Goal: Information Seeking & Learning: Compare options

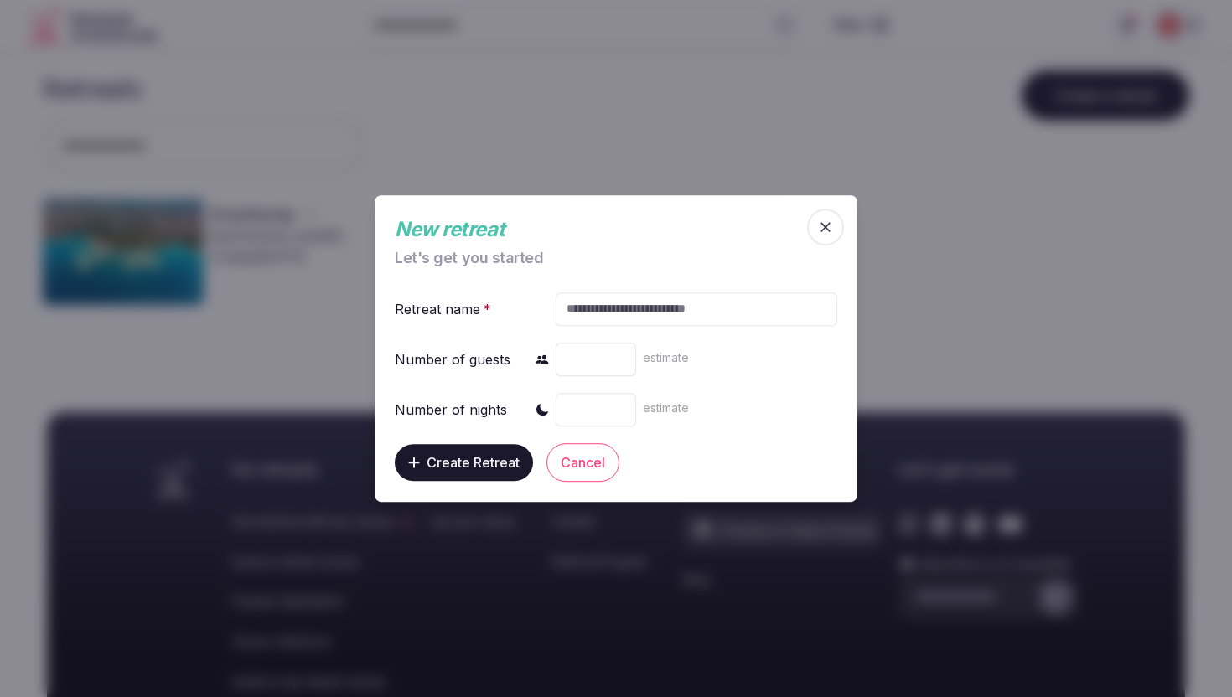
click at [819, 225] on icon "button" at bounding box center [825, 227] width 17 height 17
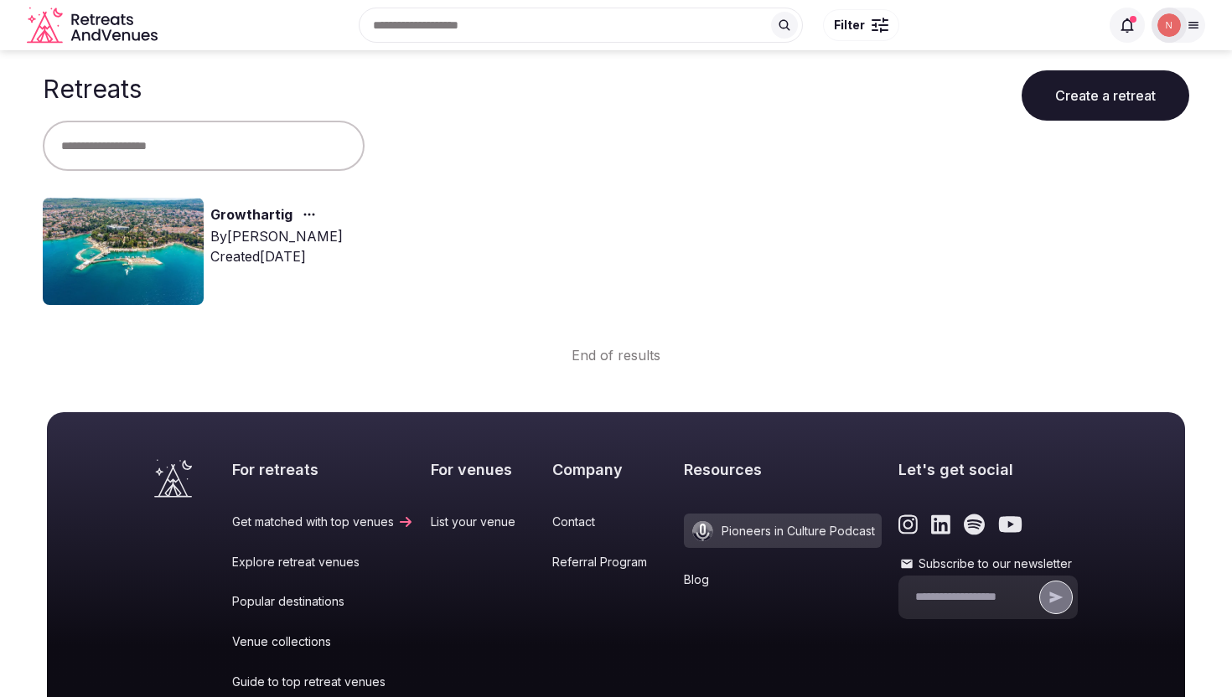
click at [389, 260] on div "Growthartig By Thiago Martins Created Sep 16th, 2025" at bounding box center [323, 251] width 560 height 107
click at [170, 250] on img at bounding box center [123, 251] width 161 height 107
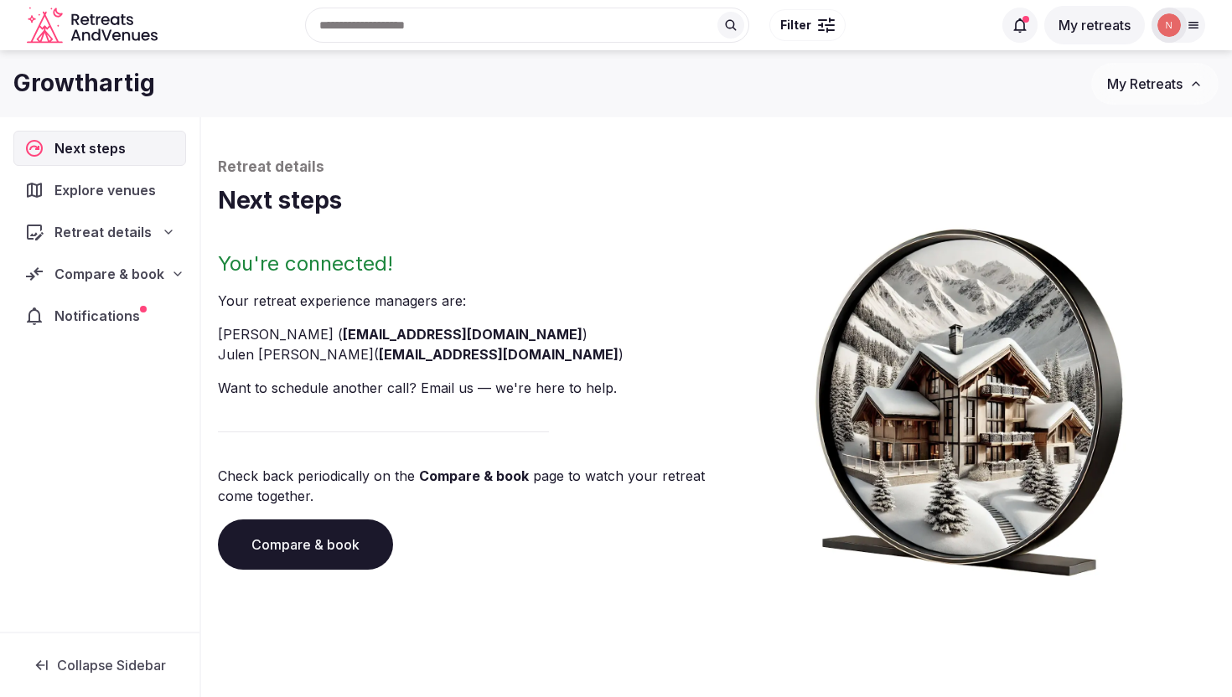
click at [165, 229] on icon at bounding box center [168, 231] width 13 height 13
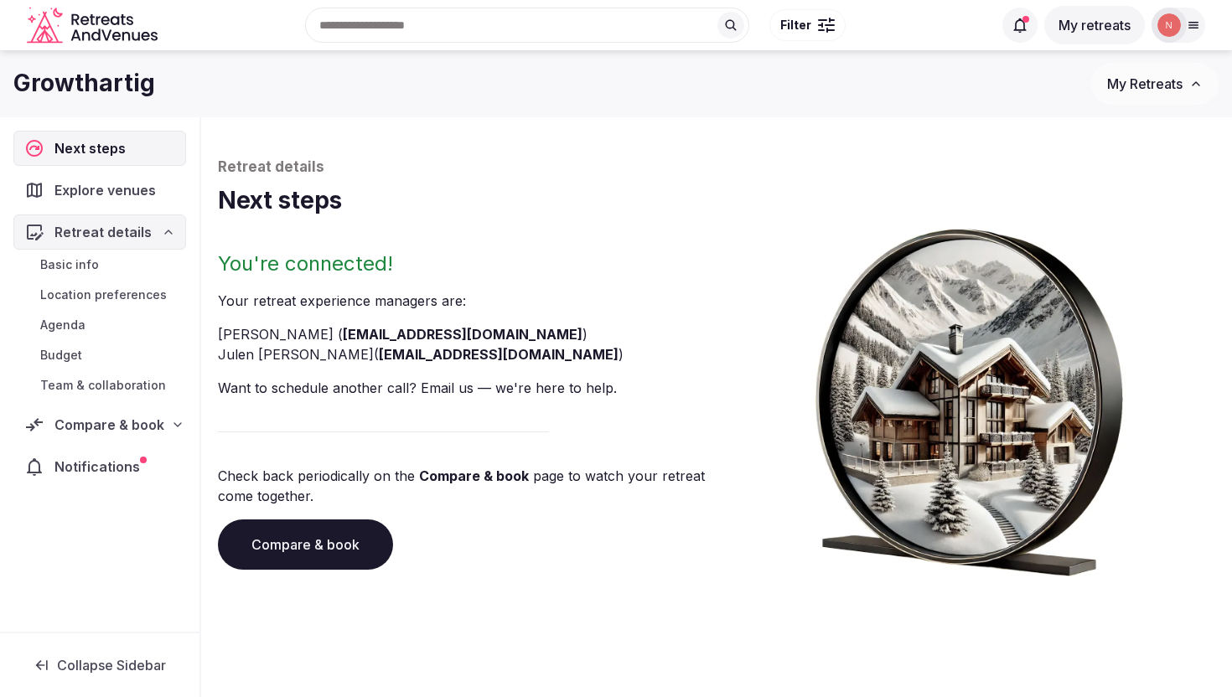
click at [132, 292] on span "Location preferences" at bounding box center [103, 295] width 127 height 17
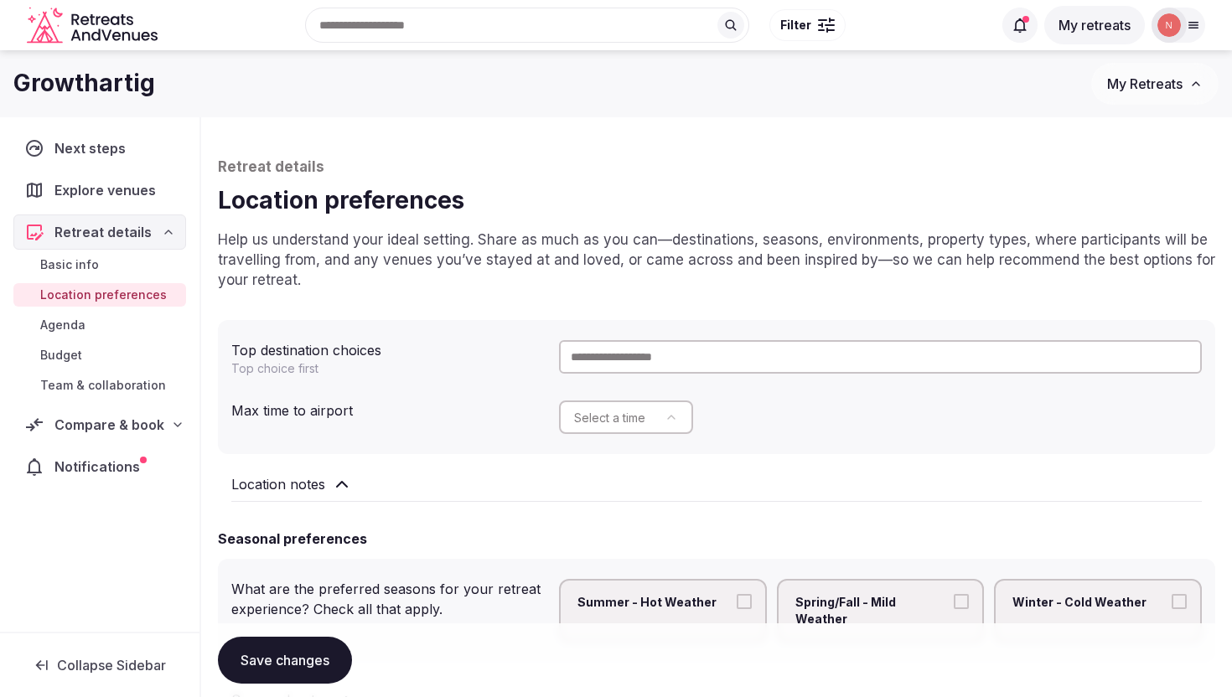
click at [136, 190] on span "Explore venues" at bounding box center [108, 190] width 108 height 20
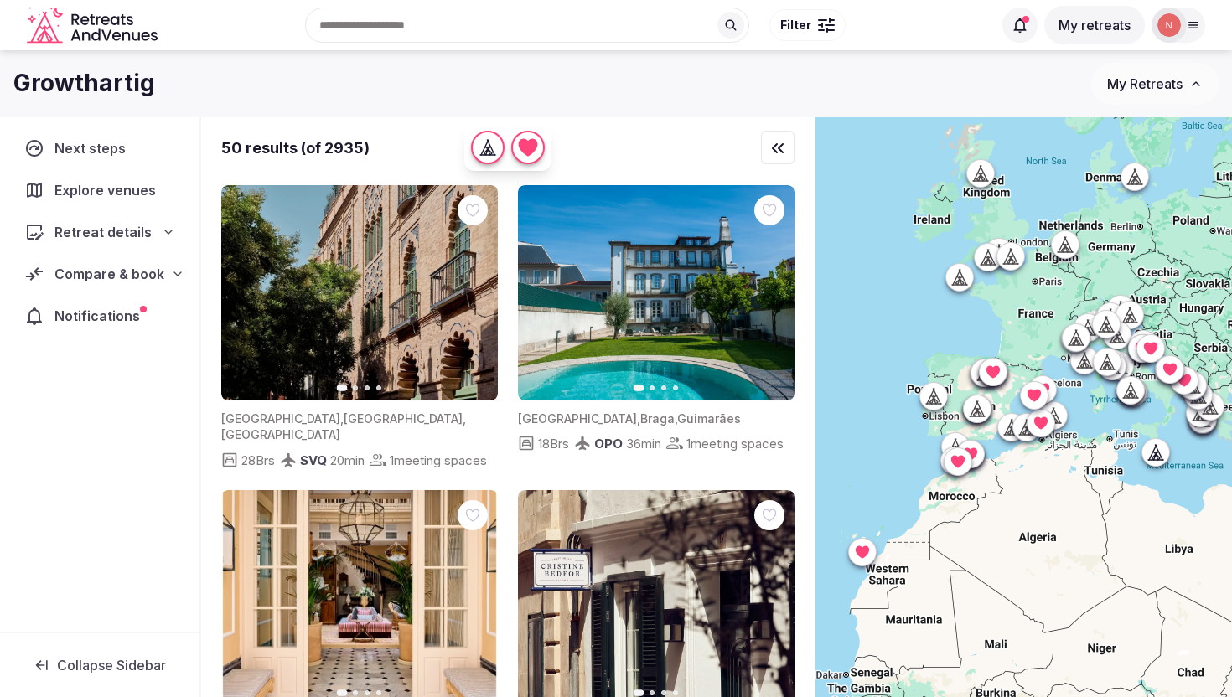
click at [174, 274] on icon at bounding box center [177, 273] width 7 height 3
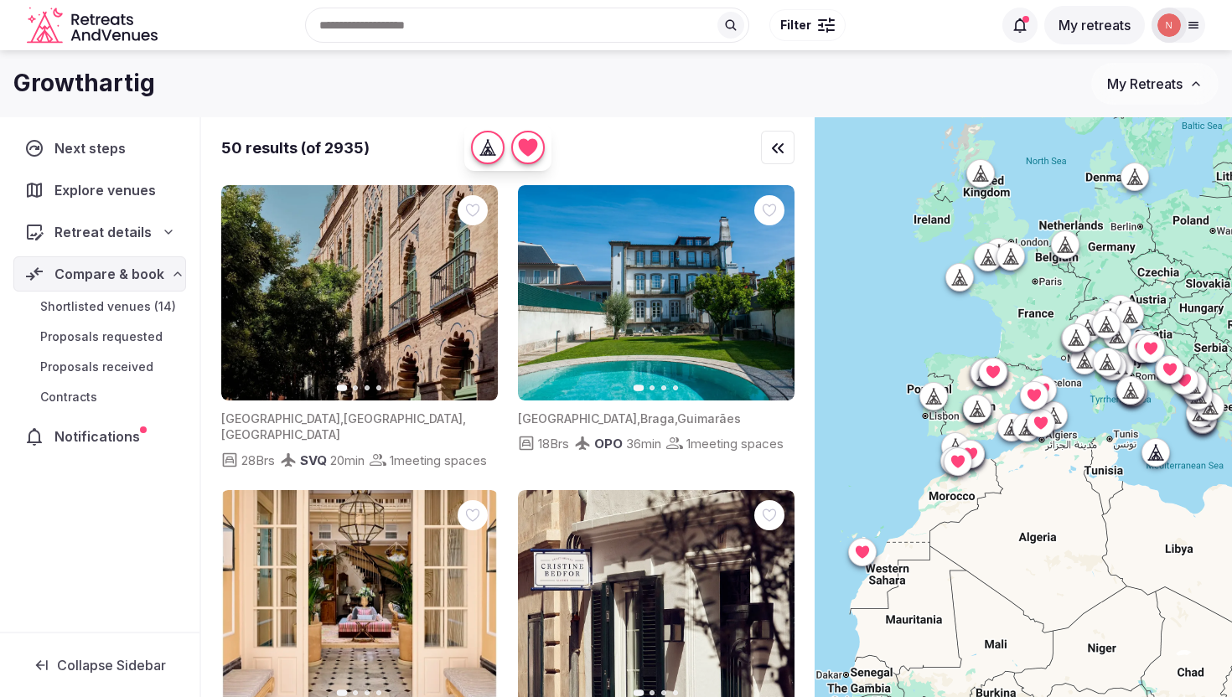
click at [131, 304] on span "Shortlisted venues (14)" at bounding box center [108, 306] width 136 height 17
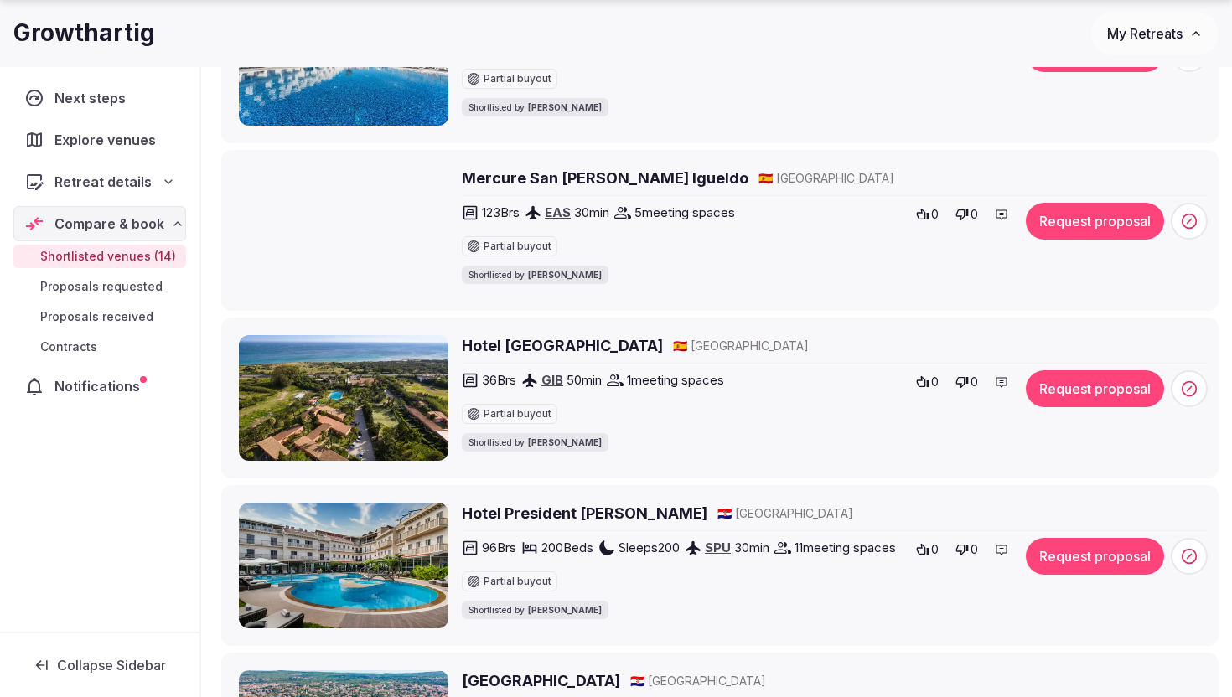
scroll to position [409, 0]
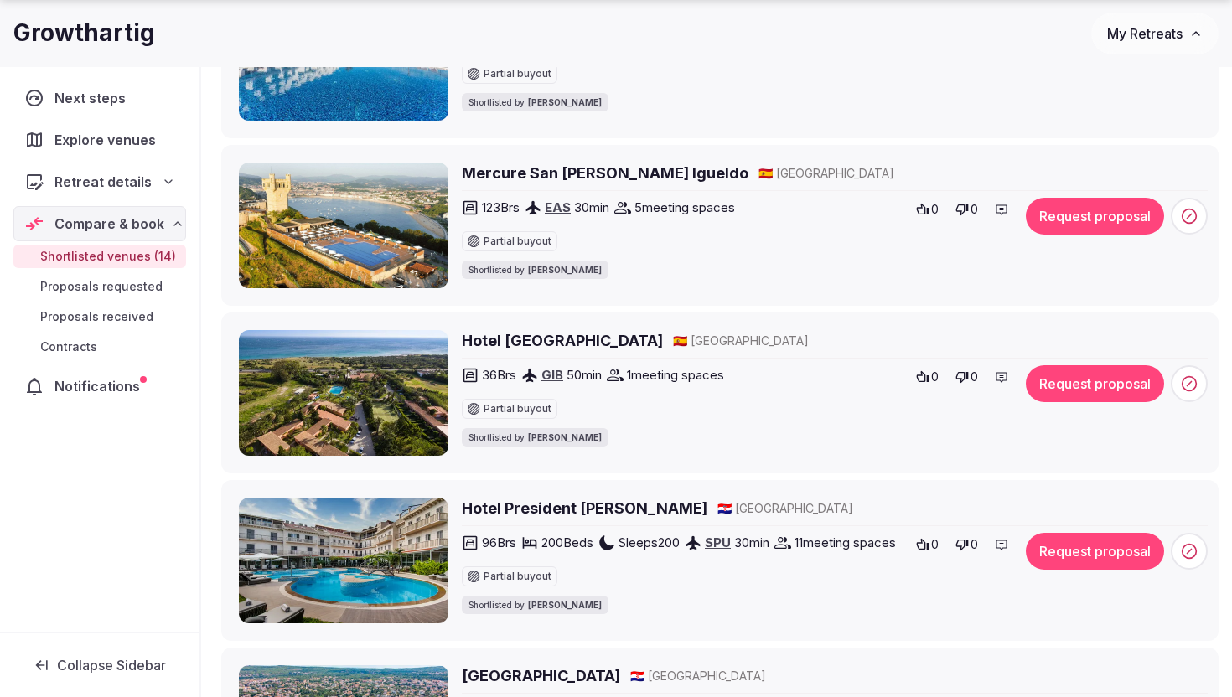
click at [542, 340] on h2 "Hotel Punta Sur" at bounding box center [562, 340] width 201 height 21
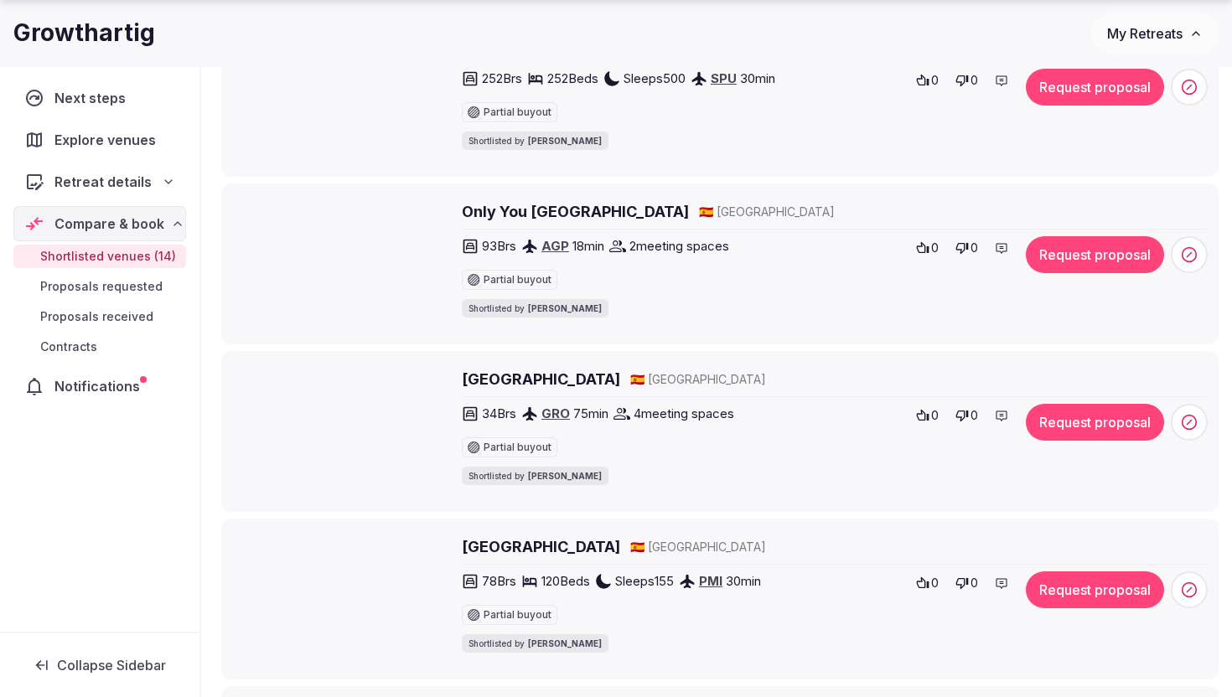
scroll to position [1882, 0]
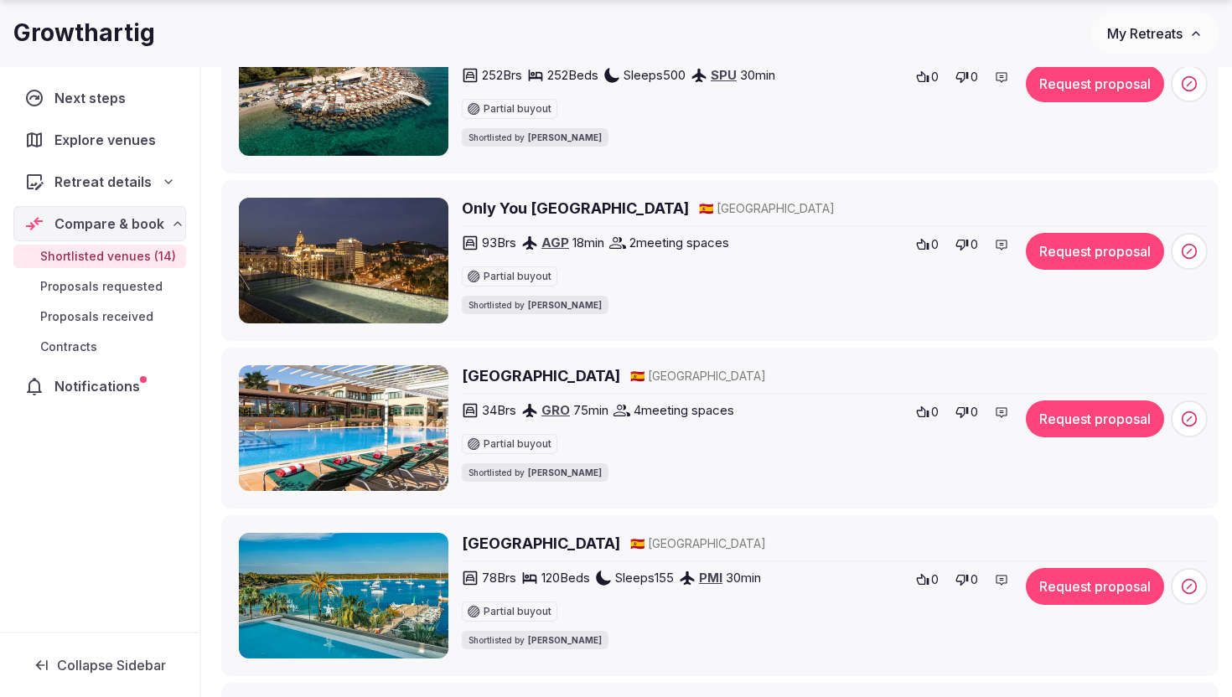
click at [509, 386] on h2 "[GEOGRAPHIC_DATA]" at bounding box center [541, 375] width 158 height 21
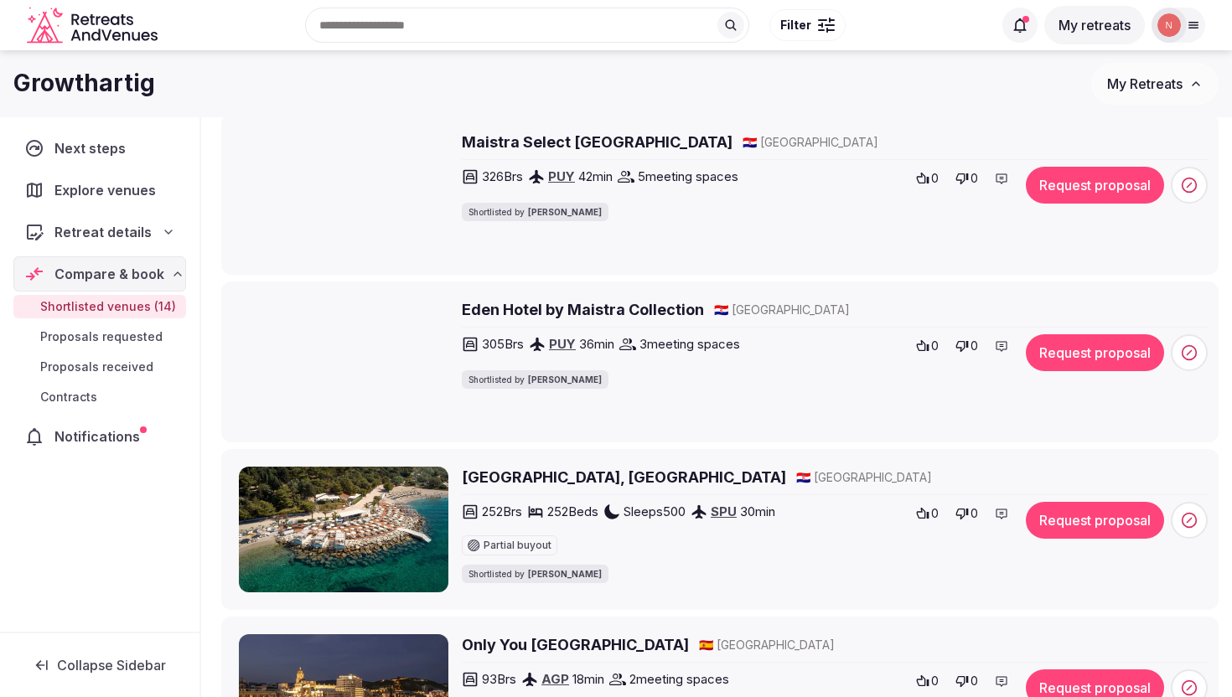
scroll to position [1388, 0]
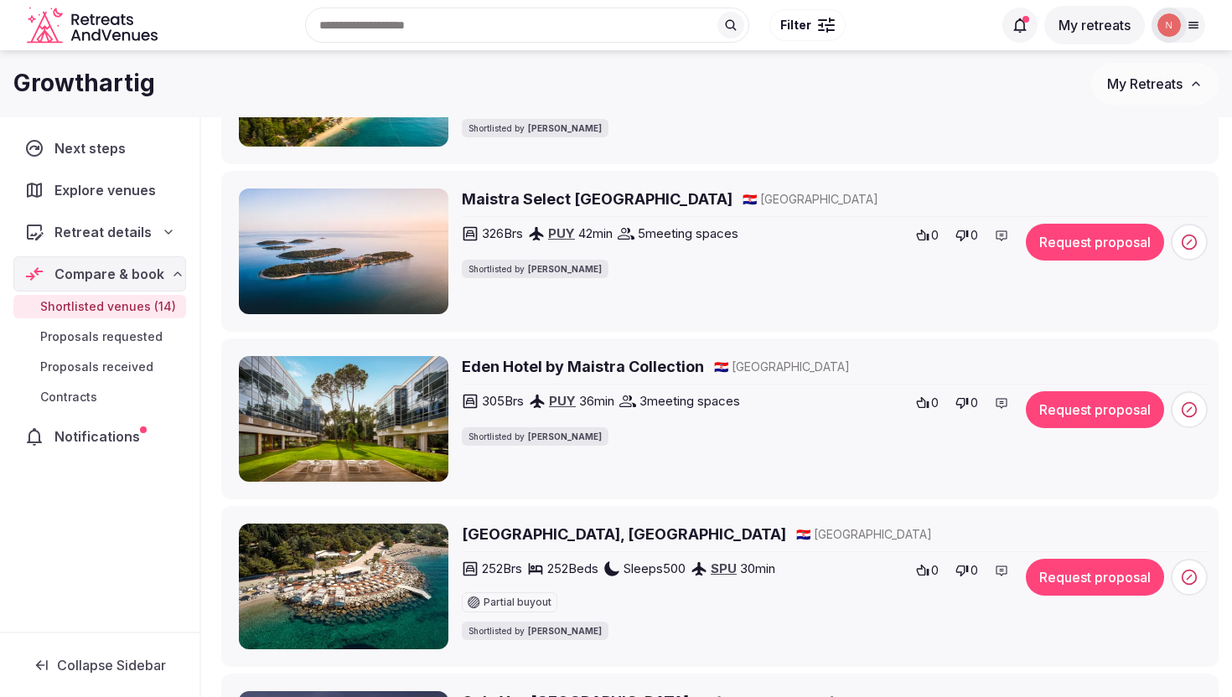
click at [511, 377] on h2 "Eden Hotel by Maistra Collection" at bounding box center [583, 366] width 242 height 21
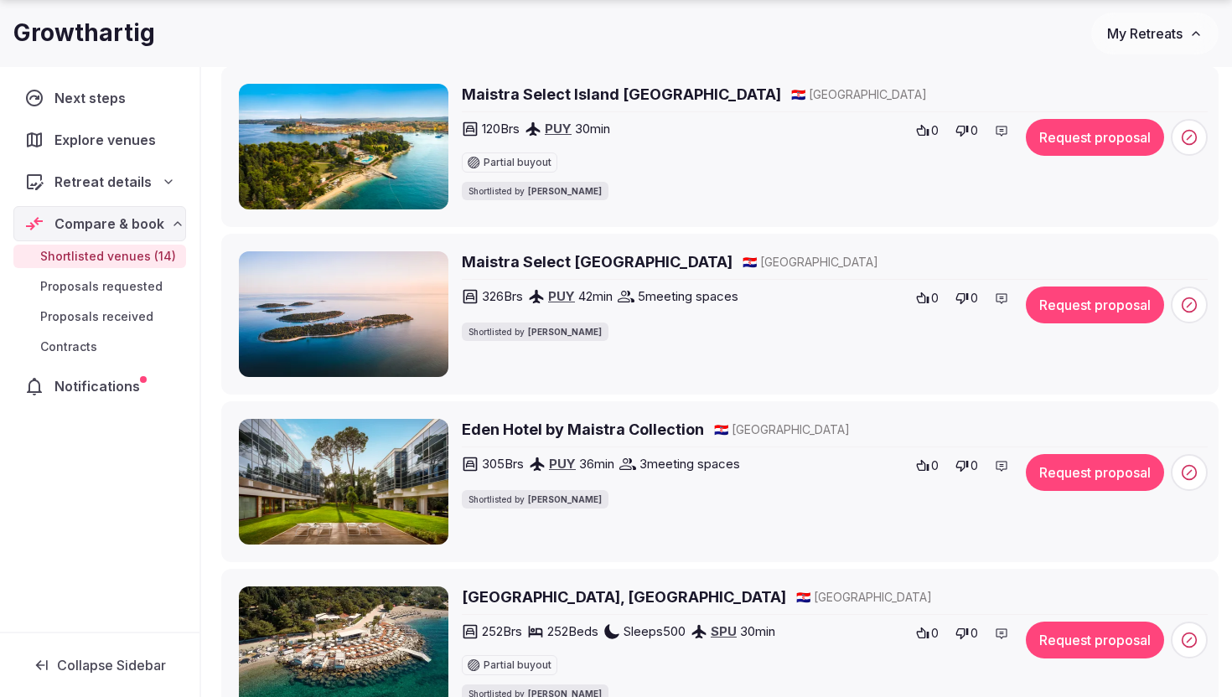
scroll to position [1338, 0]
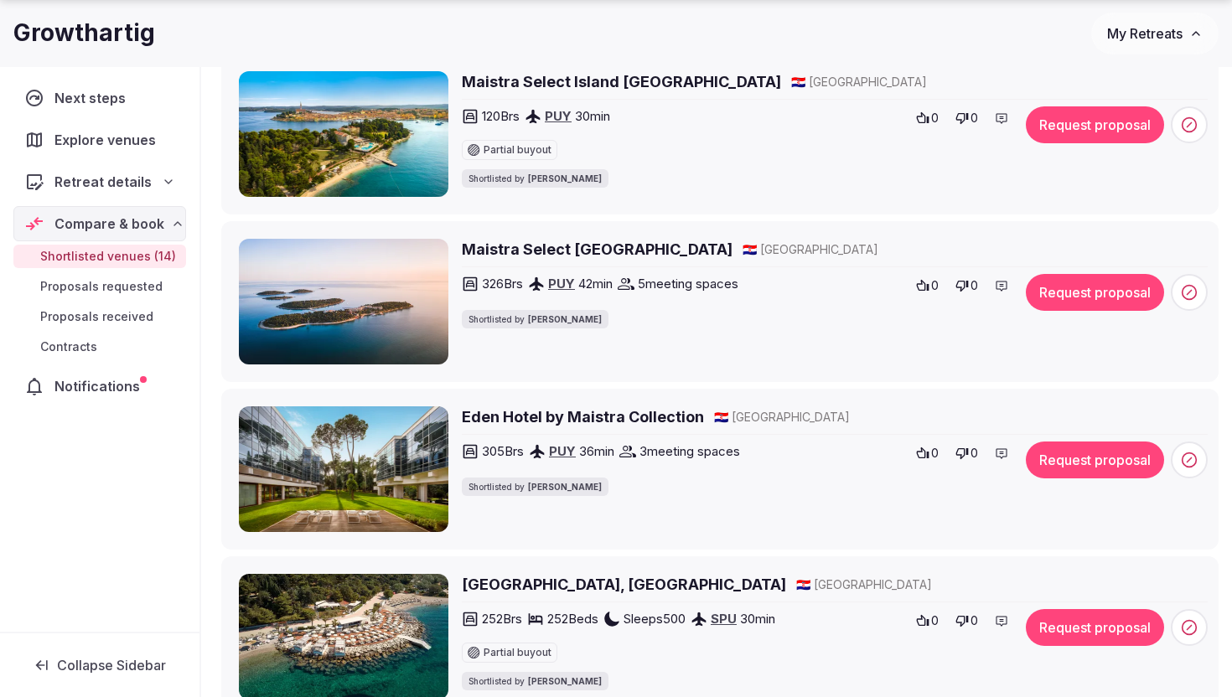
click at [588, 260] on h2 "Maistra Select Island Hotel Istra" at bounding box center [597, 249] width 271 height 21
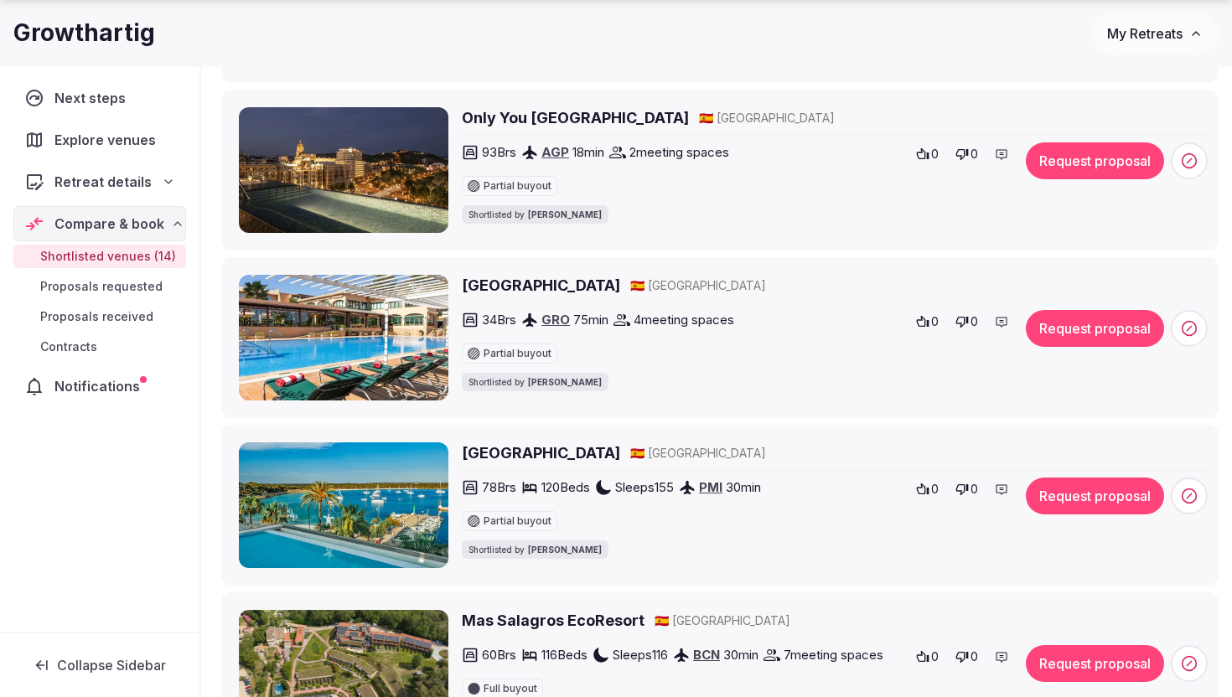
scroll to position [1976, 0]
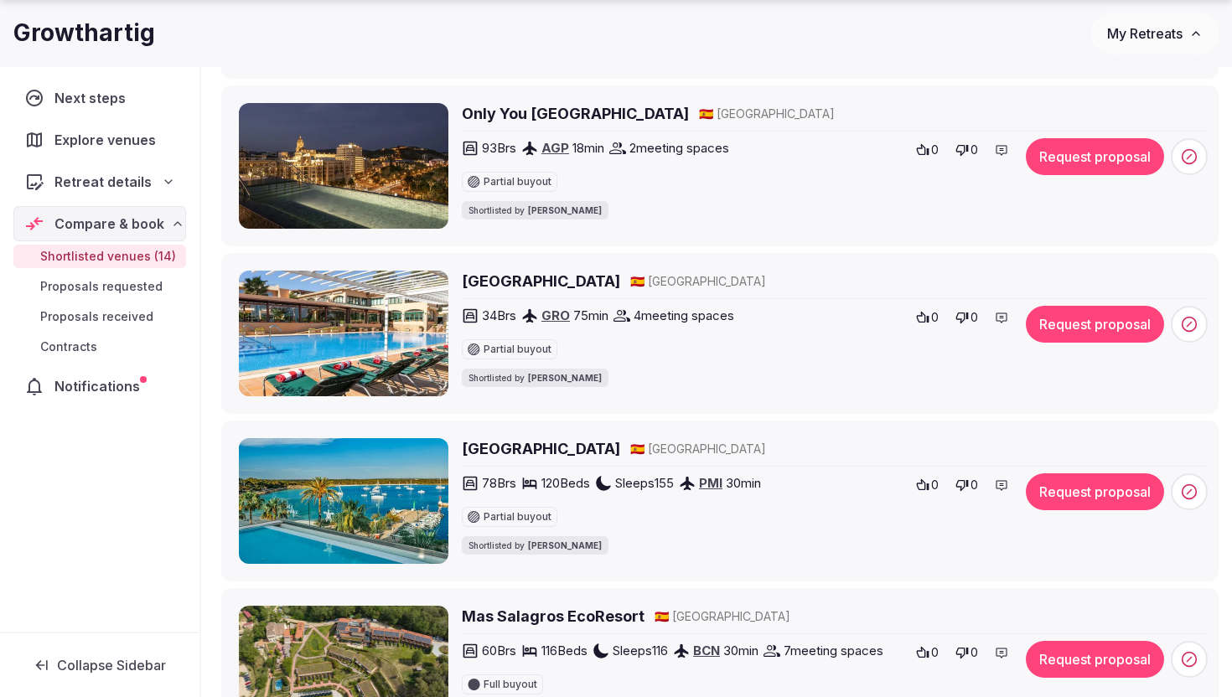
click at [524, 292] on h2 "Hotel Sa Punta" at bounding box center [541, 281] width 158 height 21
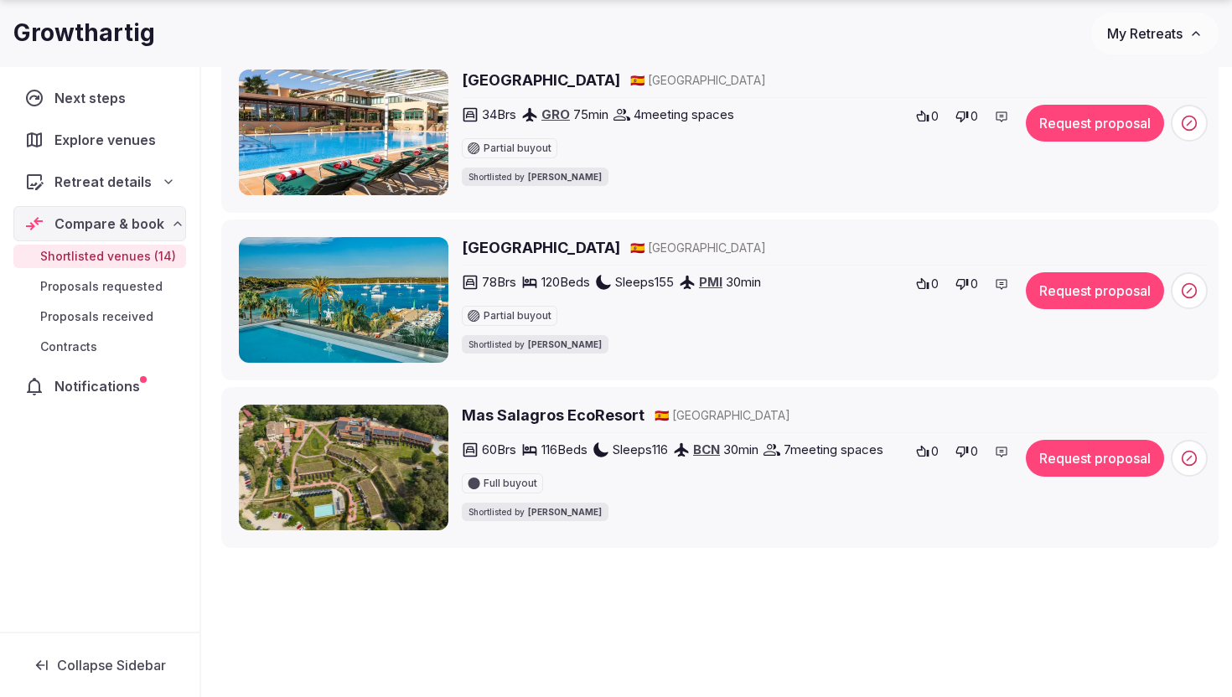
scroll to position [2239, 0]
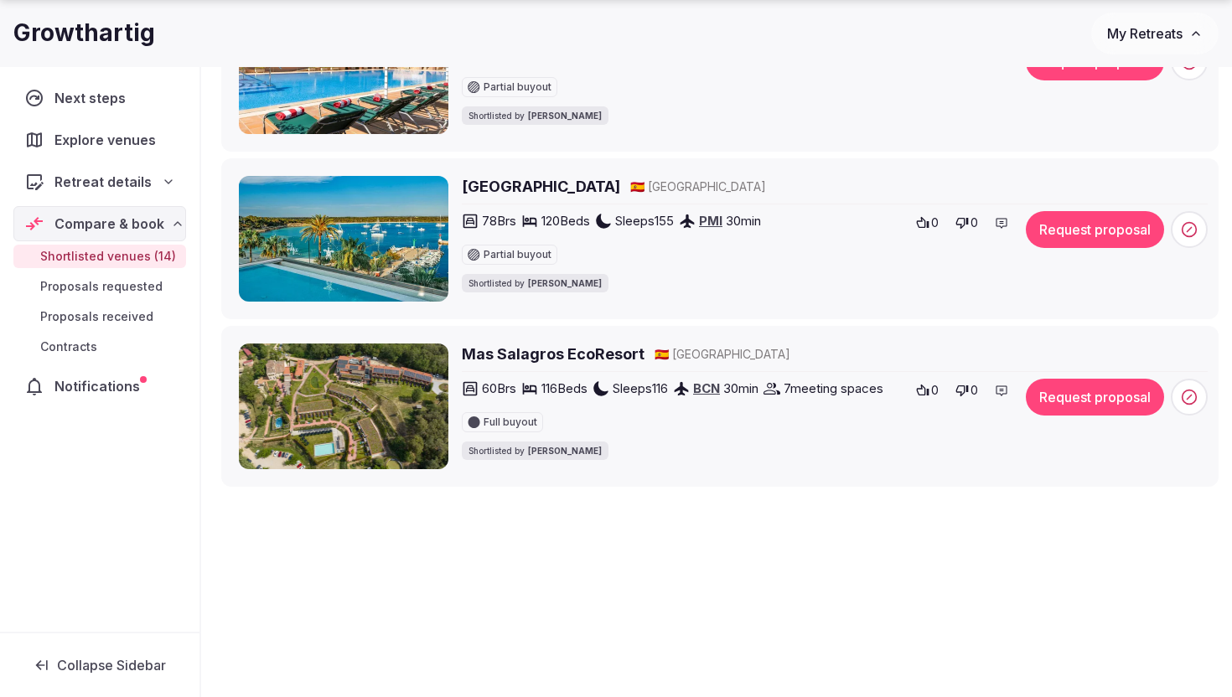
click at [585, 364] on h2 "Mas Salagros EcoResort" at bounding box center [553, 354] width 183 height 21
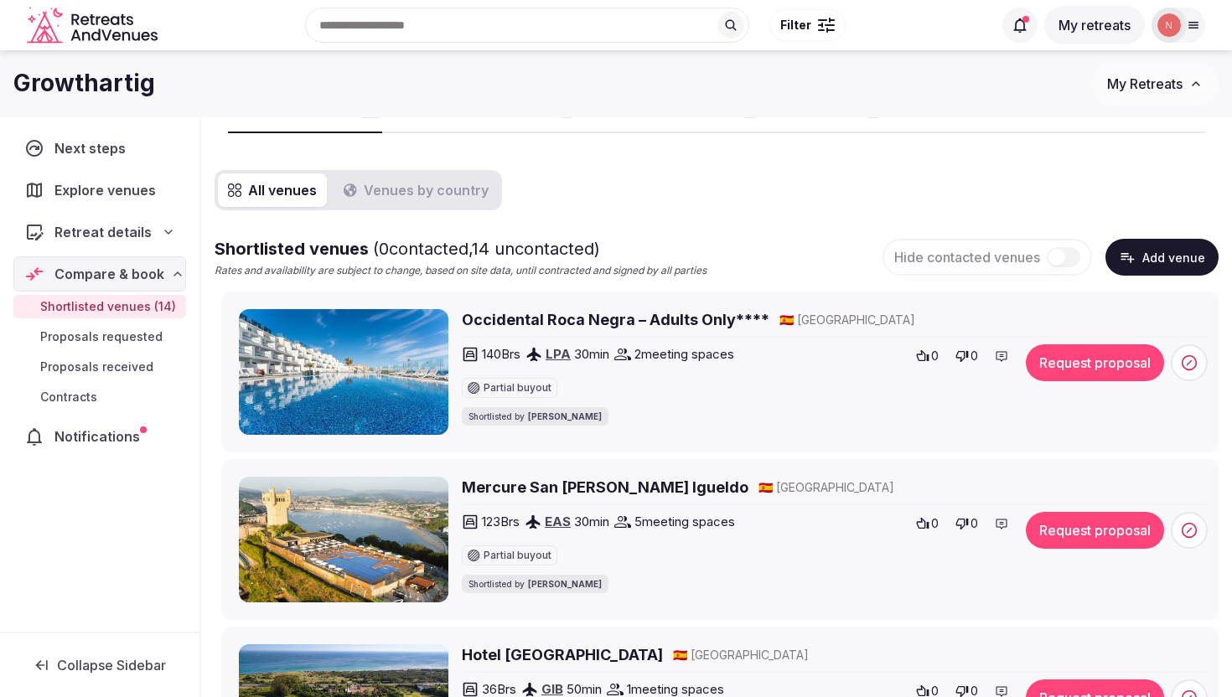
scroll to position [91, 0]
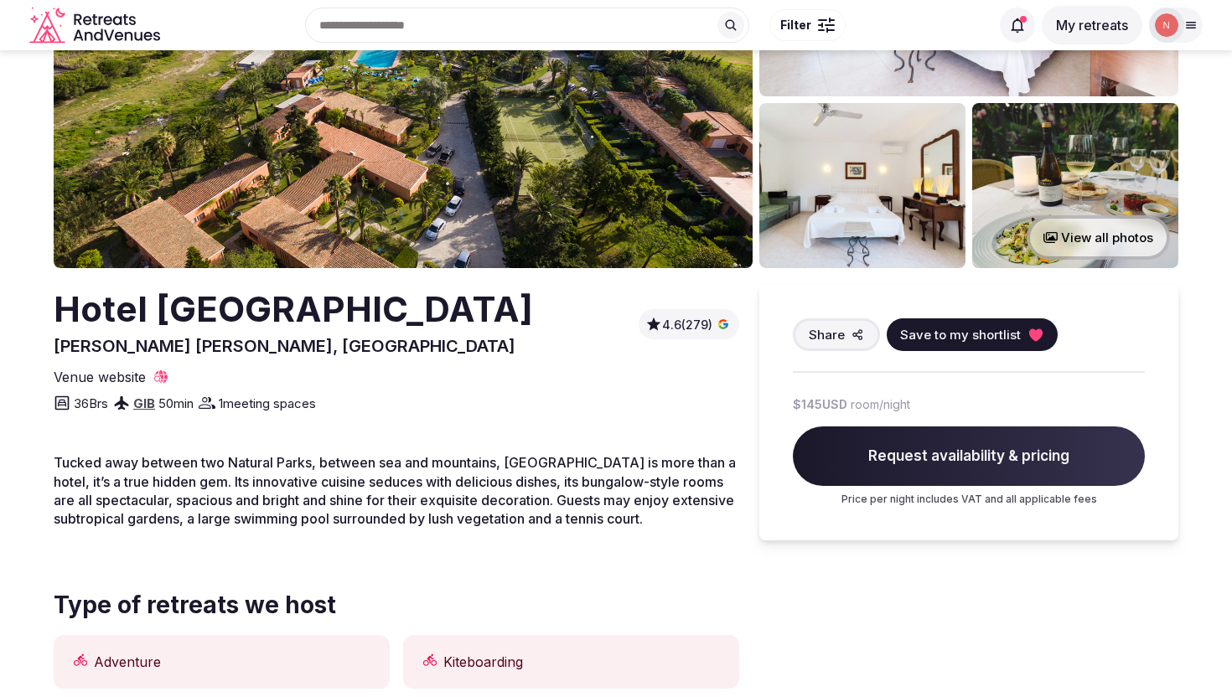
scroll to position [163, 0]
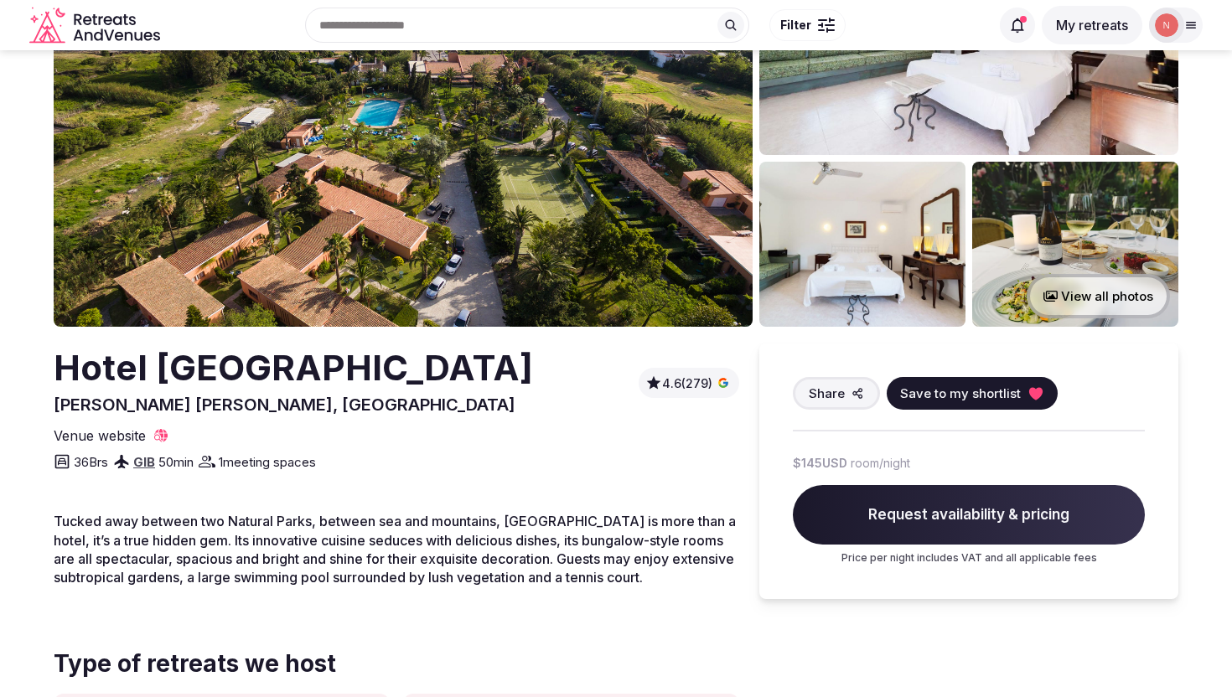
click at [1103, 284] on button "View all photos" at bounding box center [1097, 296] width 143 height 44
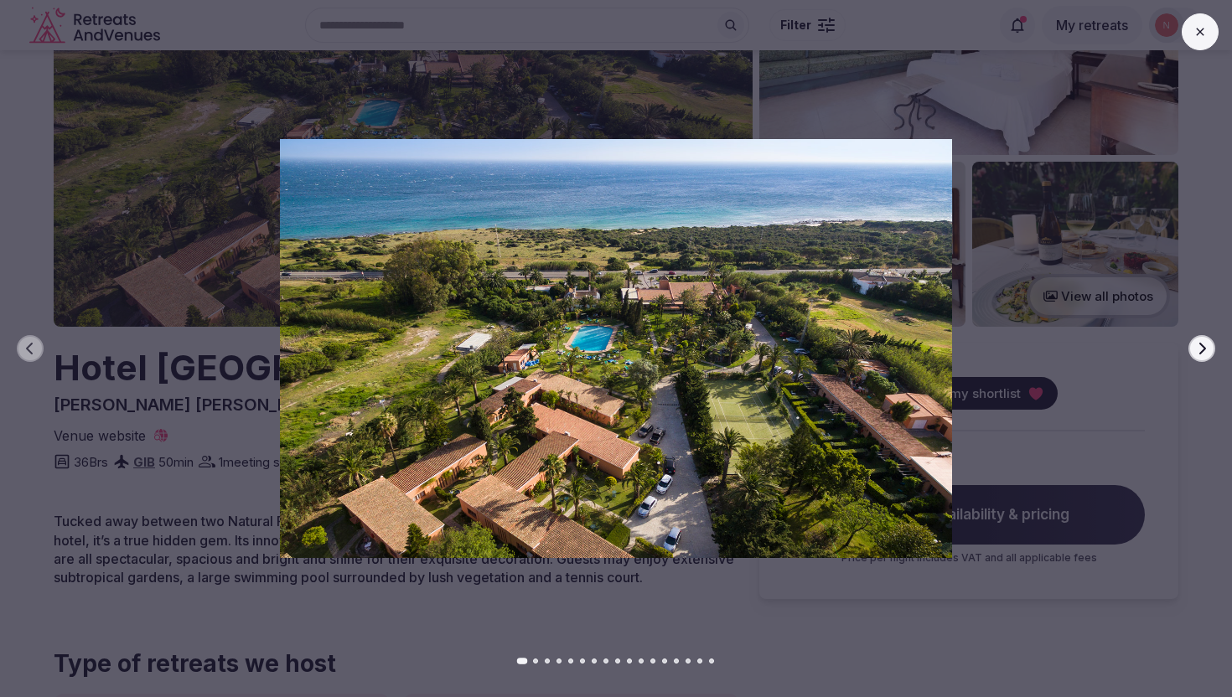
click at [1196, 348] on icon "button" at bounding box center [1201, 348] width 13 height 13
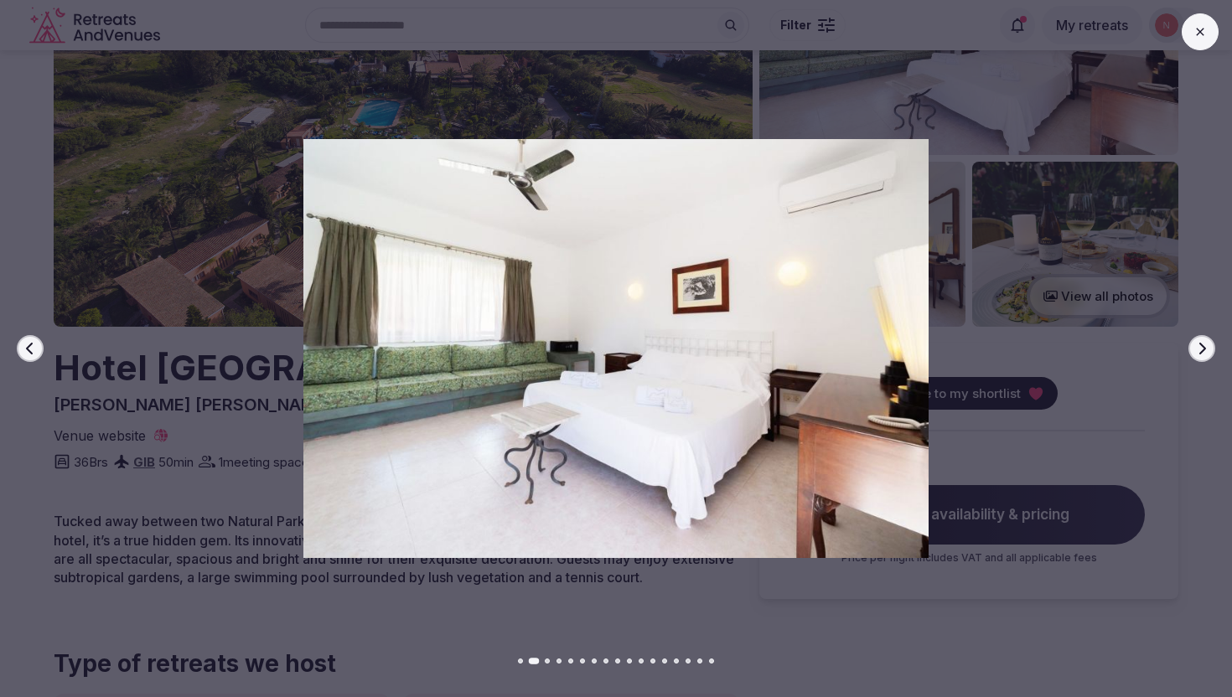
click at [1196, 348] on icon "button" at bounding box center [1201, 348] width 13 height 13
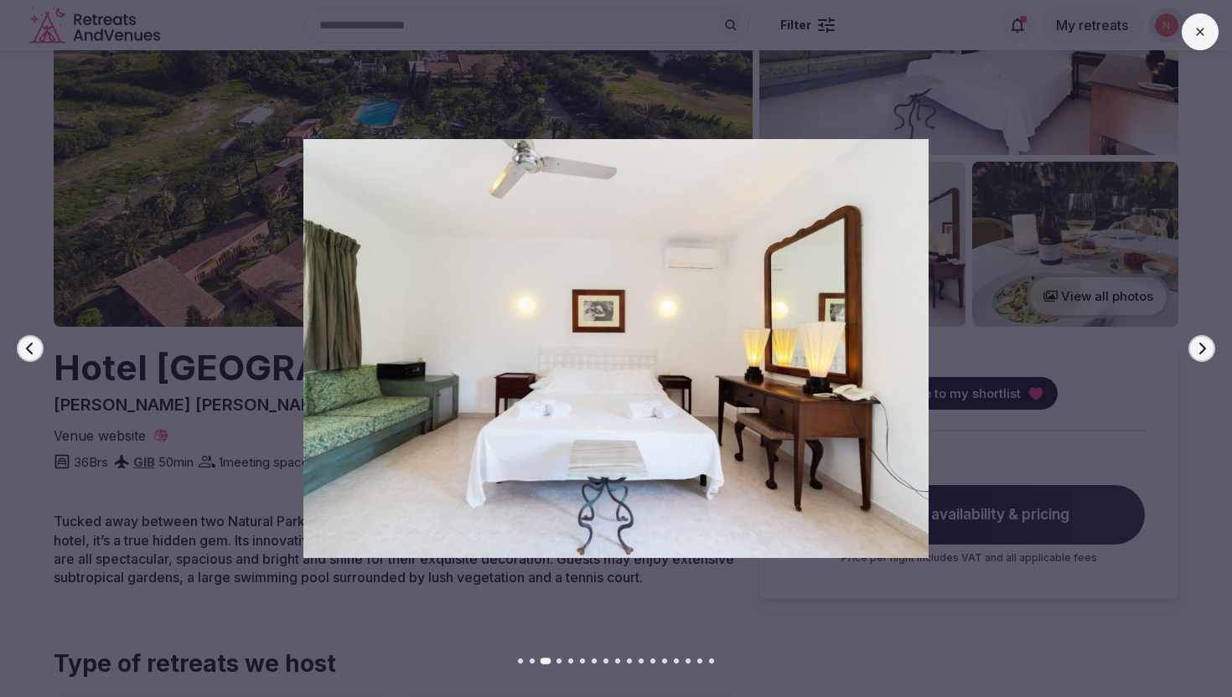
click at [1196, 348] on icon "button" at bounding box center [1201, 348] width 13 height 13
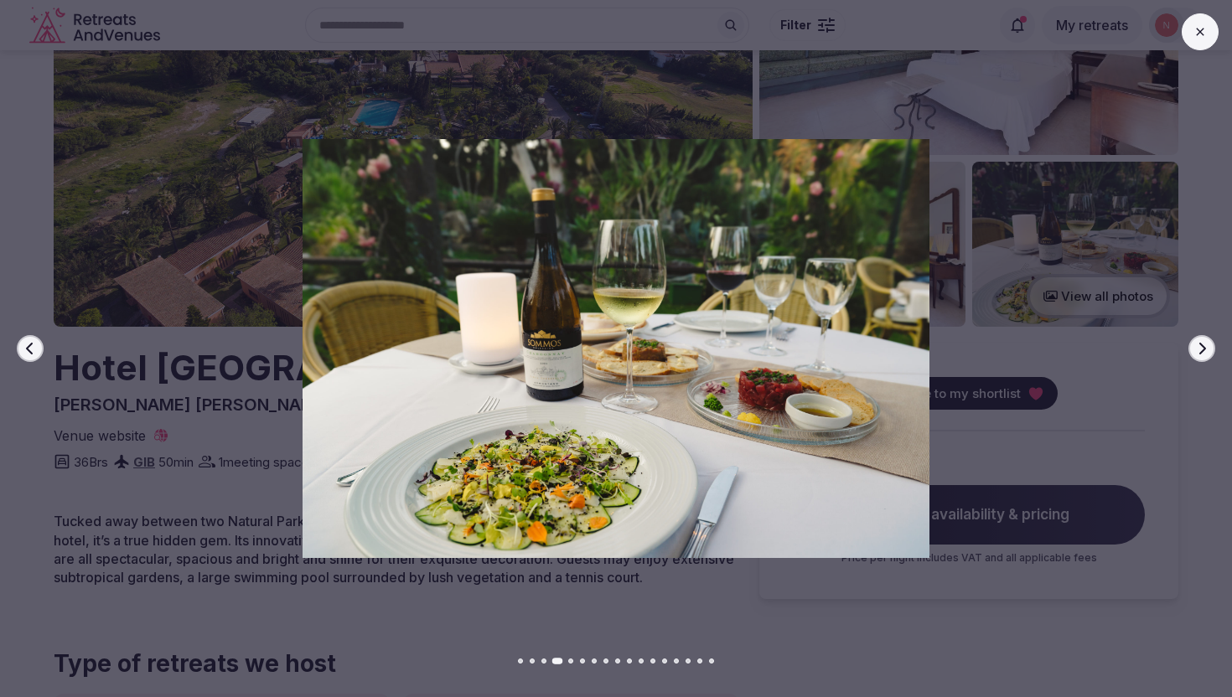
click at [1196, 348] on icon "button" at bounding box center [1201, 348] width 13 height 13
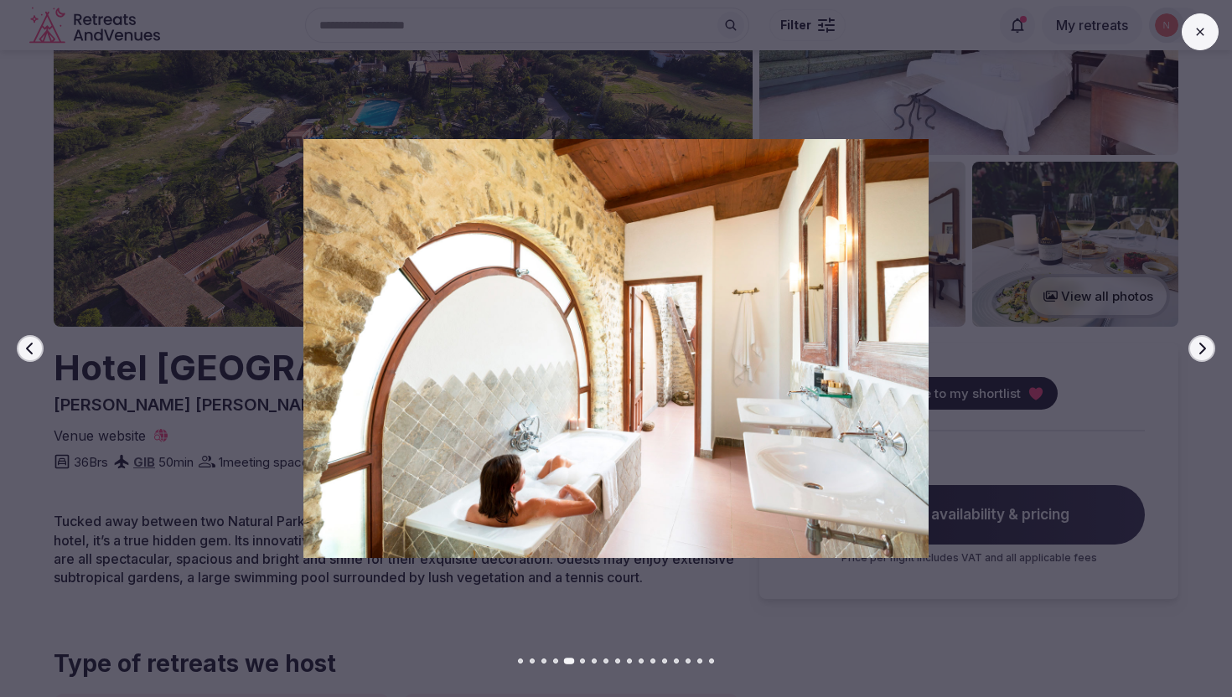
click at [1196, 348] on icon "button" at bounding box center [1201, 348] width 13 height 13
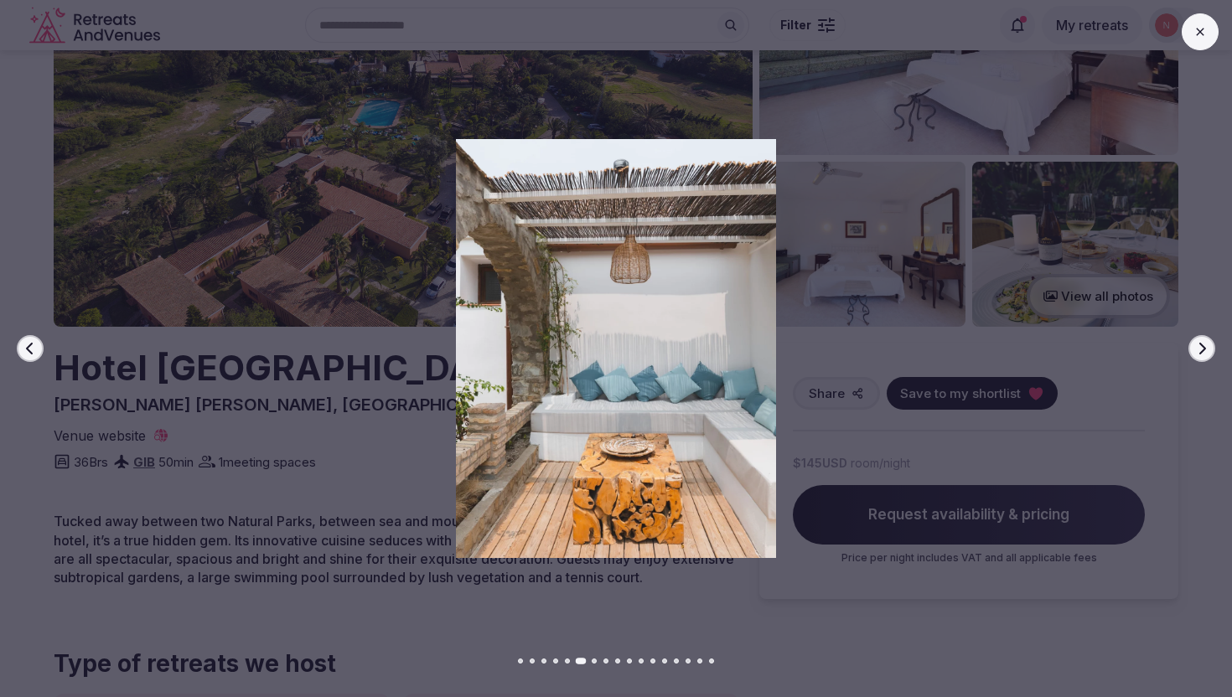
click at [1196, 348] on icon "button" at bounding box center [1201, 348] width 13 height 13
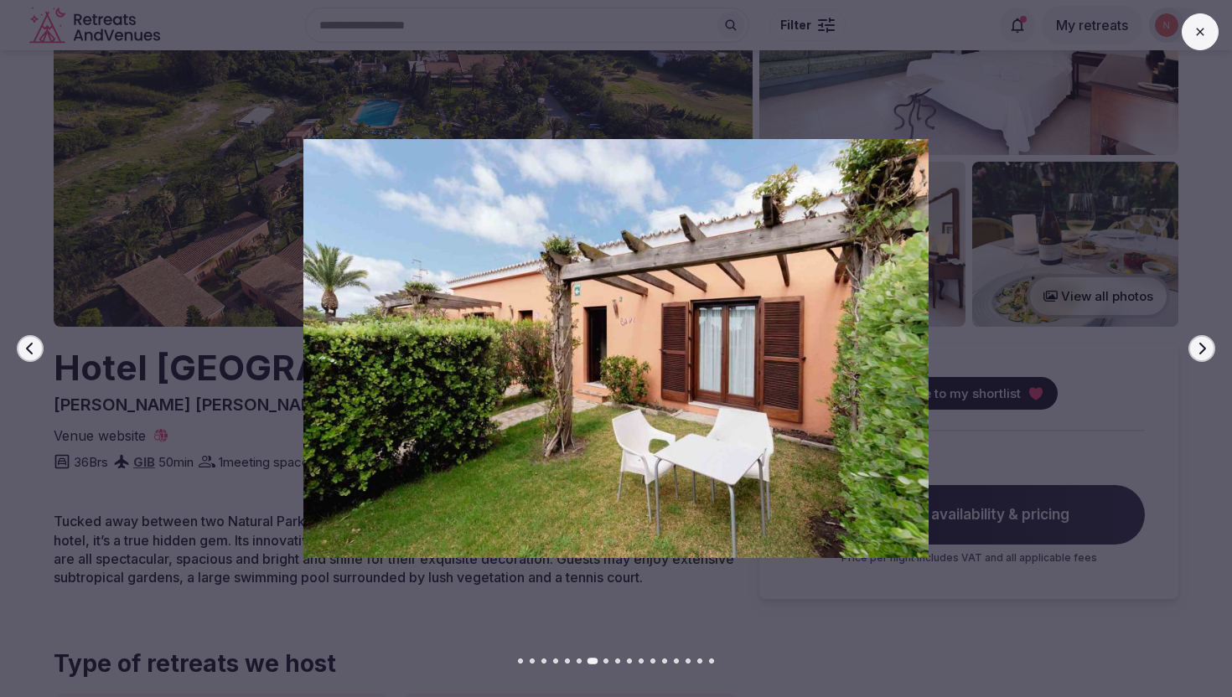
click at [1196, 348] on icon "button" at bounding box center [1201, 348] width 13 height 13
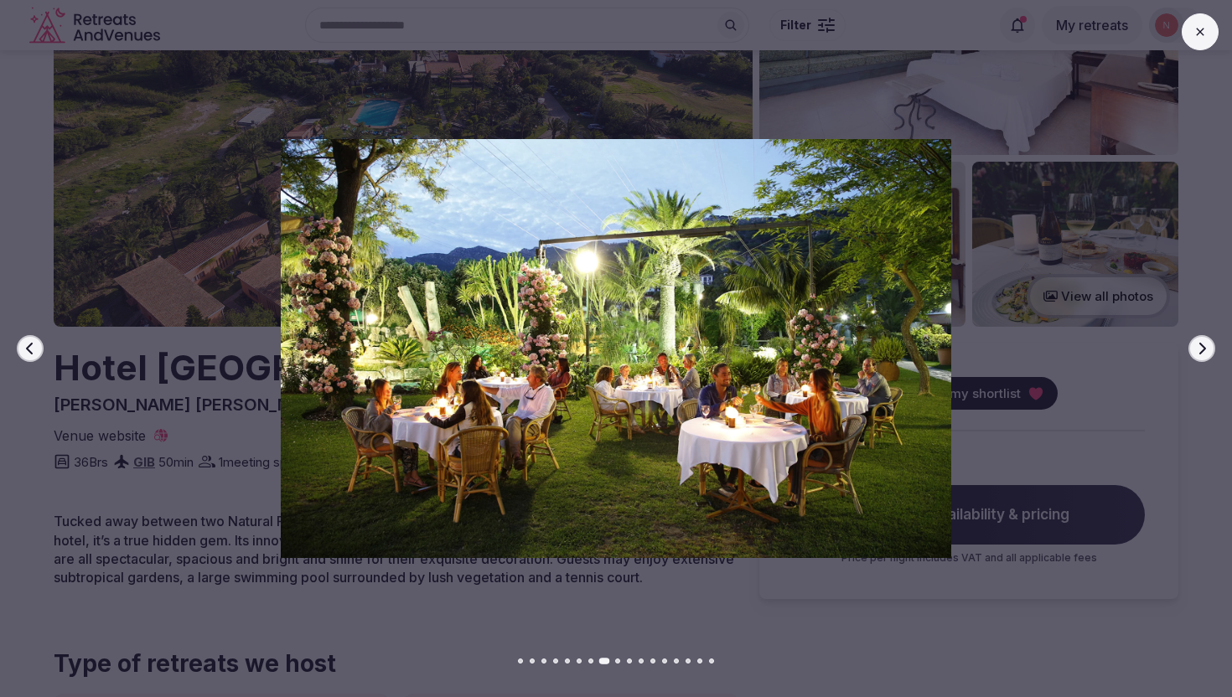
click at [1196, 348] on icon "button" at bounding box center [1201, 348] width 13 height 13
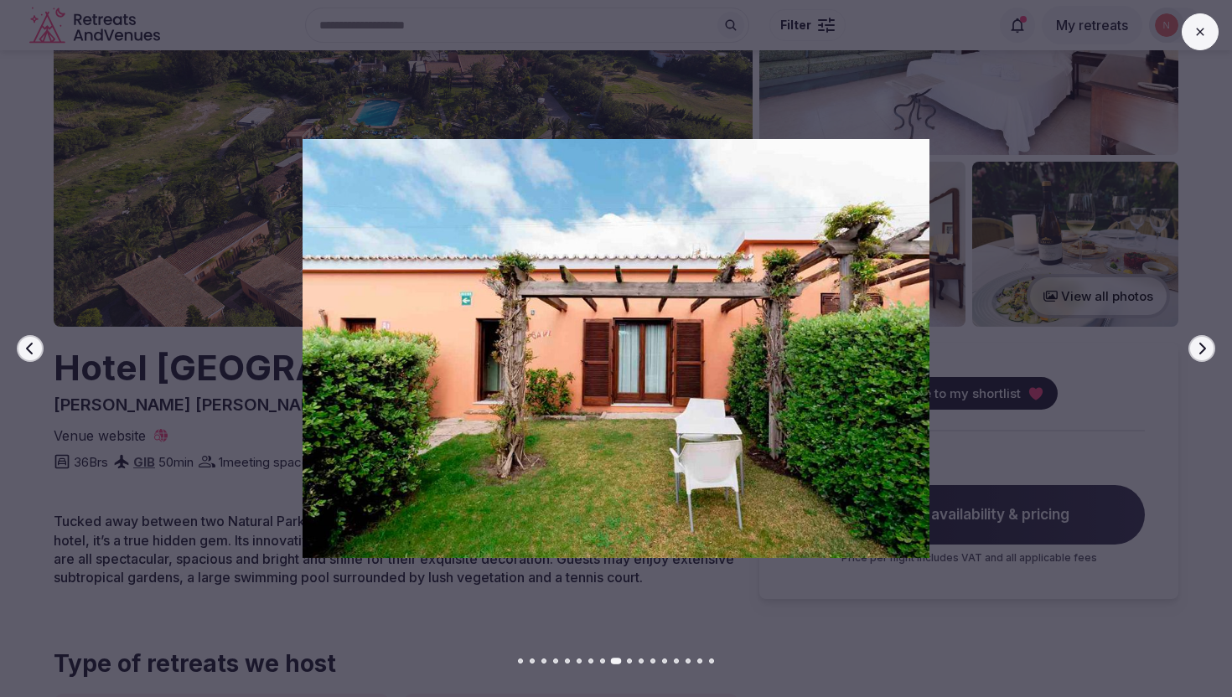
click at [1196, 348] on icon "button" at bounding box center [1201, 348] width 13 height 13
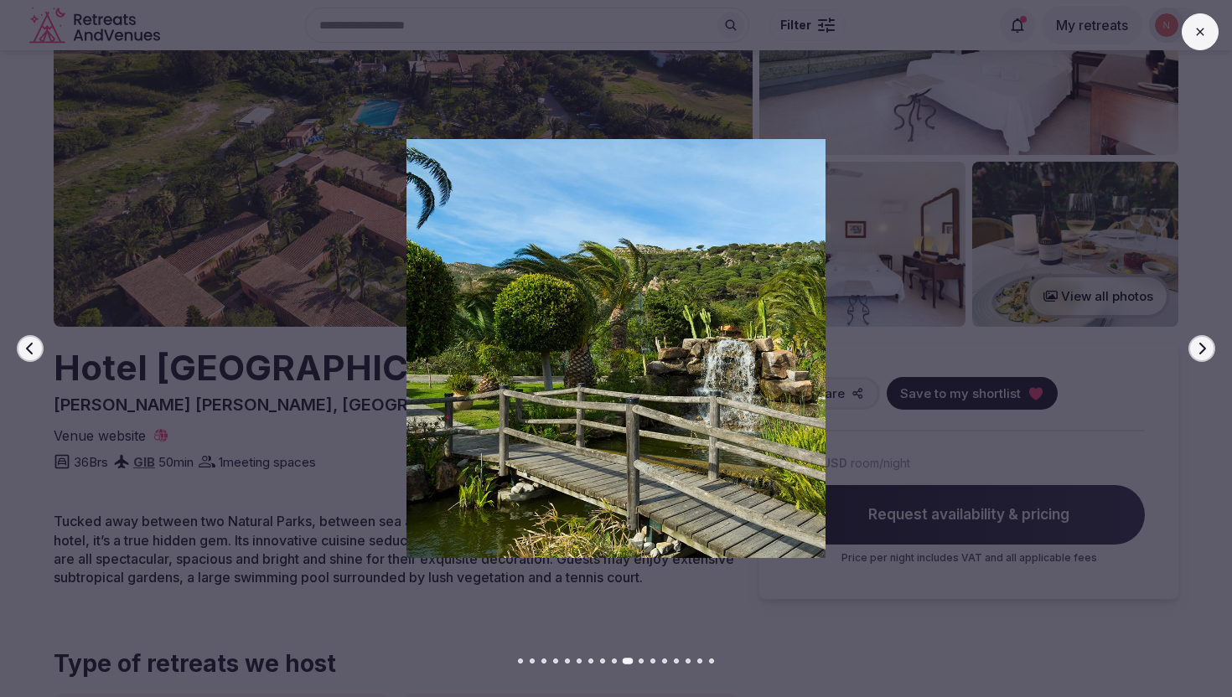
click at [1196, 348] on icon "button" at bounding box center [1201, 348] width 13 height 13
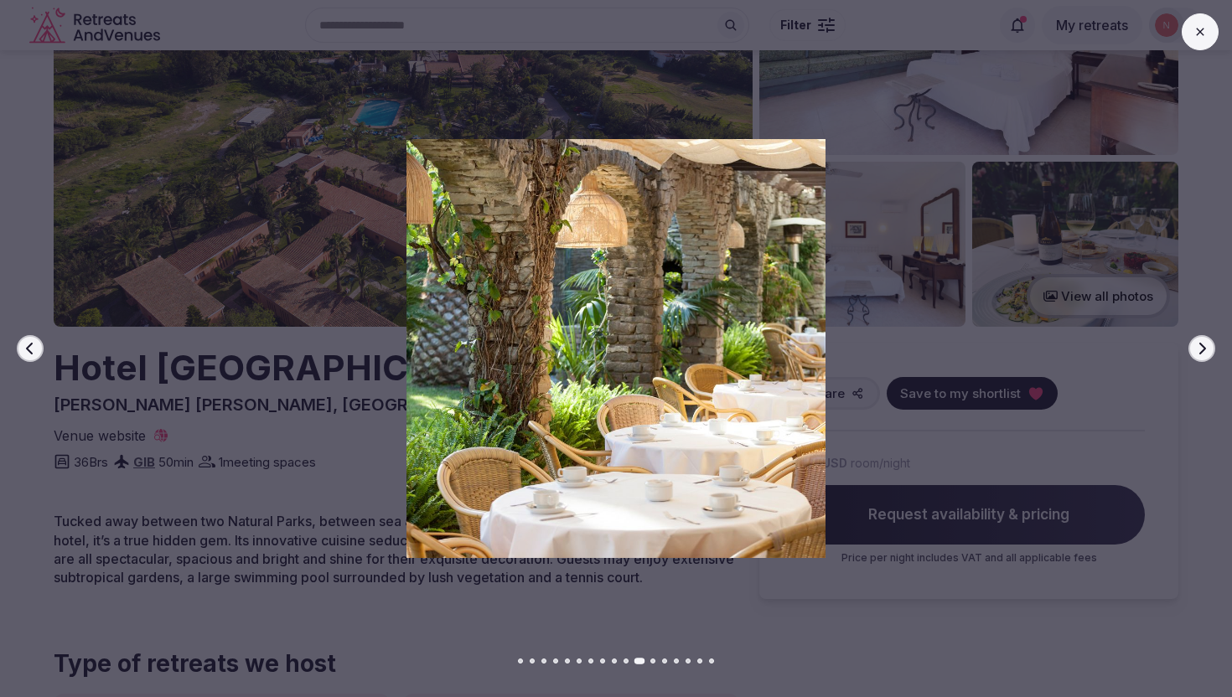
click at [1196, 348] on icon "button" at bounding box center [1201, 348] width 13 height 13
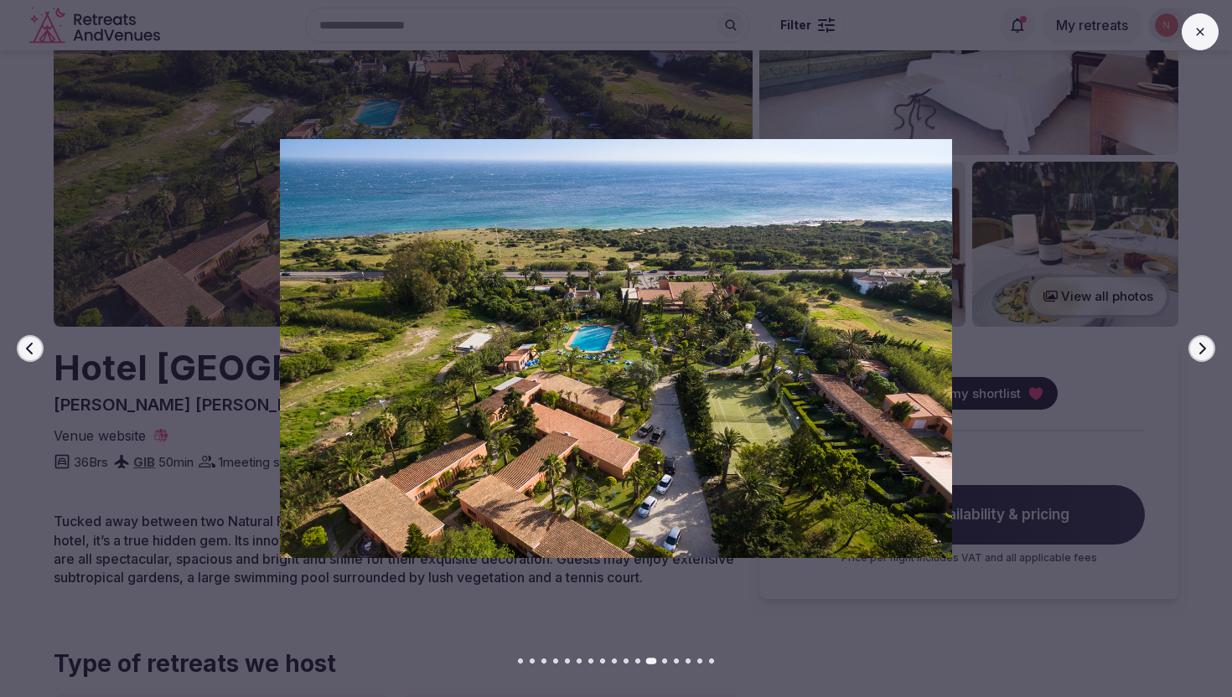
click at [1196, 348] on icon "button" at bounding box center [1201, 348] width 13 height 13
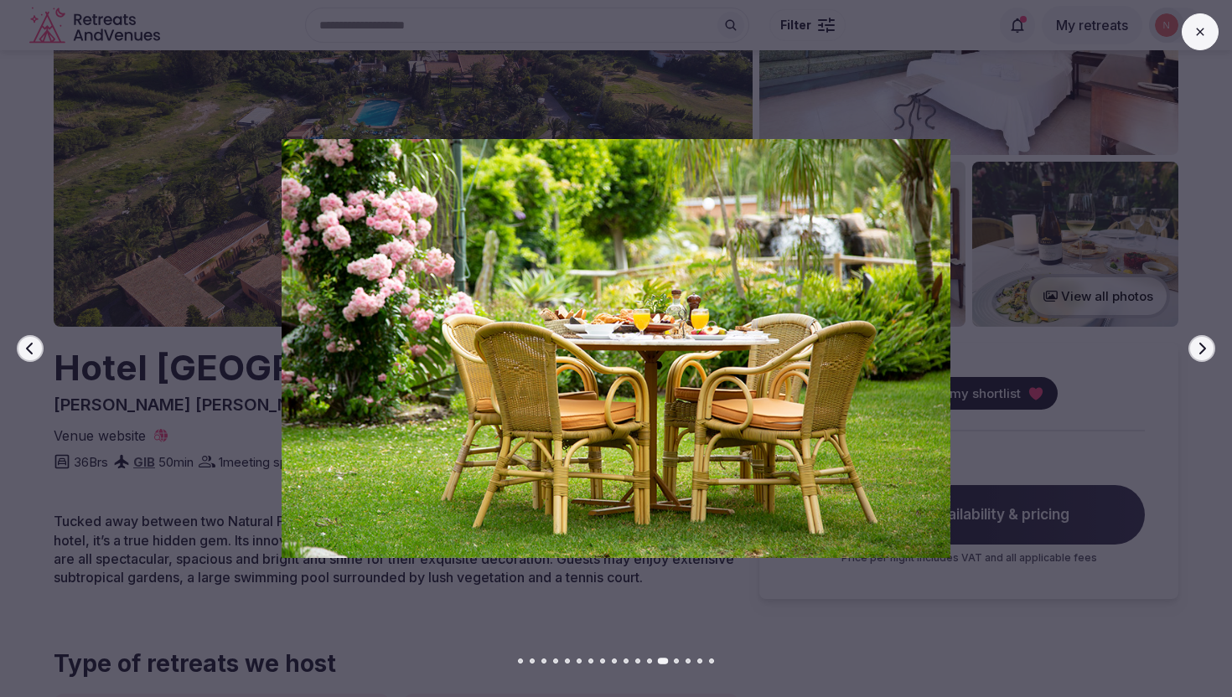
click at [1196, 348] on icon "button" at bounding box center [1201, 348] width 13 height 13
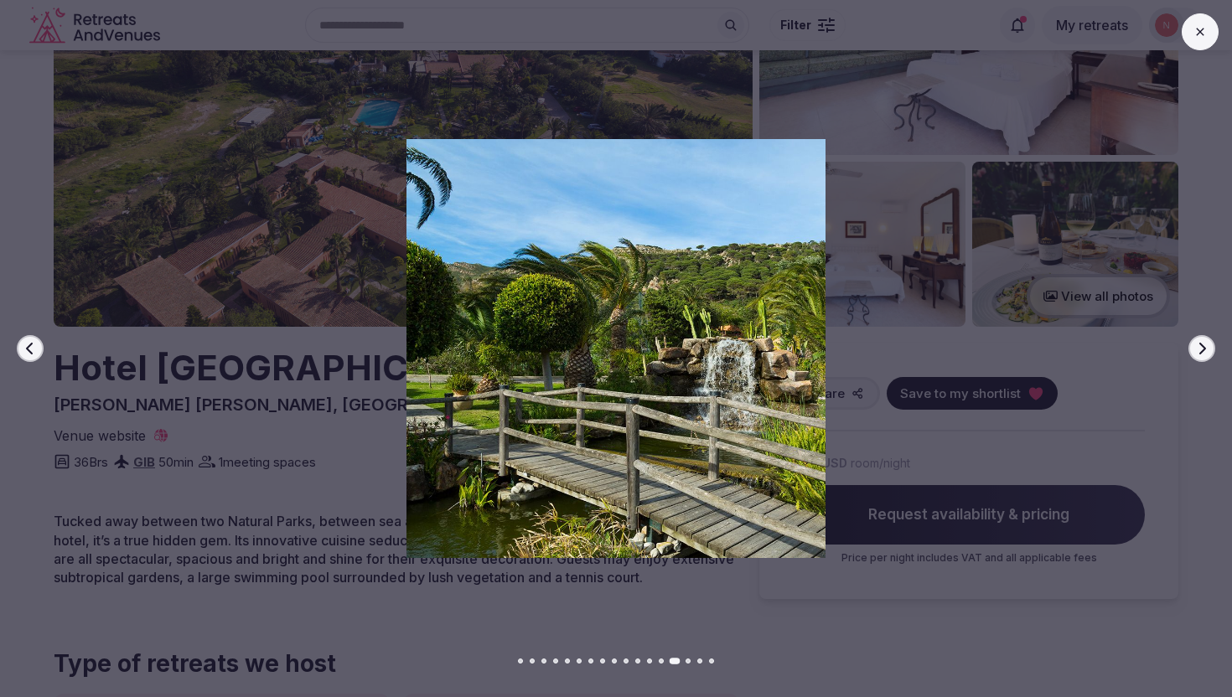
click at [1196, 348] on icon "button" at bounding box center [1201, 348] width 13 height 13
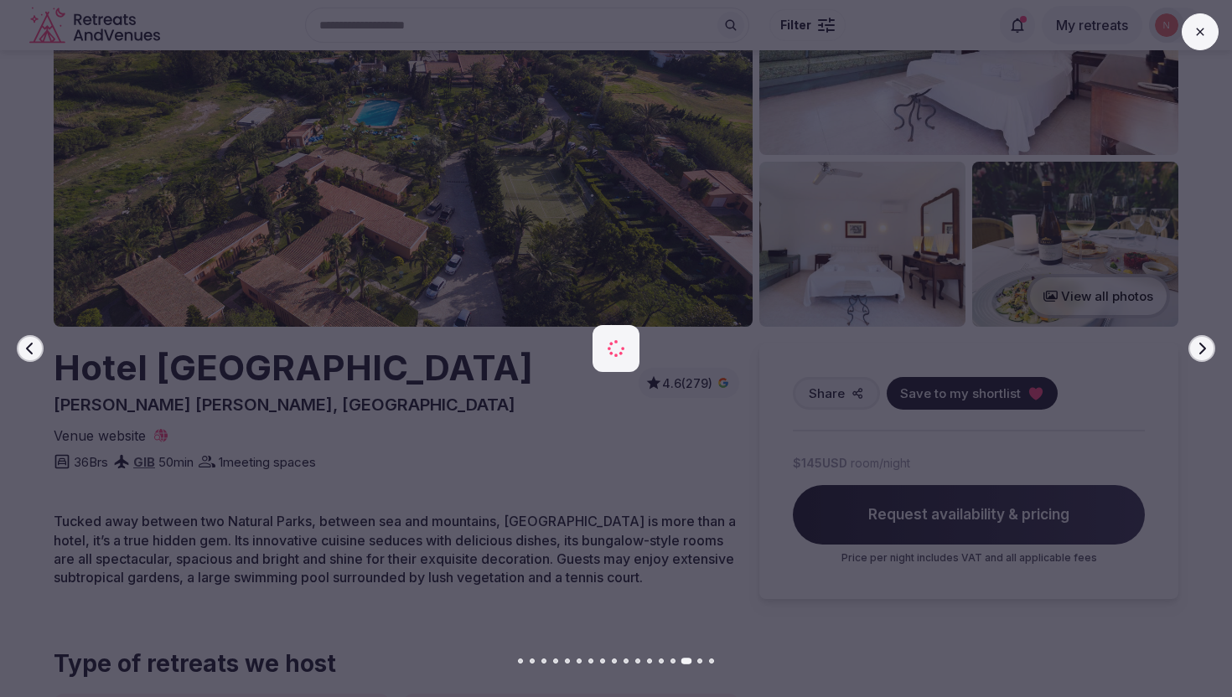
click at [1196, 348] on icon "button" at bounding box center [1201, 348] width 13 height 13
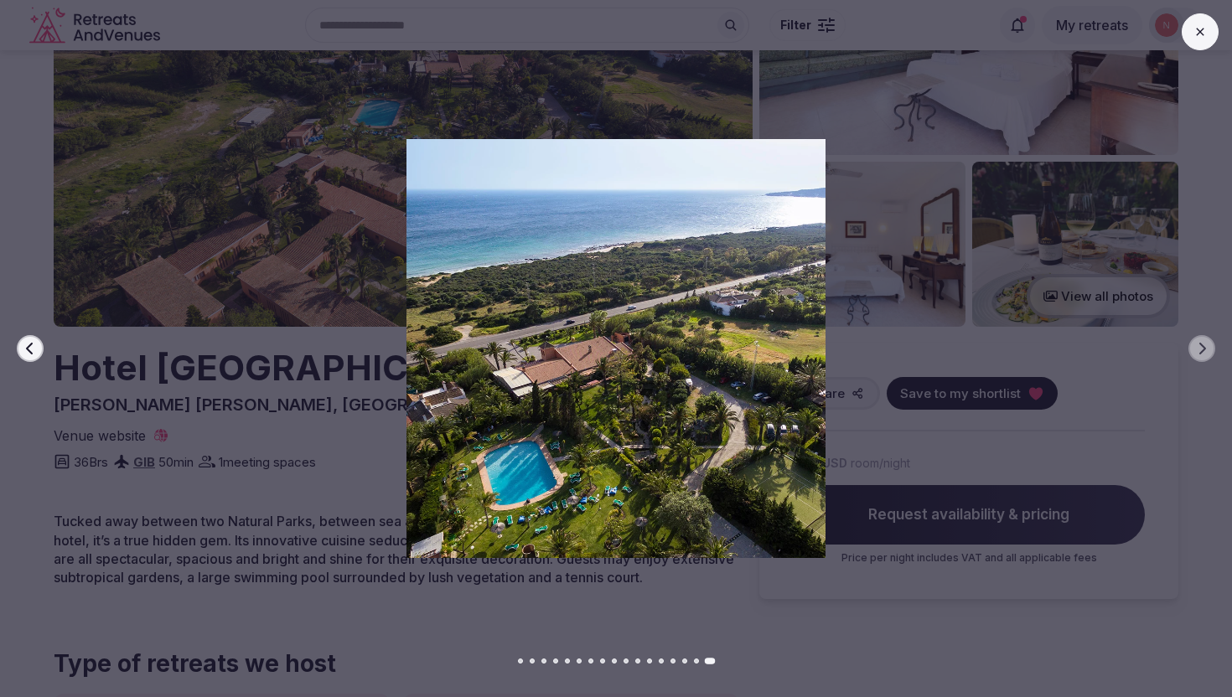
click at [1179, 398] on div at bounding box center [609, 348] width 1245 height 418
click at [1201, 28] on icon at bounding box center [1199, 31] width 13 height 13
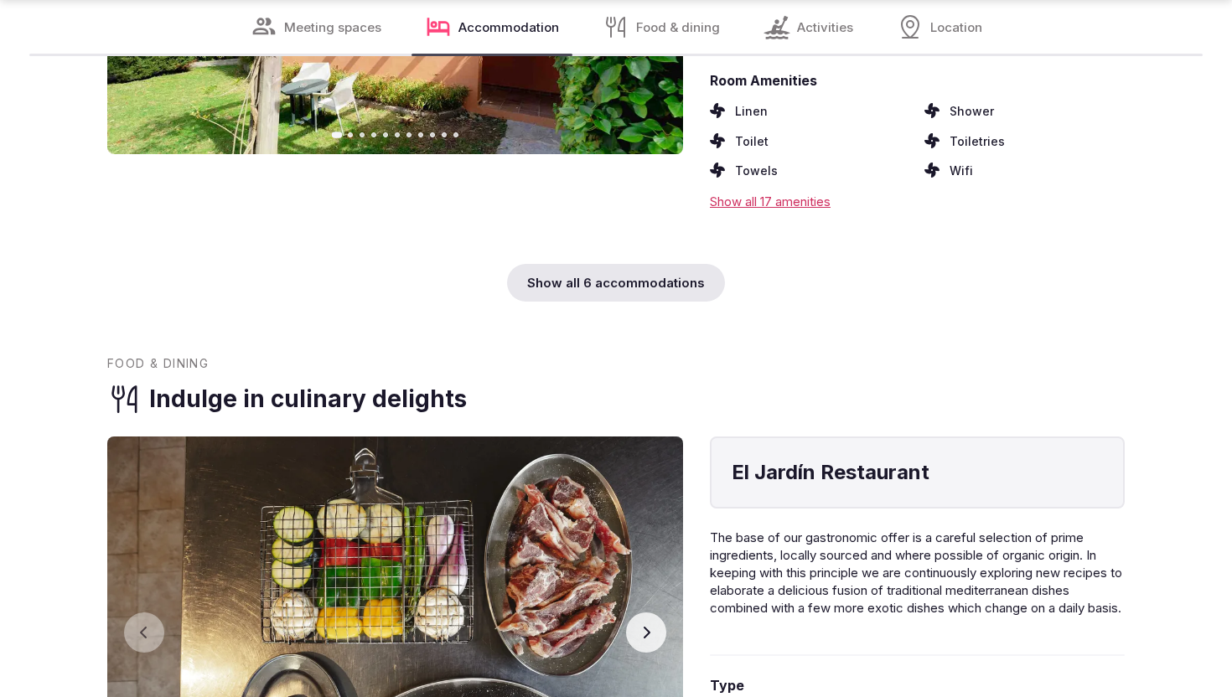
scroll to position [5077, 0]
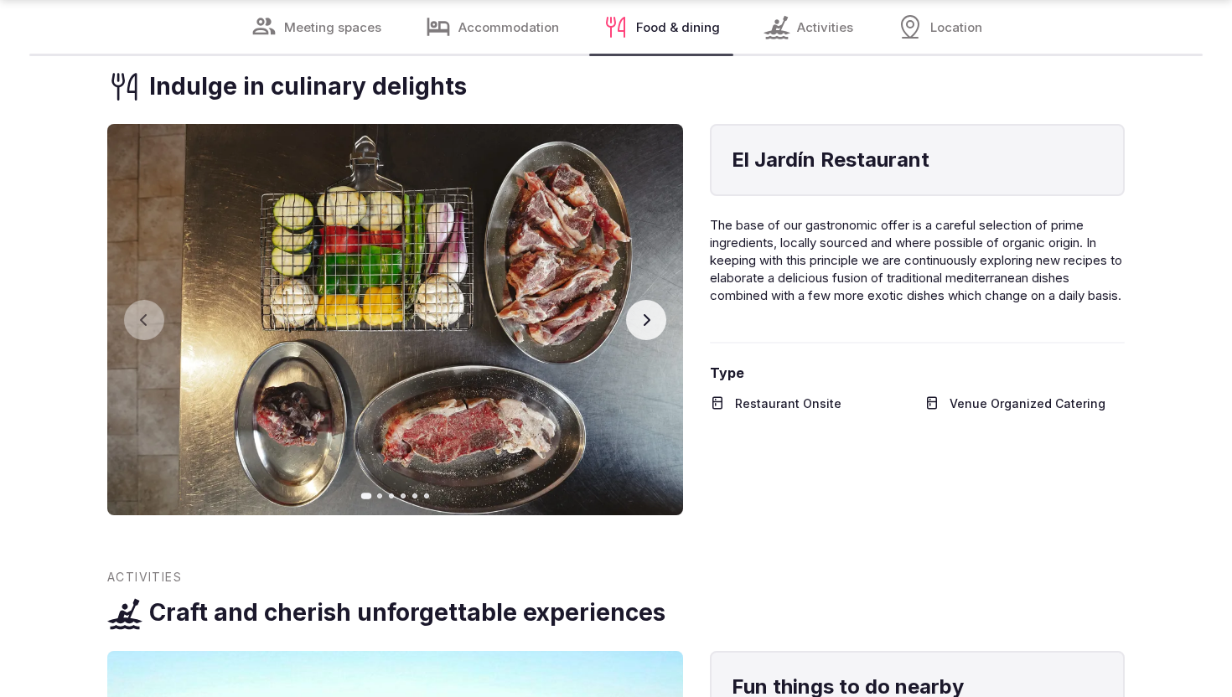
click at [648, 330] on button "Next slide" at bounding box center [646, 320] width 40 height 40
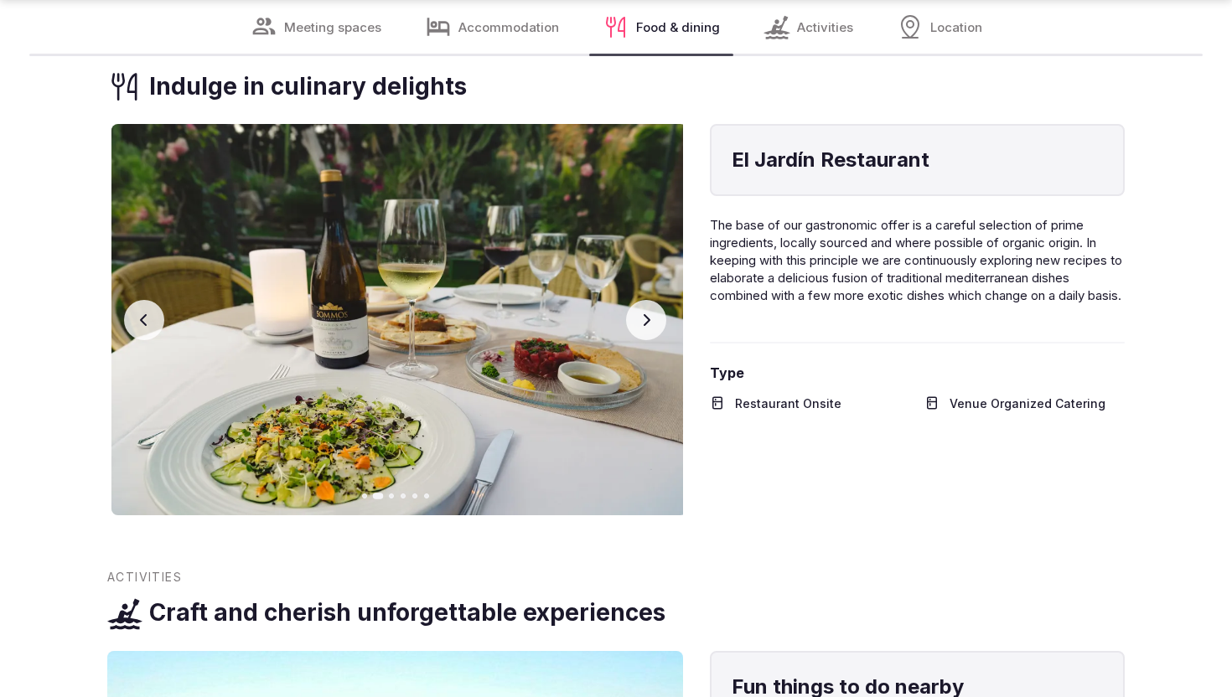
click at [648, 328] on button "Next slide" at bounding box center [646, 320] width 40 height 40
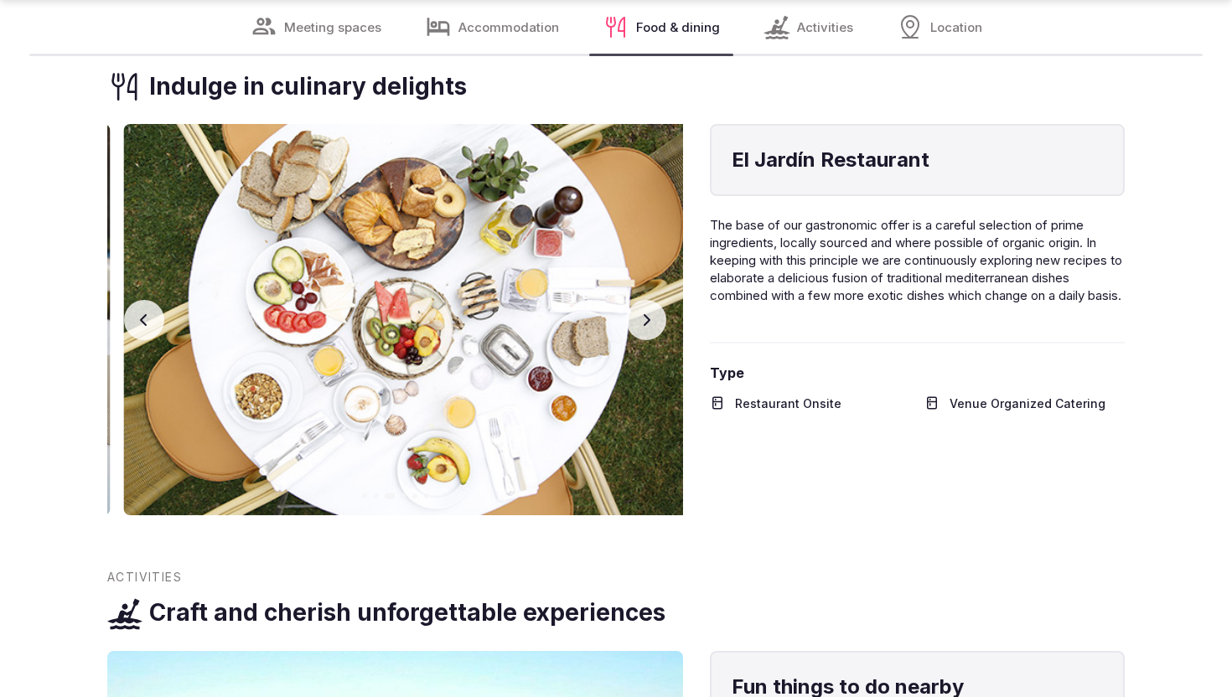
click at [648, 328] on button "Next slide" at bounding box center [646, 320] width 40 height 40
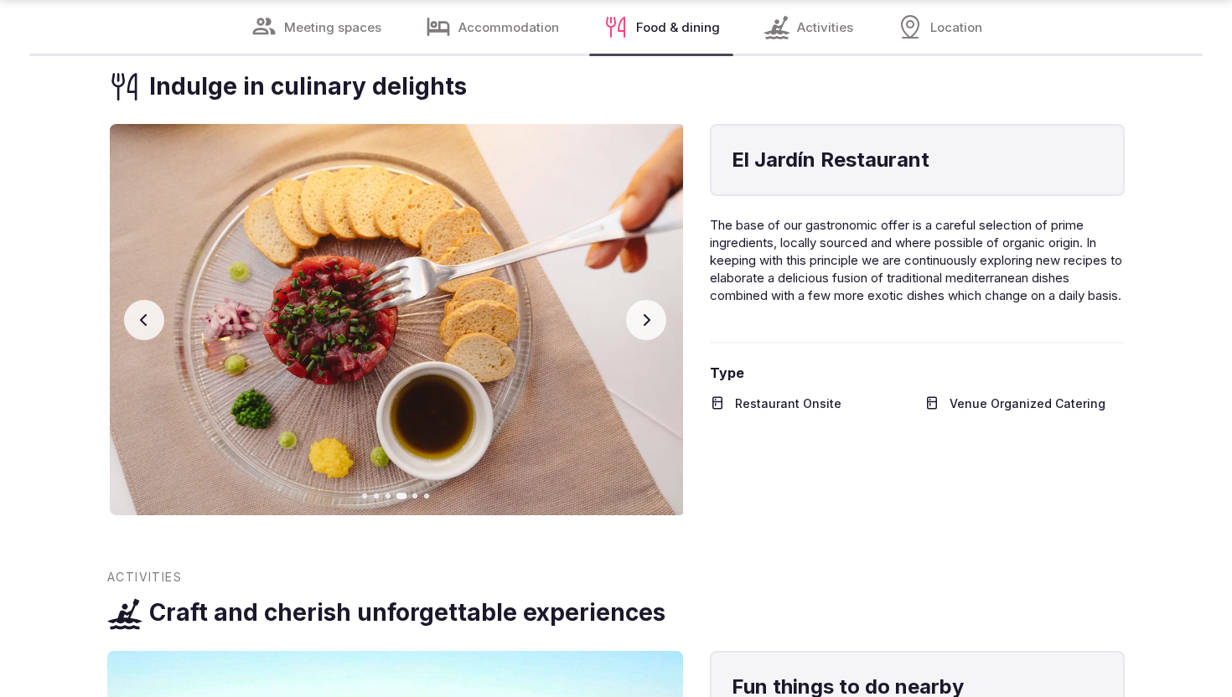
click at [648, 328] on button "Next slide" at bounding box center [646, 320] width 40 height 40
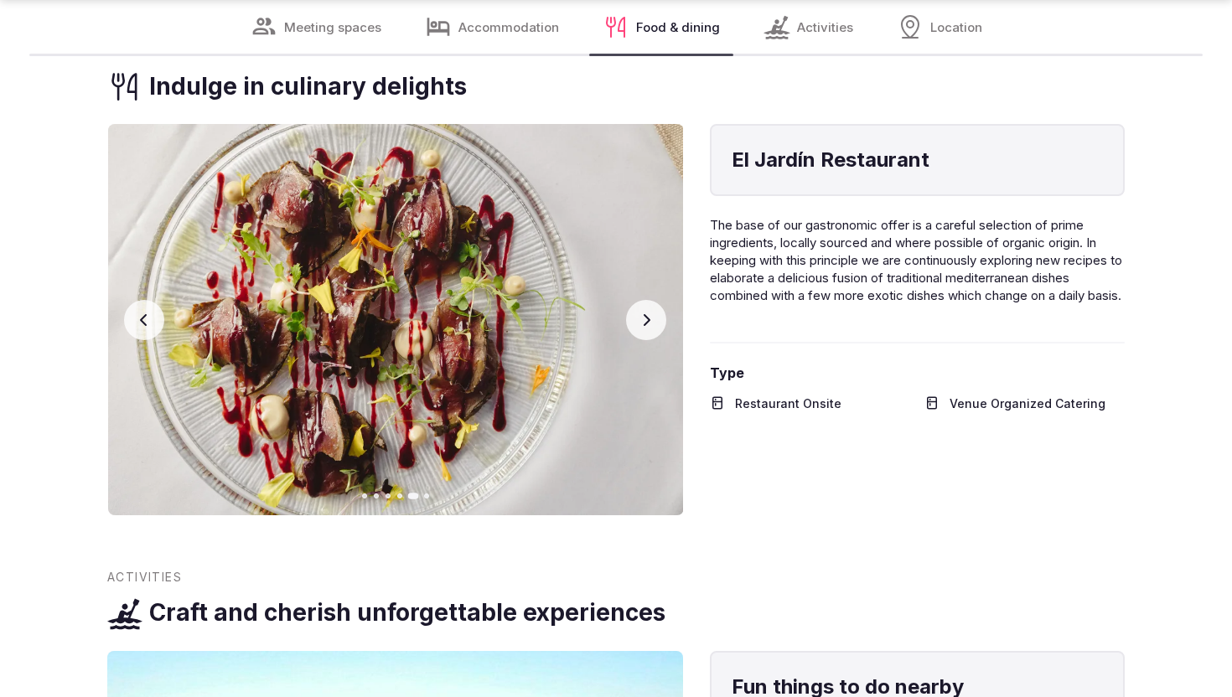
click at [648, 328] on button "Next slide" at bounding box center [646, 320] width 40 height 40
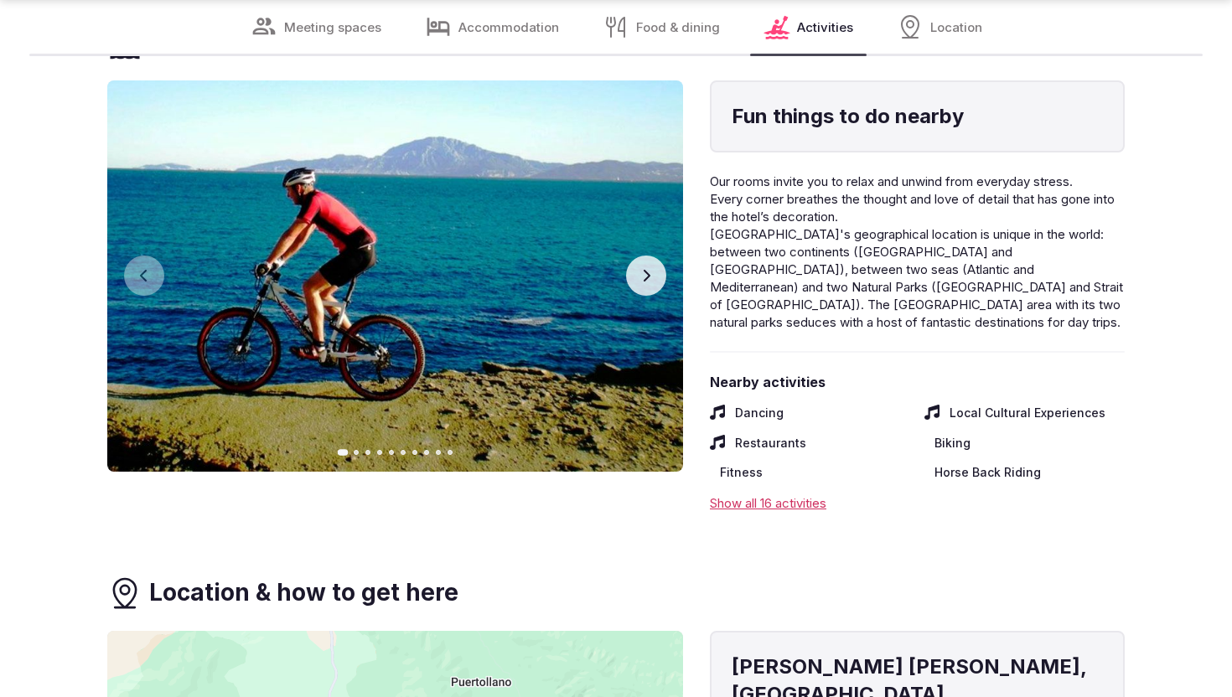
scroll to position [6019, 0]
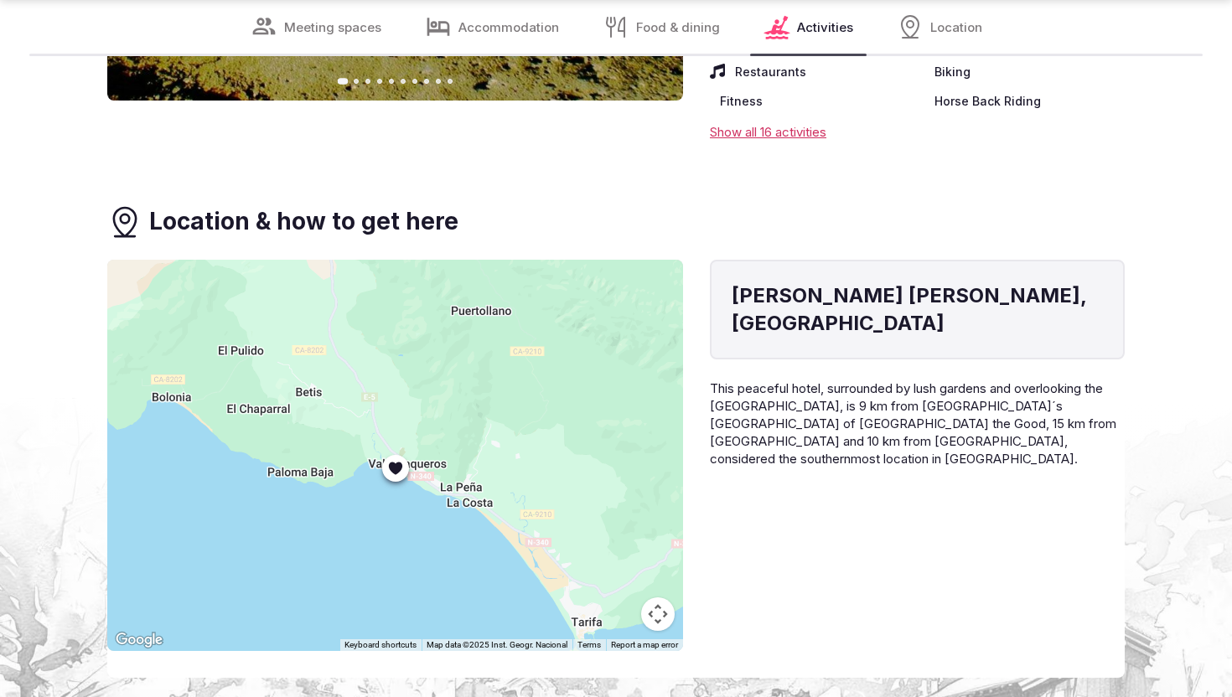
click at [583, 400] on div at bounding box center [395, 455] width 576 height 391
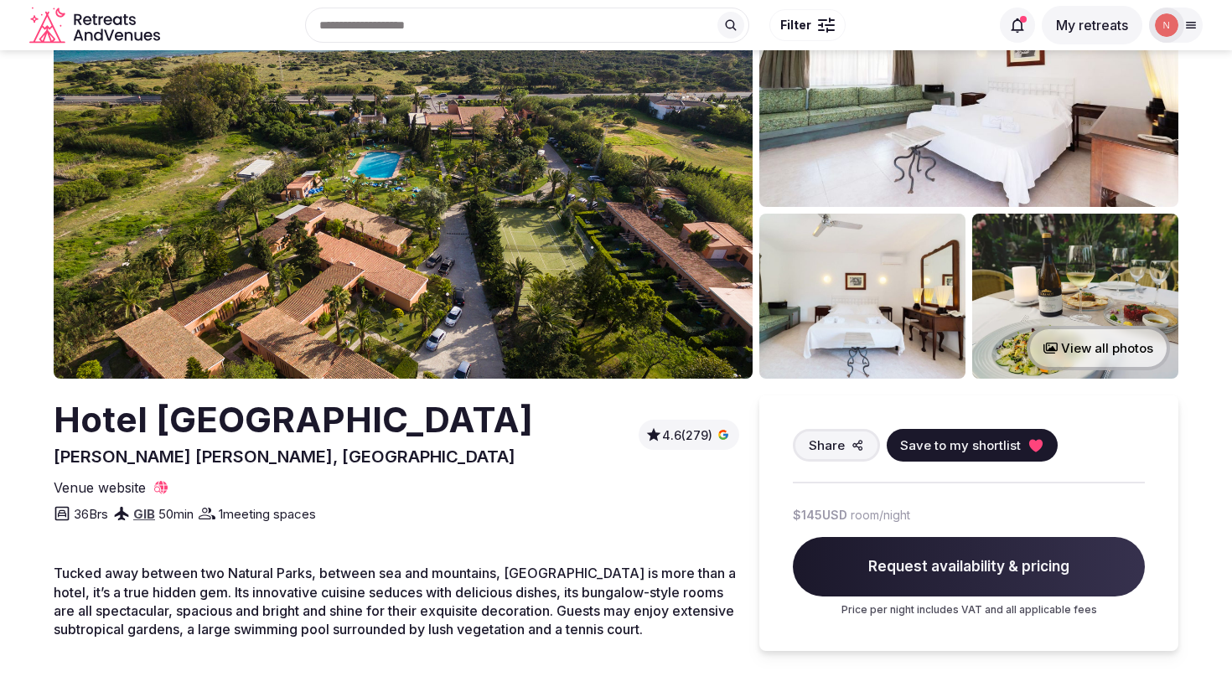
scroll to position [0, 0]
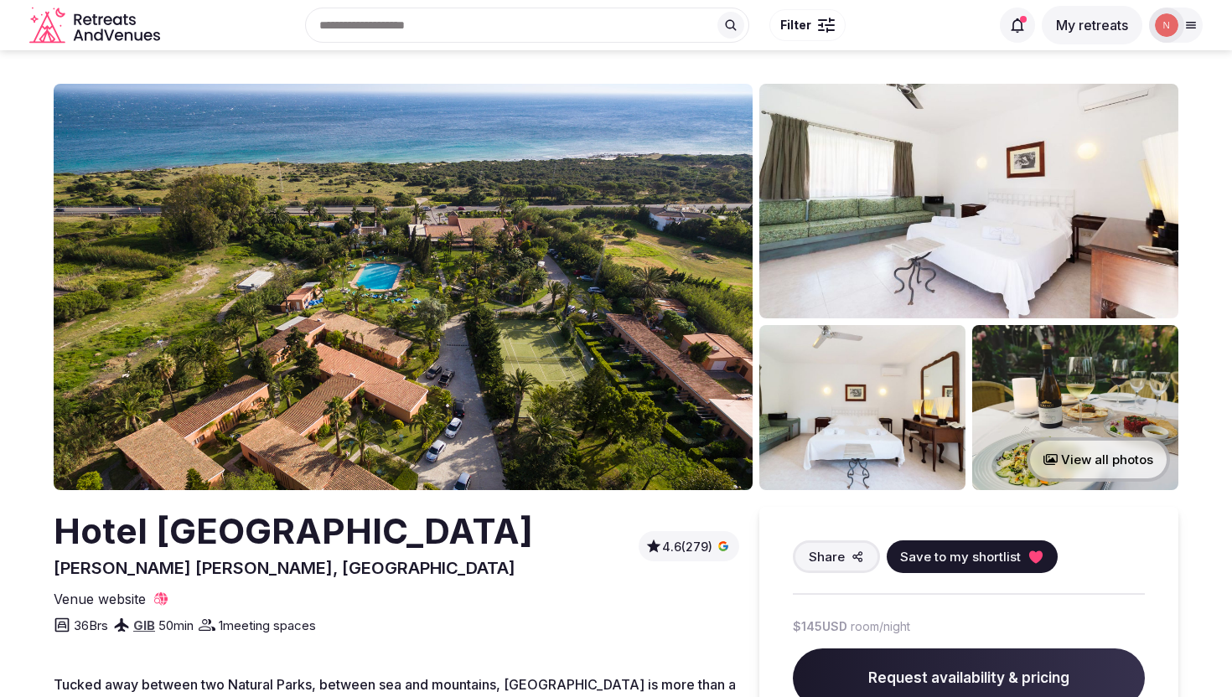
click at [452, 179] on img at bounding box center [403, 287] width 699 height 406
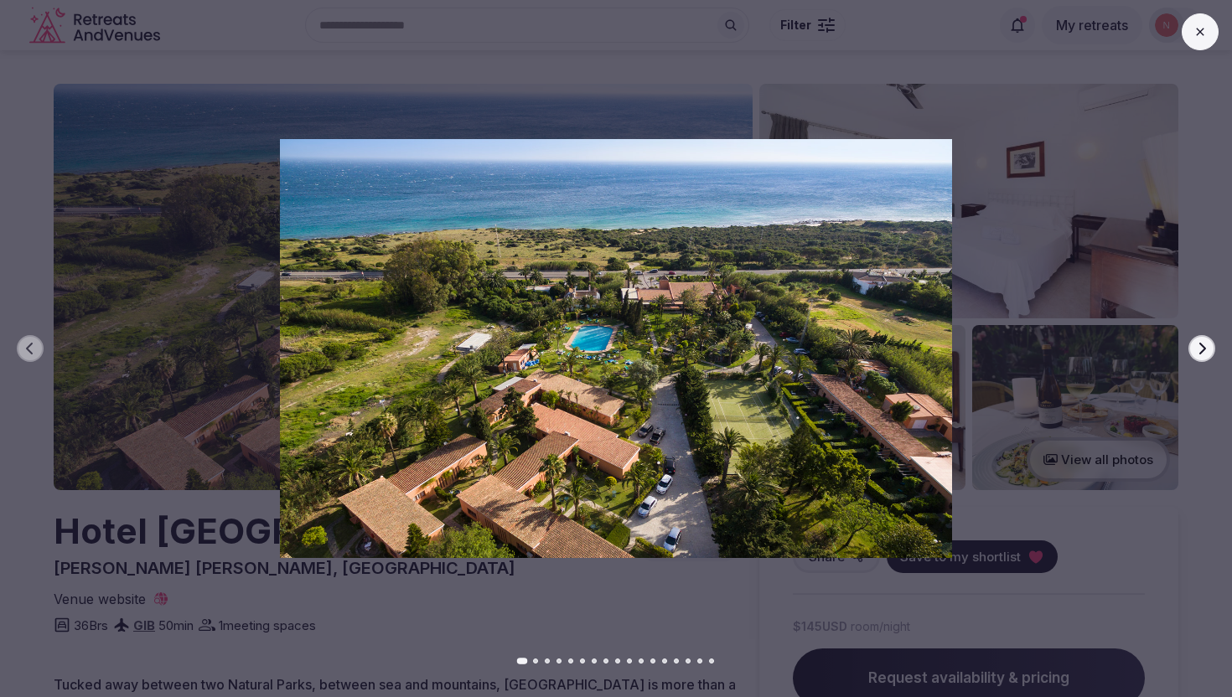
click at [1202, 352] on icon "button" at bounding box center [1201, 348] width 13 height 13
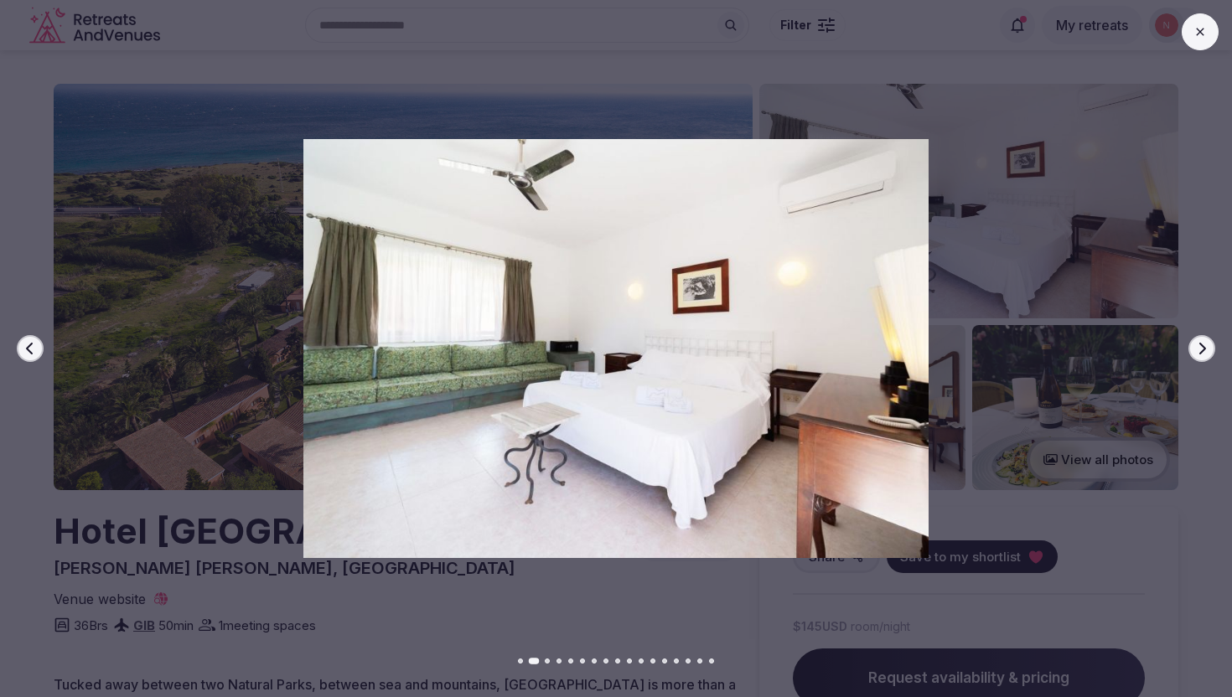
click at [1202, 352] on icon "button" at bounding box center [1201, 348] width 13 height 13
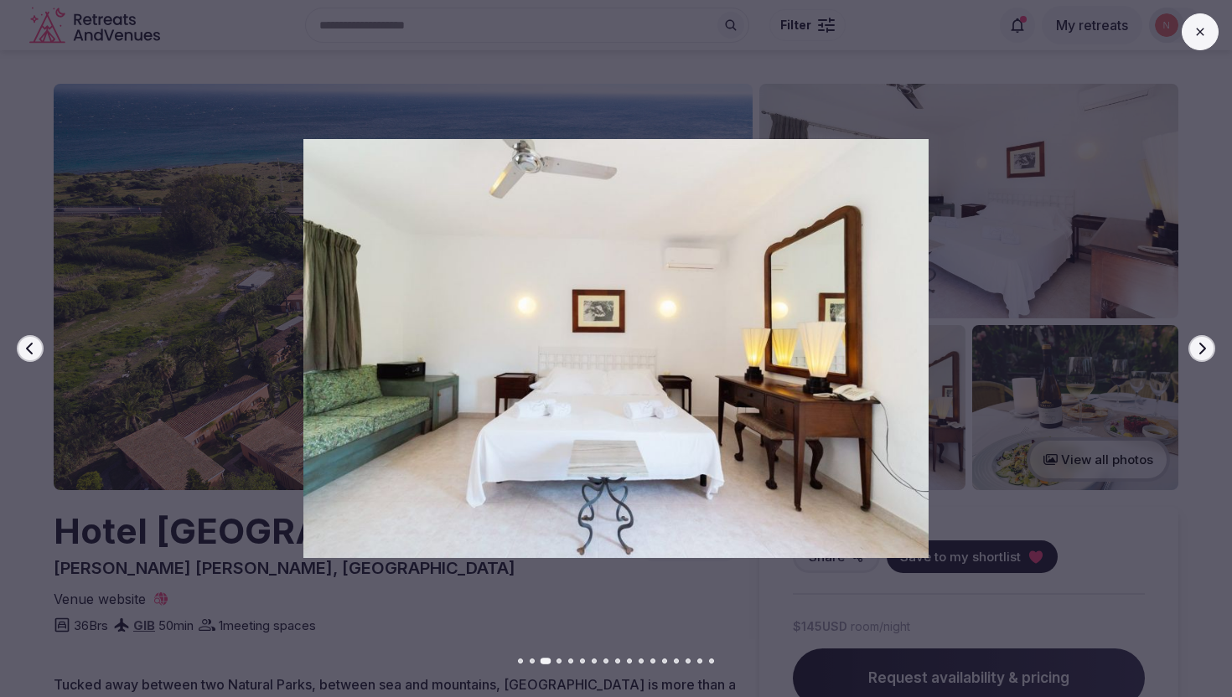
click at [1202, 352] on icon "button" at bounding box center [1201, 348] width 13 height 13
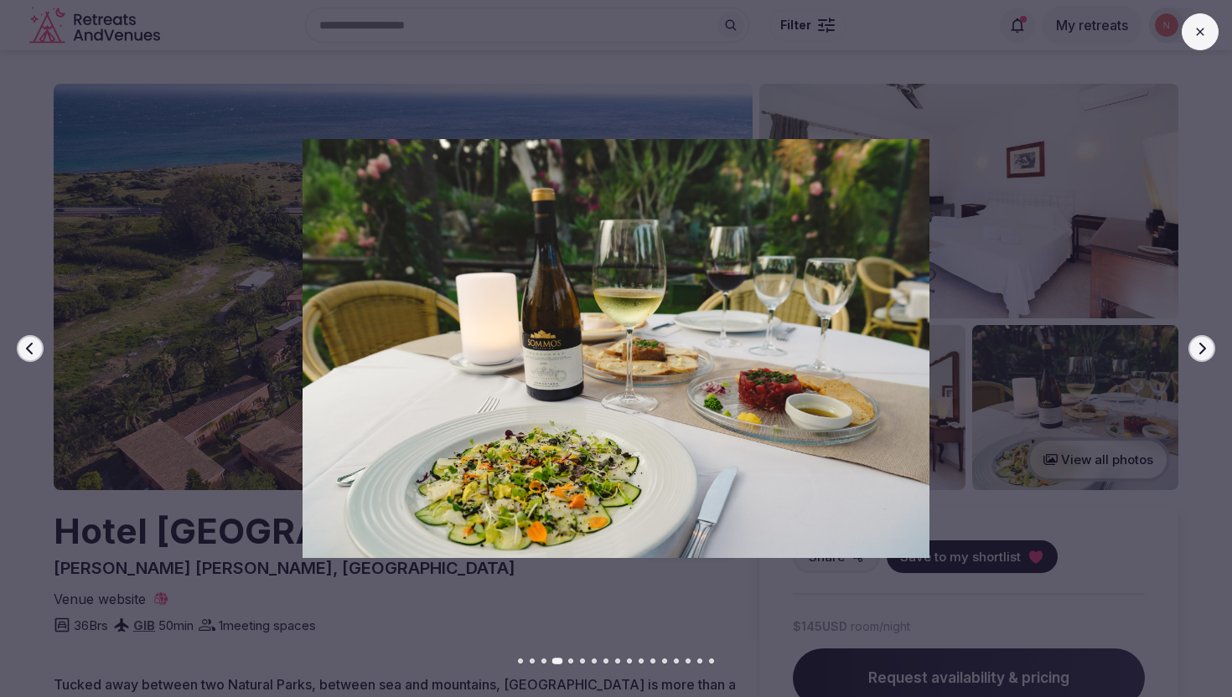
click at [1202, 352] on icon "button" at bounding box center [1201, 348] width 13 height 13
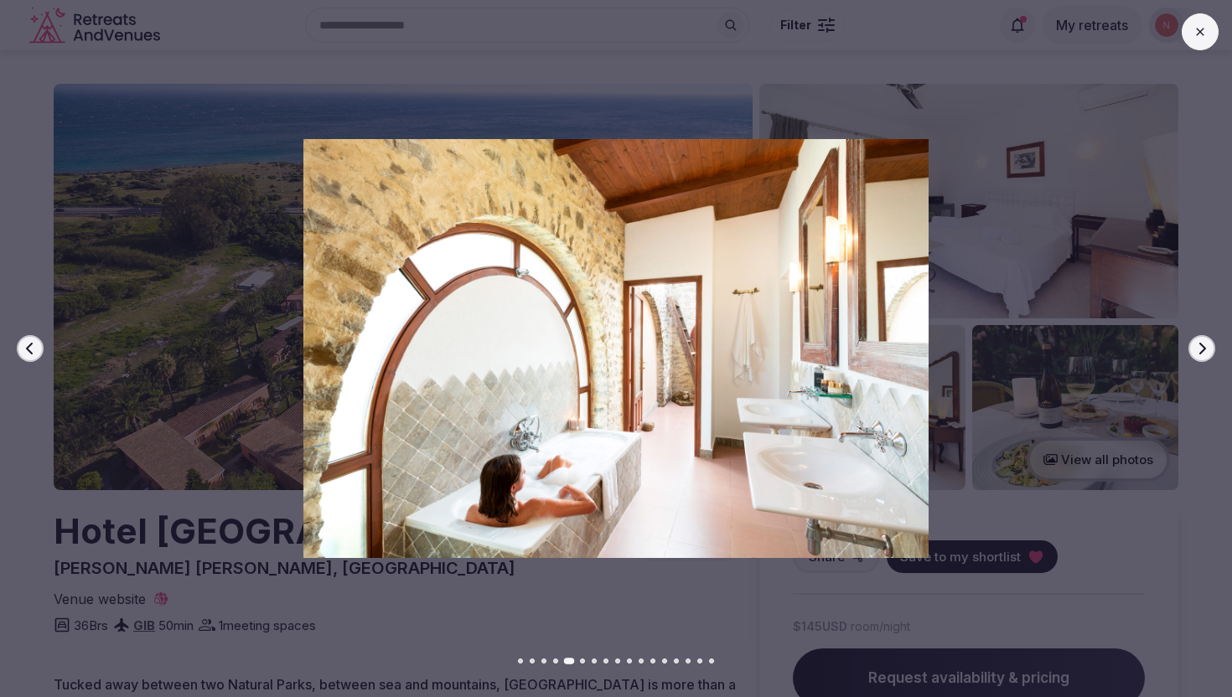
click at [1202, 352] on icon "button" at bounding box center [1201, 348] width 13 height 13
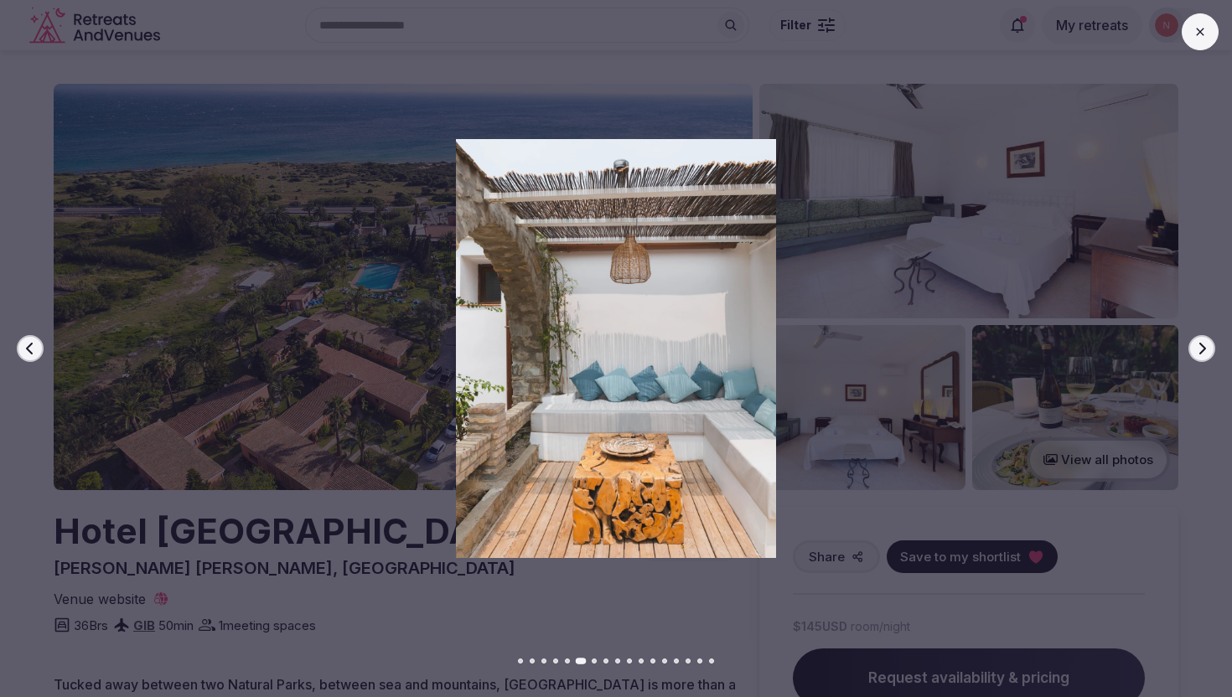
click at [1202, 352] on icon "button" at bounding box center [1201, 348] width 13 height 13
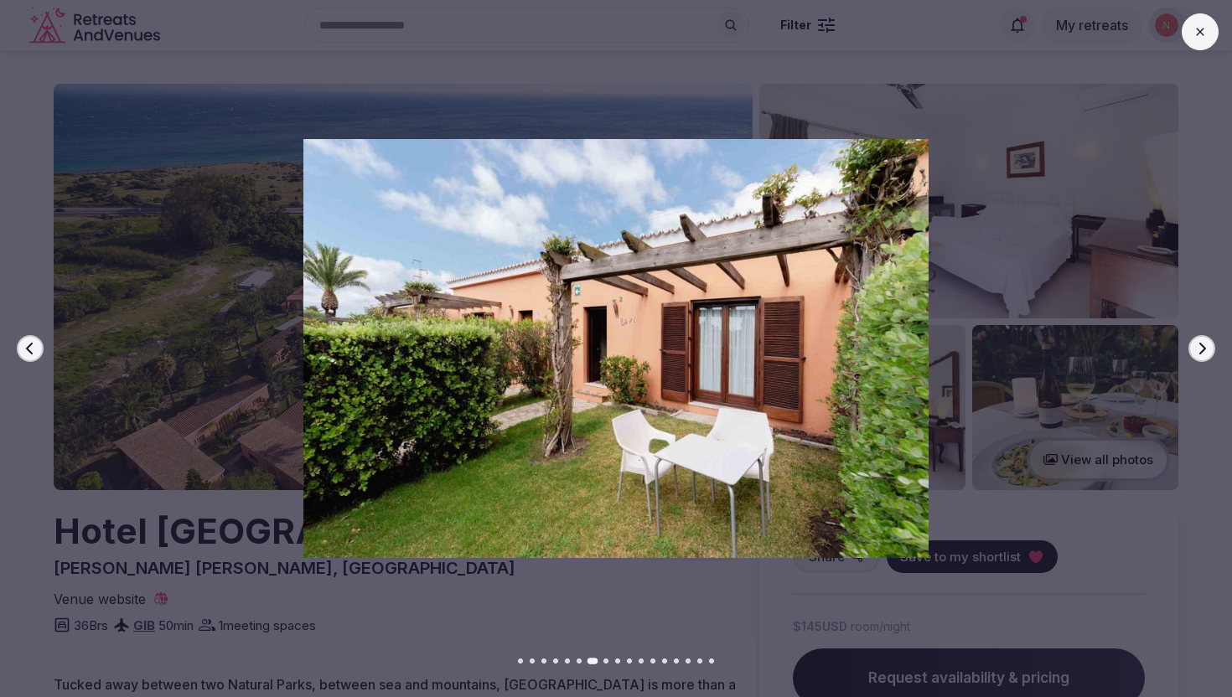
click at [1202, 352] on icon "button" at bounding box center [1201, 348] width 13 height 13
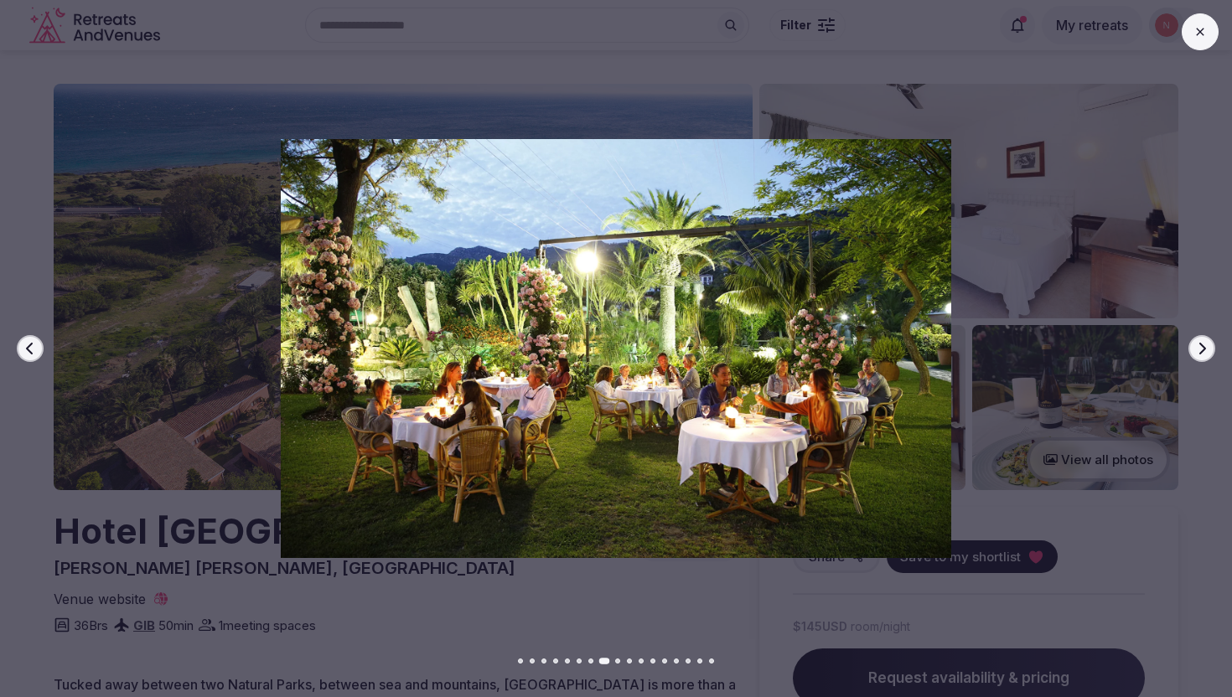
click at [1202, 352] on icon "button" at bounding box center [1201, 348] width 13 height 13
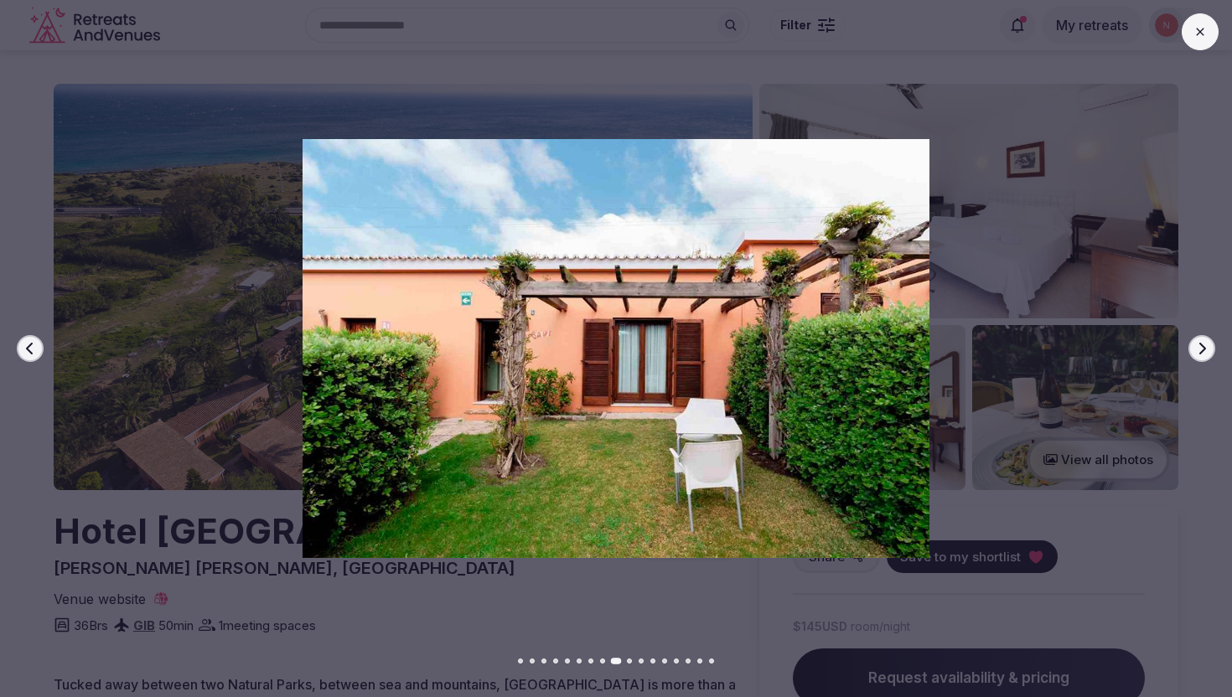
click at [1202, 352] on icon "button" at bounding box center [1201, 348] width 13 height 13
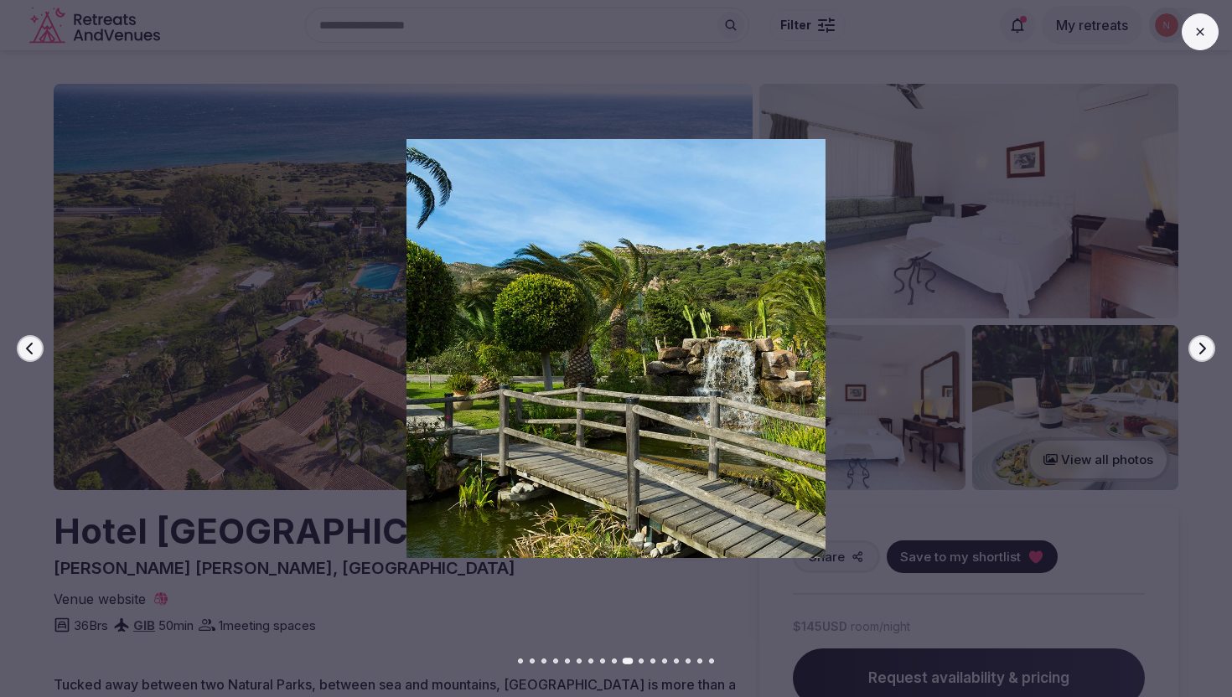
click at [1202, 352] on icon "button" at bounding box center [1201, 348] width 13 height 13
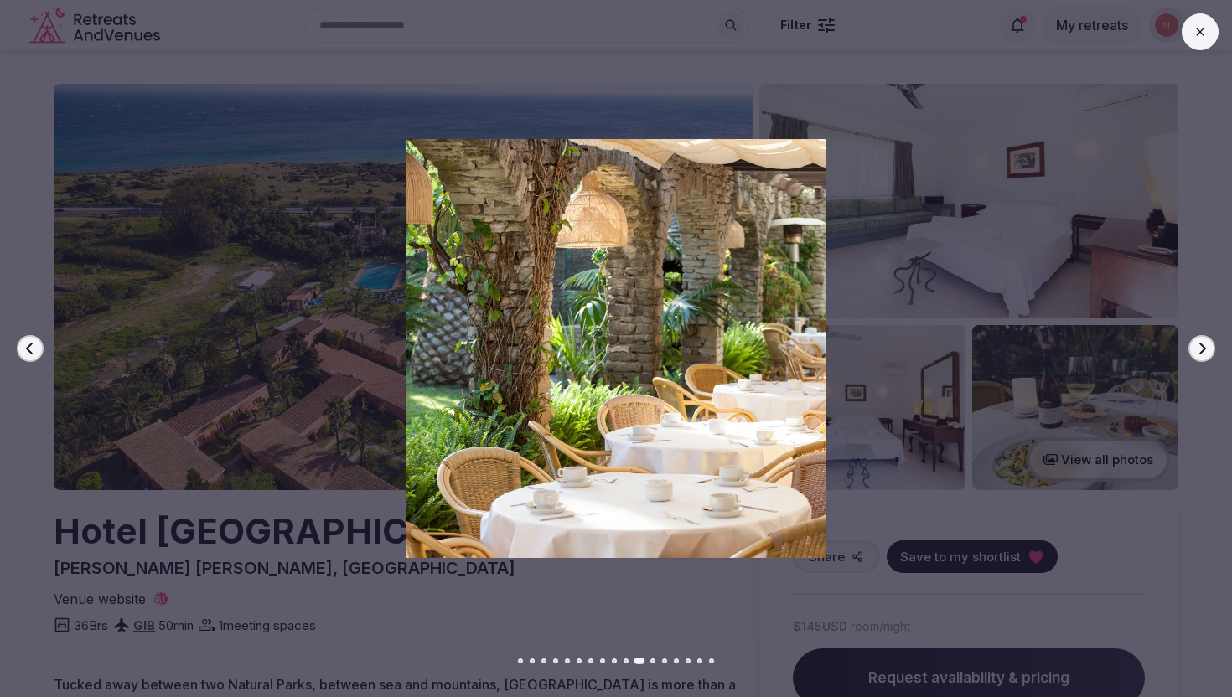
click at [1202, 352] on icon "button" at bounding box center [1201, 348] width 13 height 13
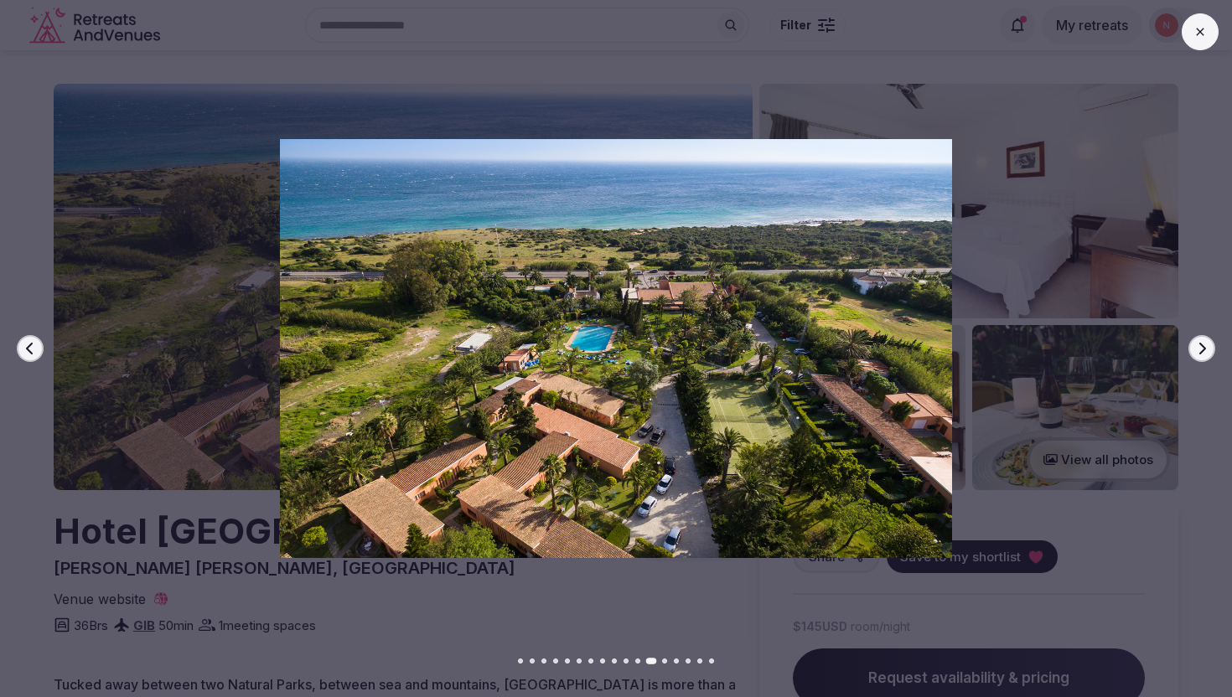
click at [1202, 352] on icon "button" at bounding box center [1201, 348] width 13 height 13
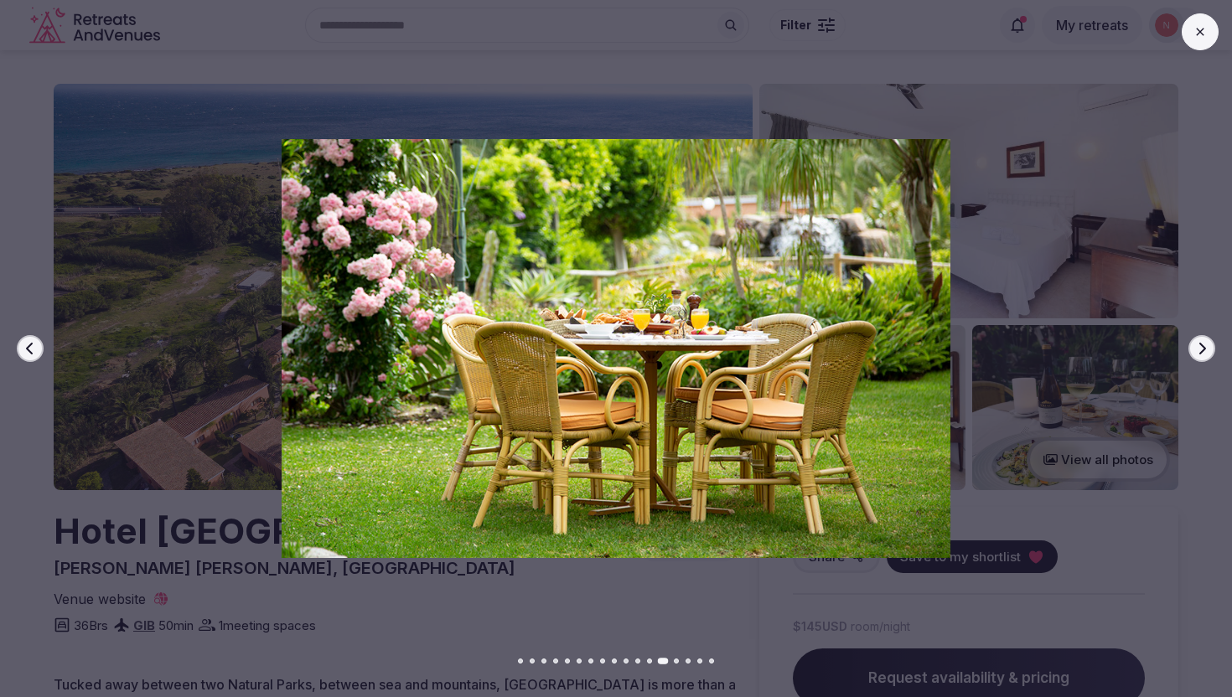
click at [1202, 352] on icon "button" at bounding box center [1201, 348] width 13 height 13
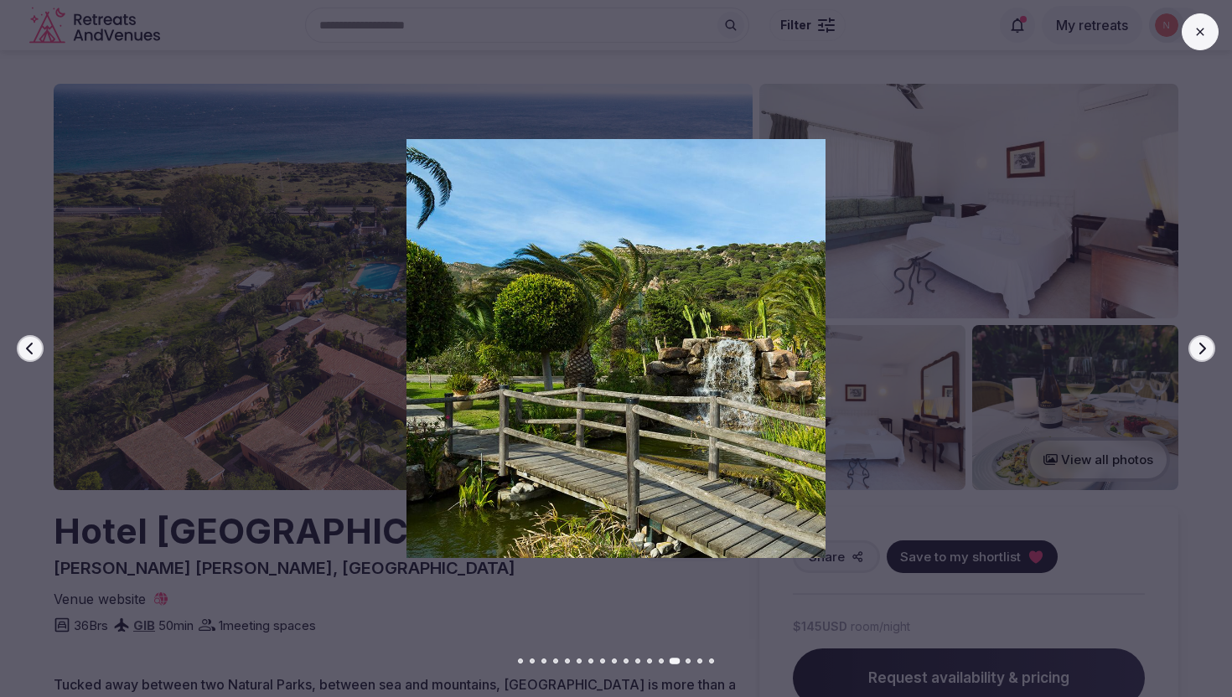
click at [1202, 352] on icon "button" at bounding box center [1201, 348] width 13 height 13
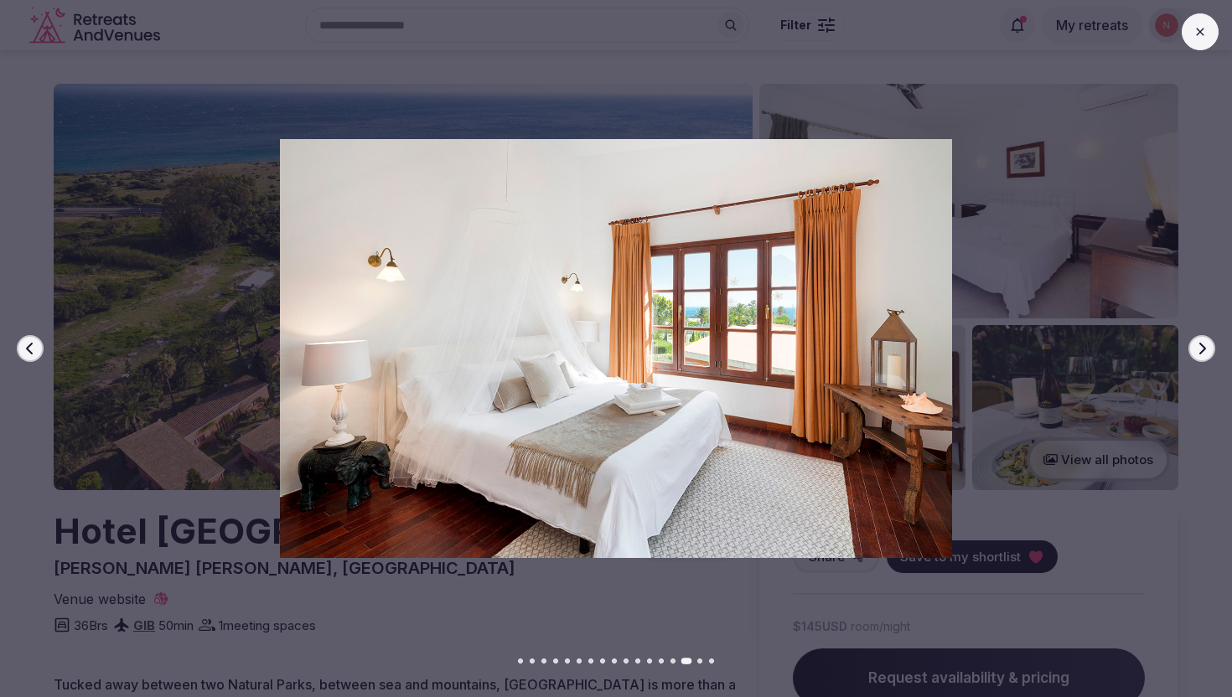
click at [1202, 352] on icon "button" at bounding box center [1201, 348] width 13 height 13
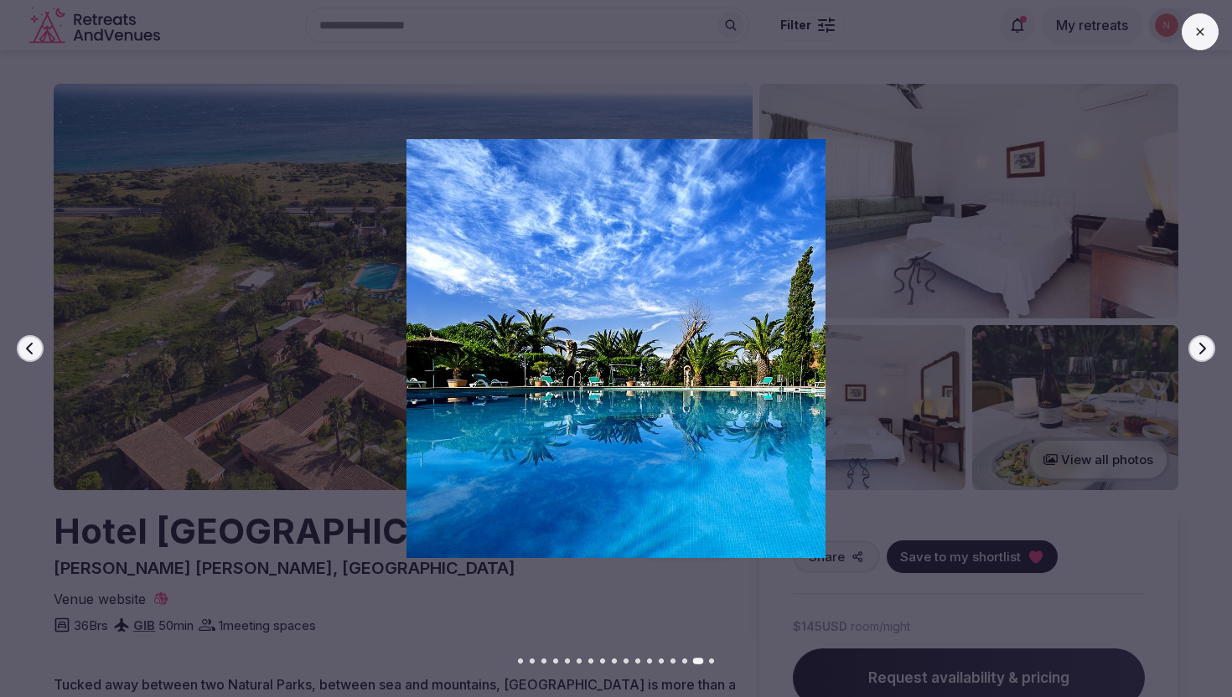
click at [1202, 352] on icon "button" at bounding box center [1201, 348] width 13 height 13
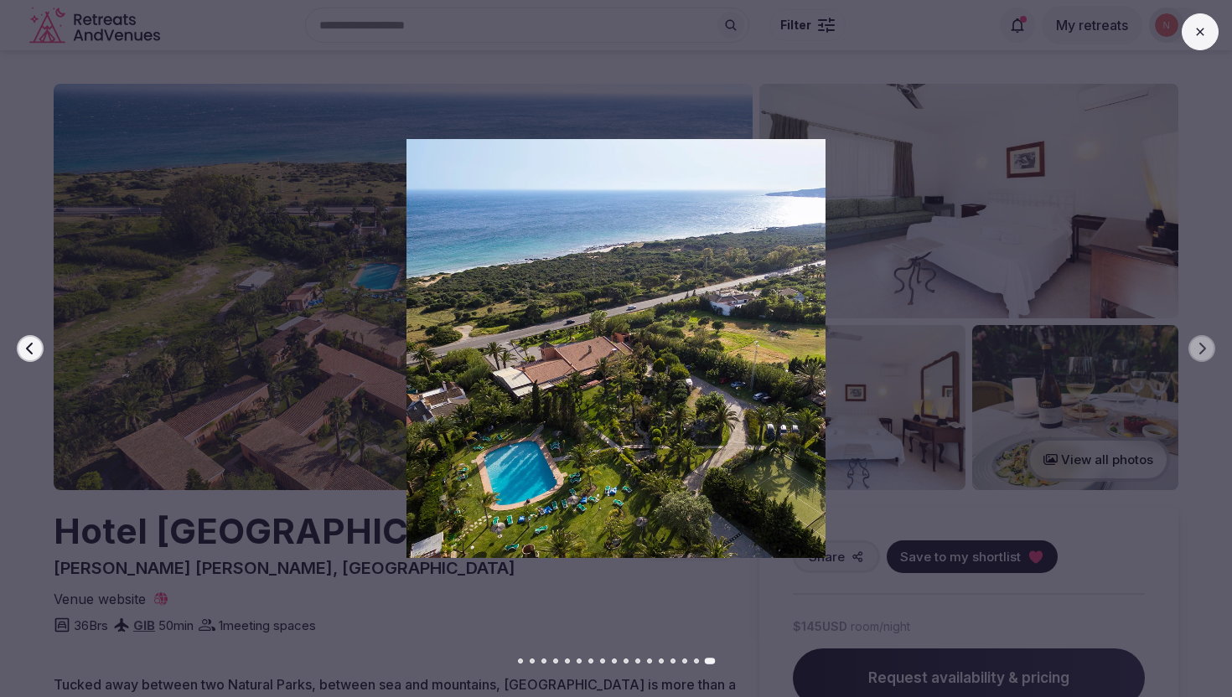
click at [1194, 90] on div "Previous slide Next slide" at bounding box center [616, 348] width 1232 height 697
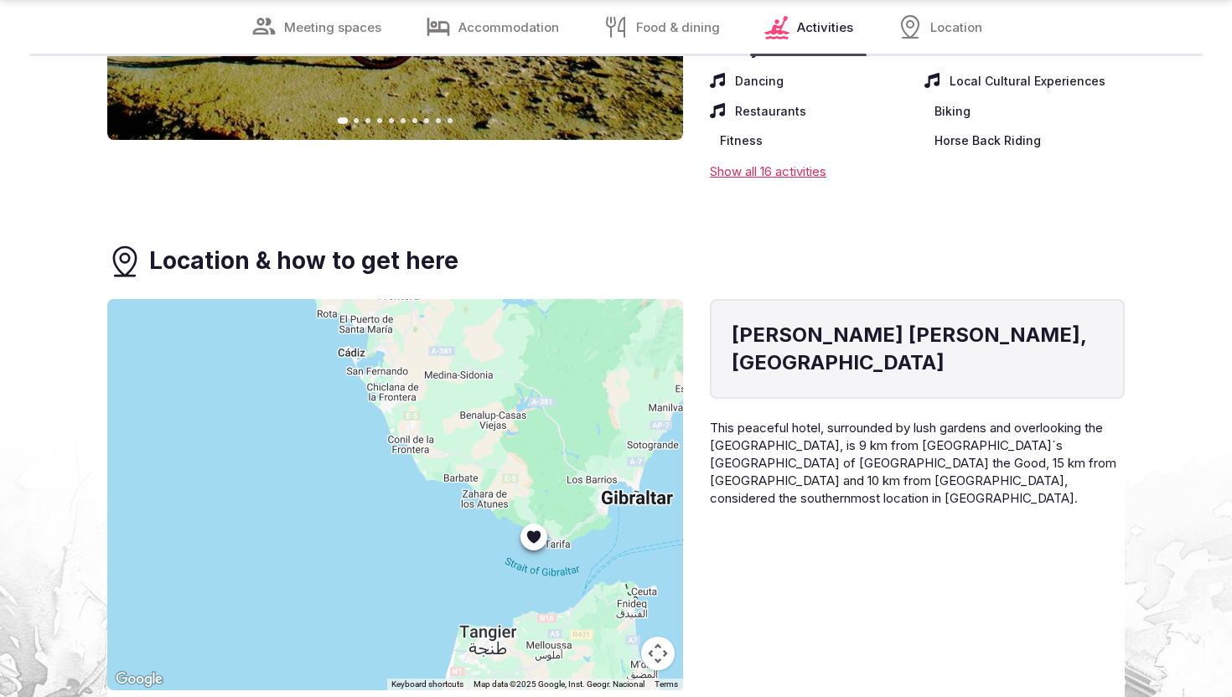
scroll to position [6006, 0]
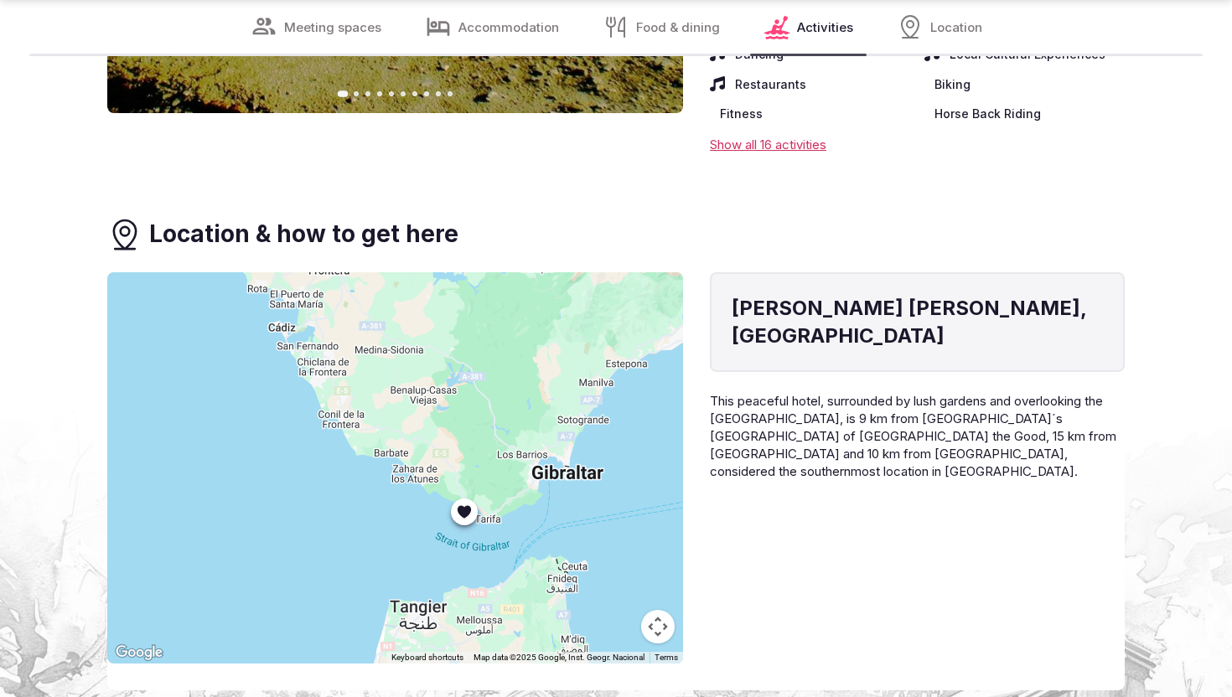
drag, startPoint x: 587, startPoint y: 515, endPoint x: 509, endPoint y: 511, distance: 78.0
click at [509, 512] on div at bounding box center [395, 467] width 576 height 391
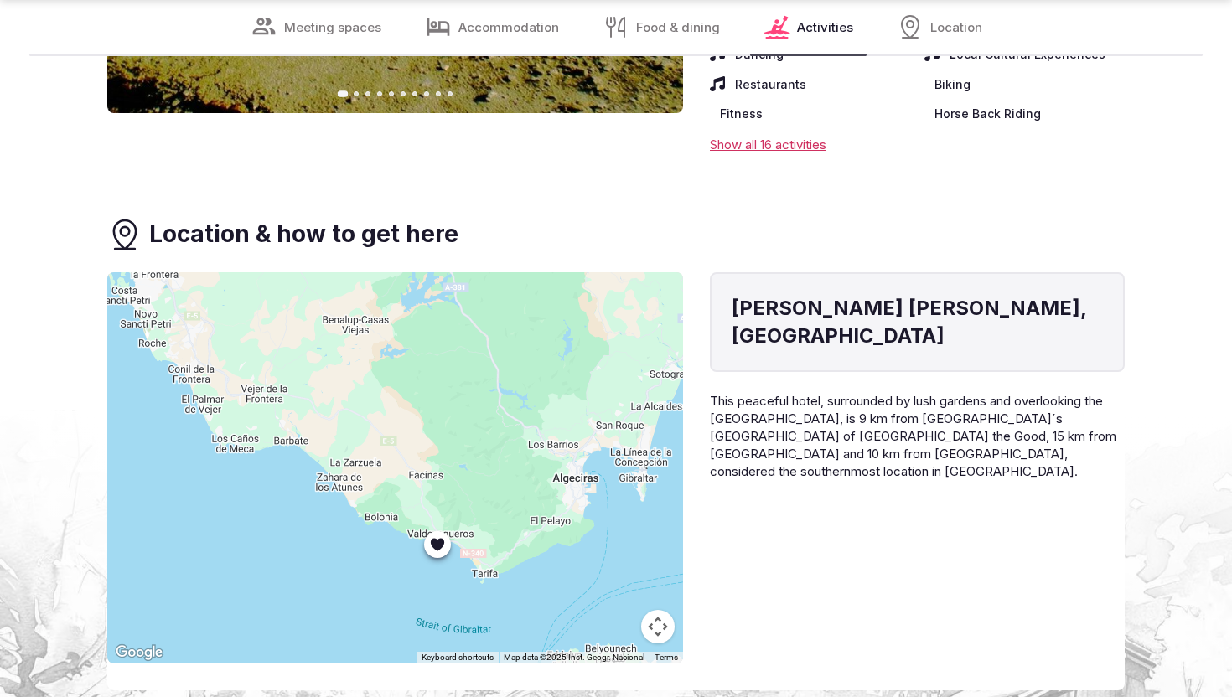
drag, startPoint x: 456, startPoint y: 449, endPoint x: 483, endPoint y: 514, distance: 70.2
click at [483, 514] on div at bounding box center [395, 467] width 576 height 391
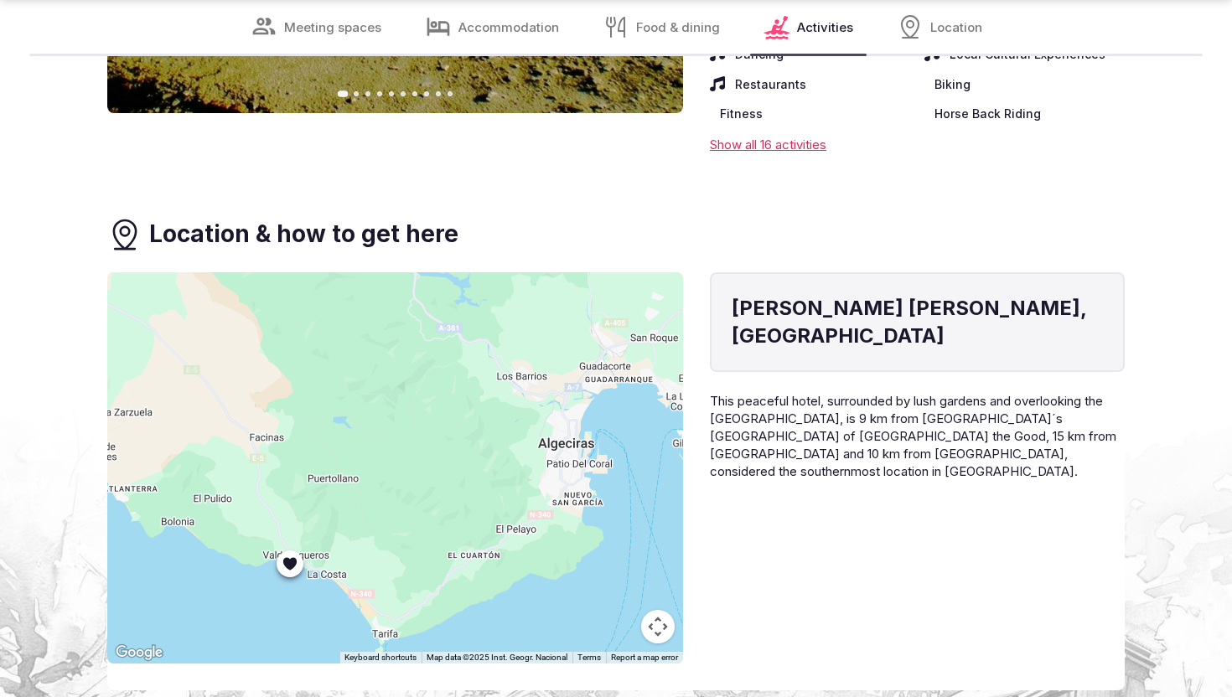
drag, startPoint x: 659, startPoint y: 474, endPoint x: 555, endPoint y: 472, distance: 103.9
click at [555, 472] on div at bounding box center [395, 467] width 576 height 391
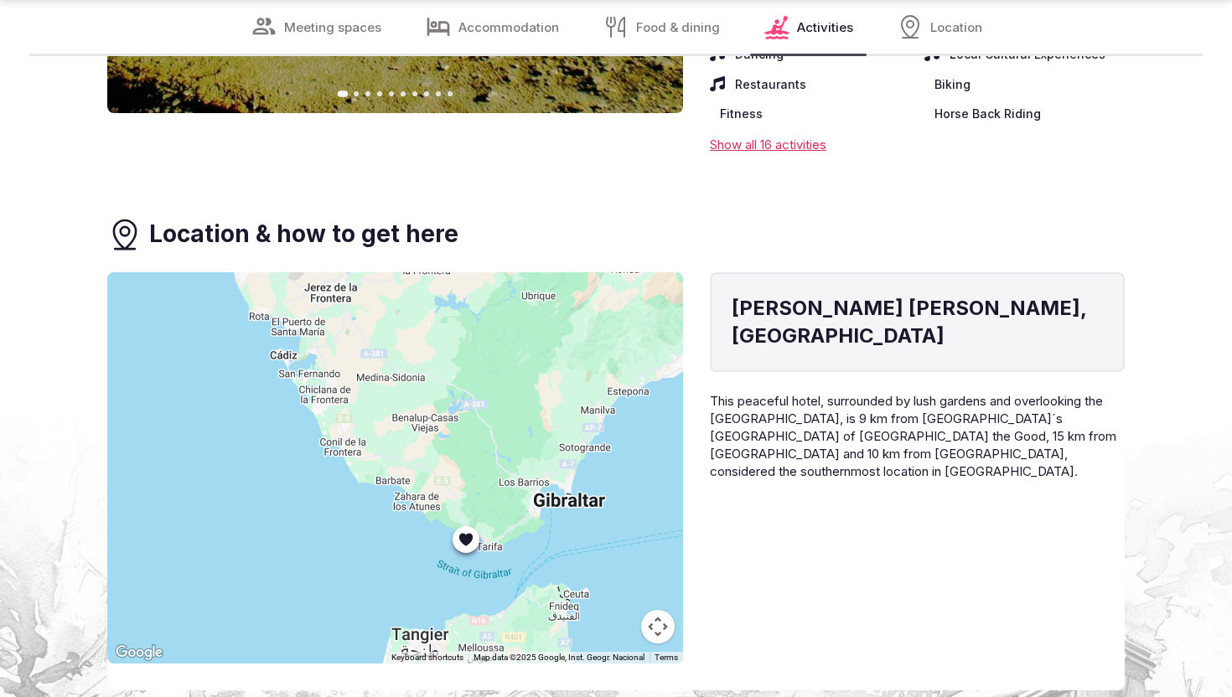
drag, startPoint x: 617, startPoint y: 492, endPoint x: 556, endPoint y: 537, distance: 75.4
click at [556, 537] on div at bounding box center [395, 467] width 576 height 391
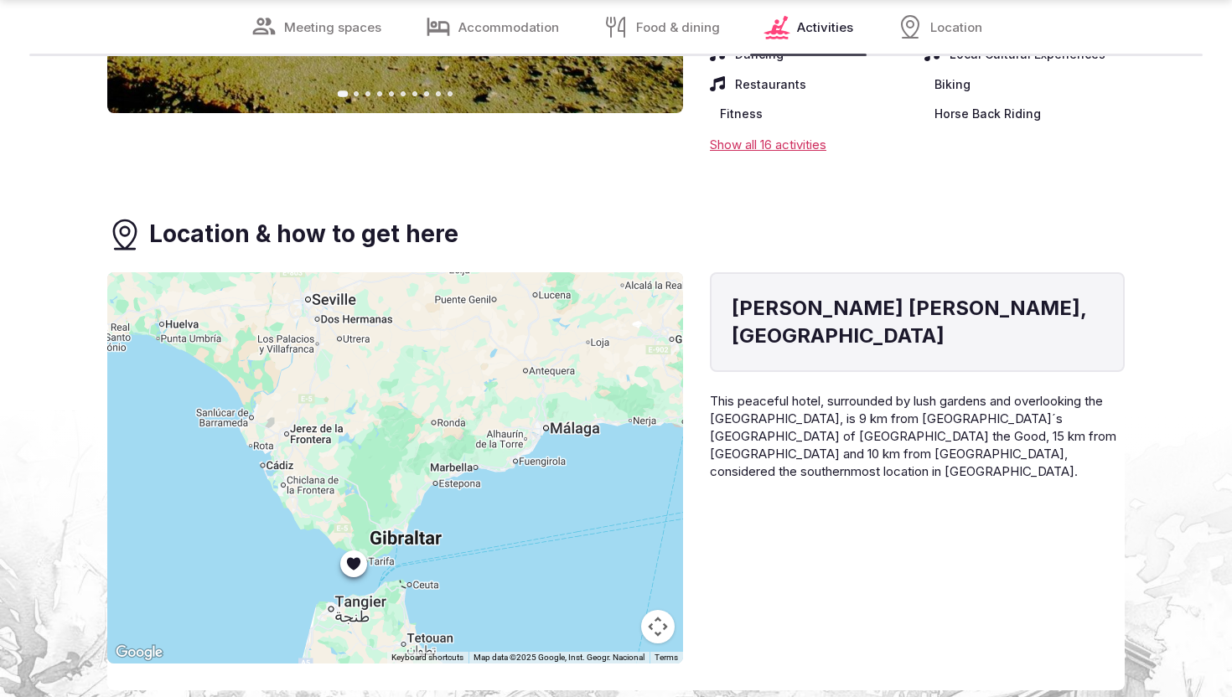
drag, startPoint x: 605, startPoint y: 504, endPoint x: 473, endPoint y: 521, distance: 132.6
click at [473, 523] on div at bounding box center [395, 467] width 576 height 391
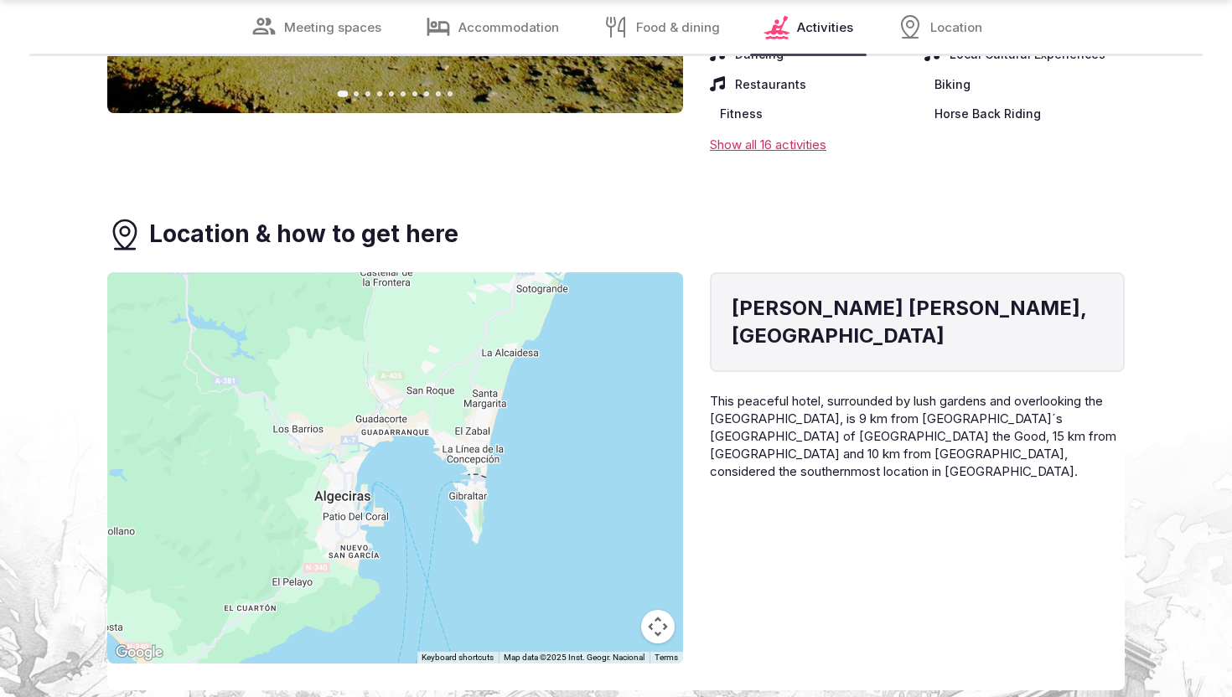
drag, startPoint x: 413, startPoint y: 549, endPoint x: 415, endPoint y: 390, distance: 158.4
click at [415, 390] on div at bounding box center [395, 467] width 576 height 391
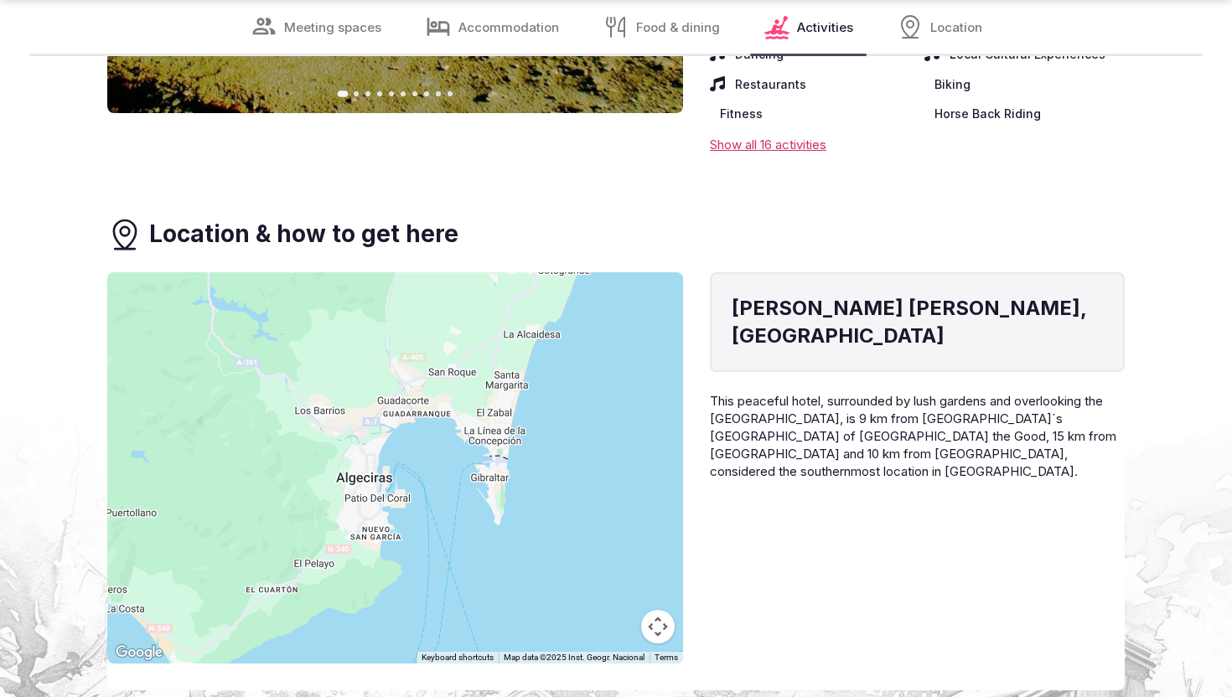
drag, startPoint x: 423, startPoint y: 454, endPoint x: 445, endPoint y: 435, distance: 29.1
click at [446, 435] on div at bounding box center [395, 467] width 576 height 391
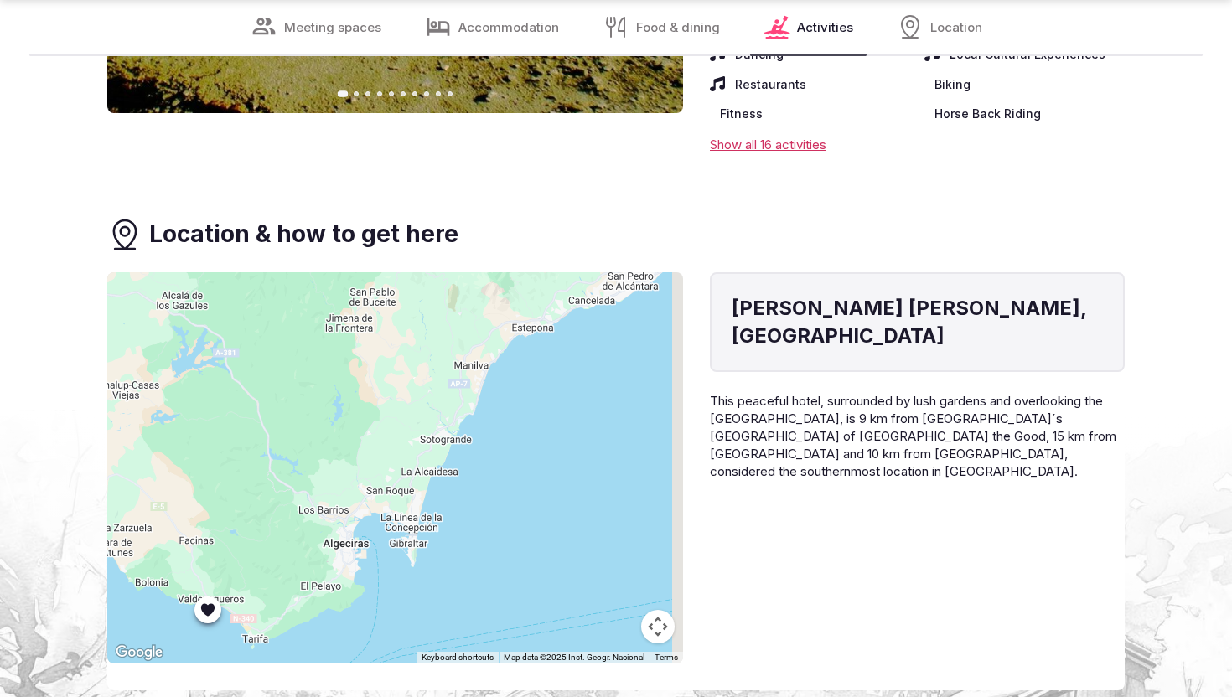
drag, startPoint x: 518, startPoint y: 428, endPoint x: 460, endPoint y: 519, distance: 107.4
click at [460, 519] on div at bounding box center [395, 467] width 576 height 391
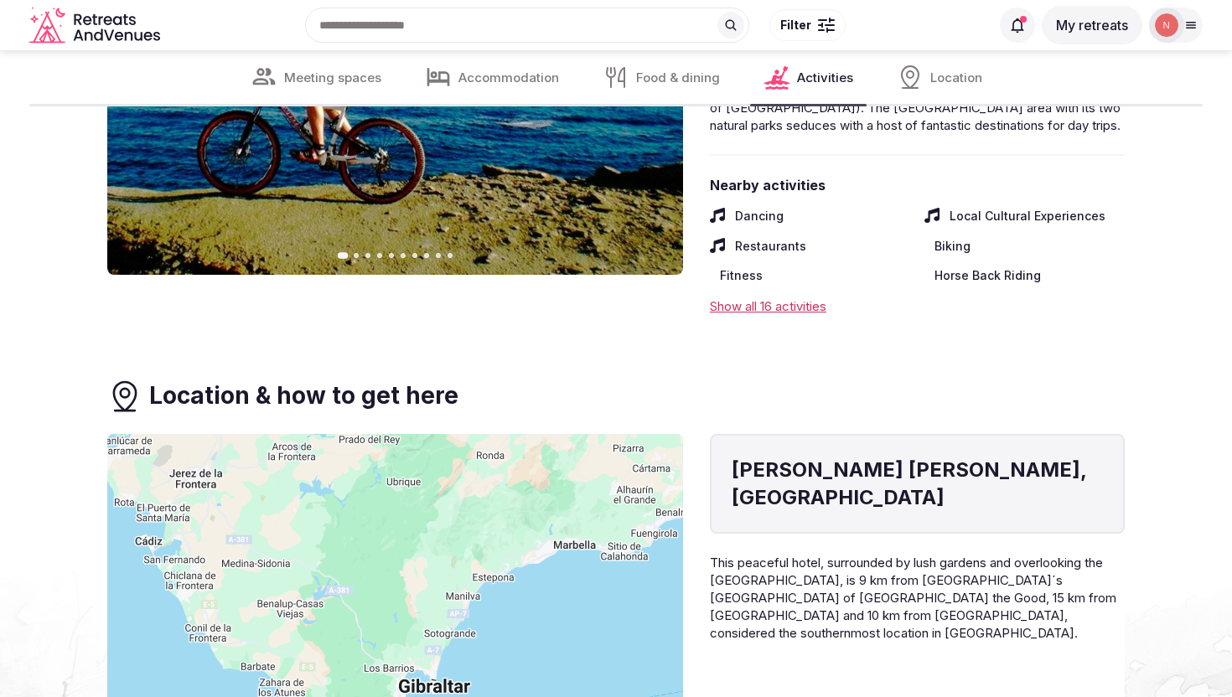
scroll to position [5836, 0]
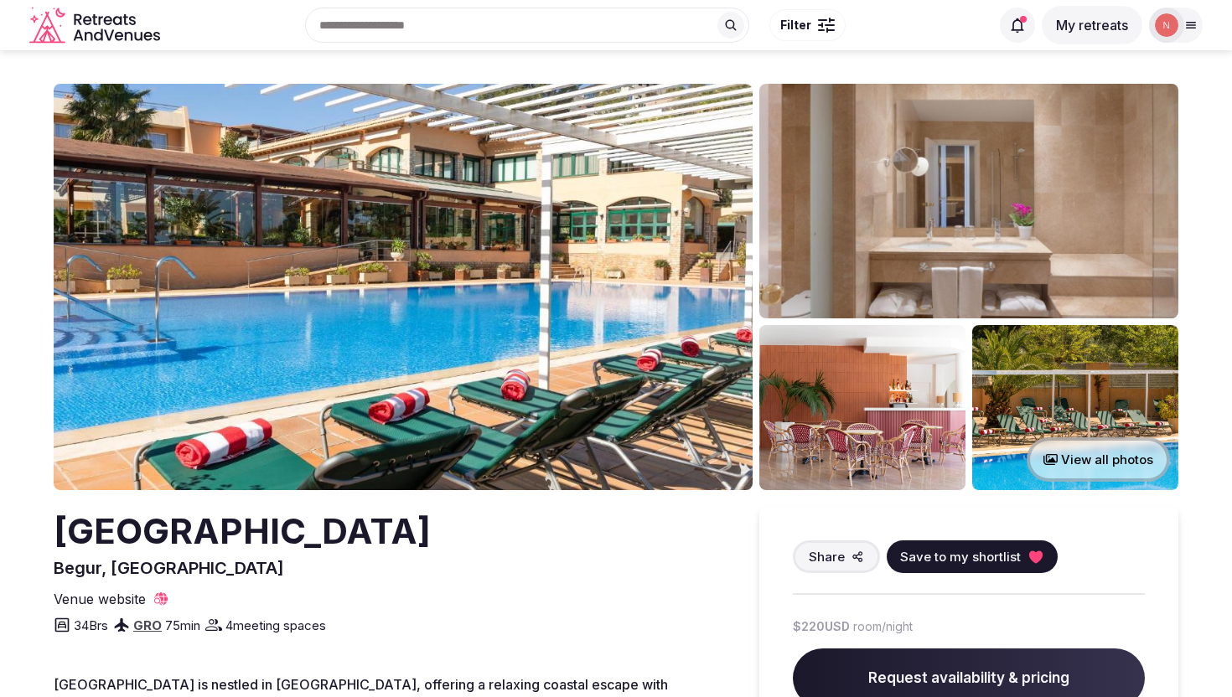
click at [544, 393] on img at bounding box center [403, 287] width 699 height 406
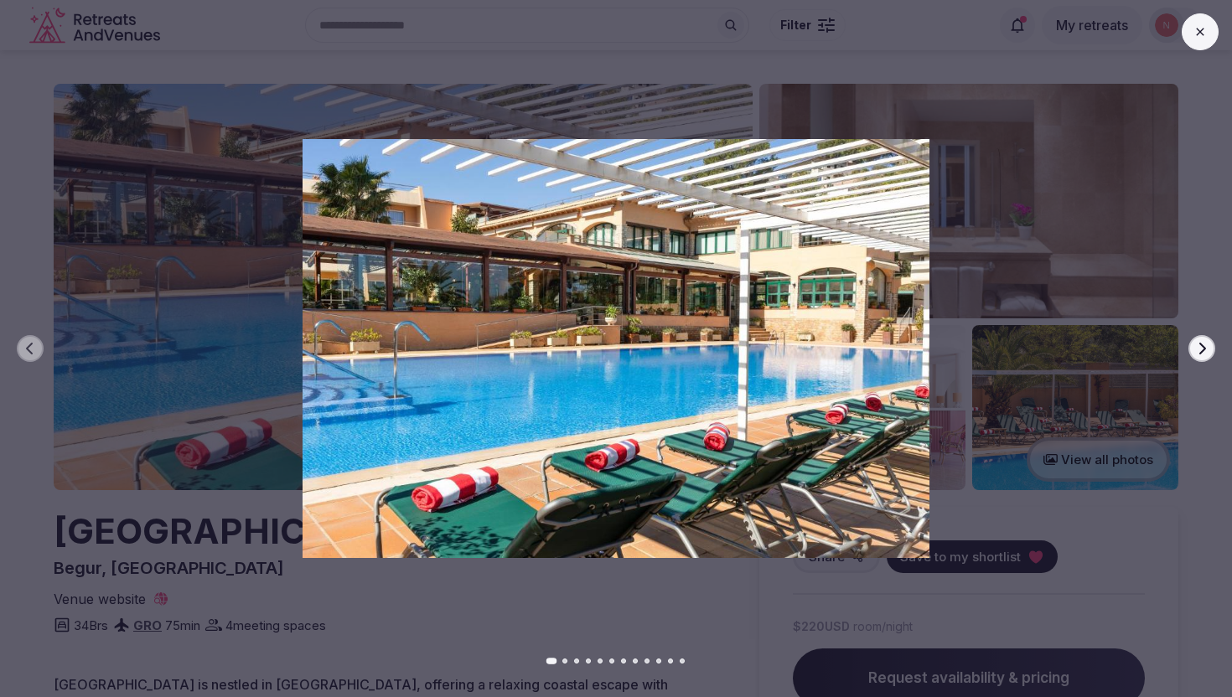
click at [1191, 345] on button "Next slide" at bounding box center [1201, 348] width 27 height 27
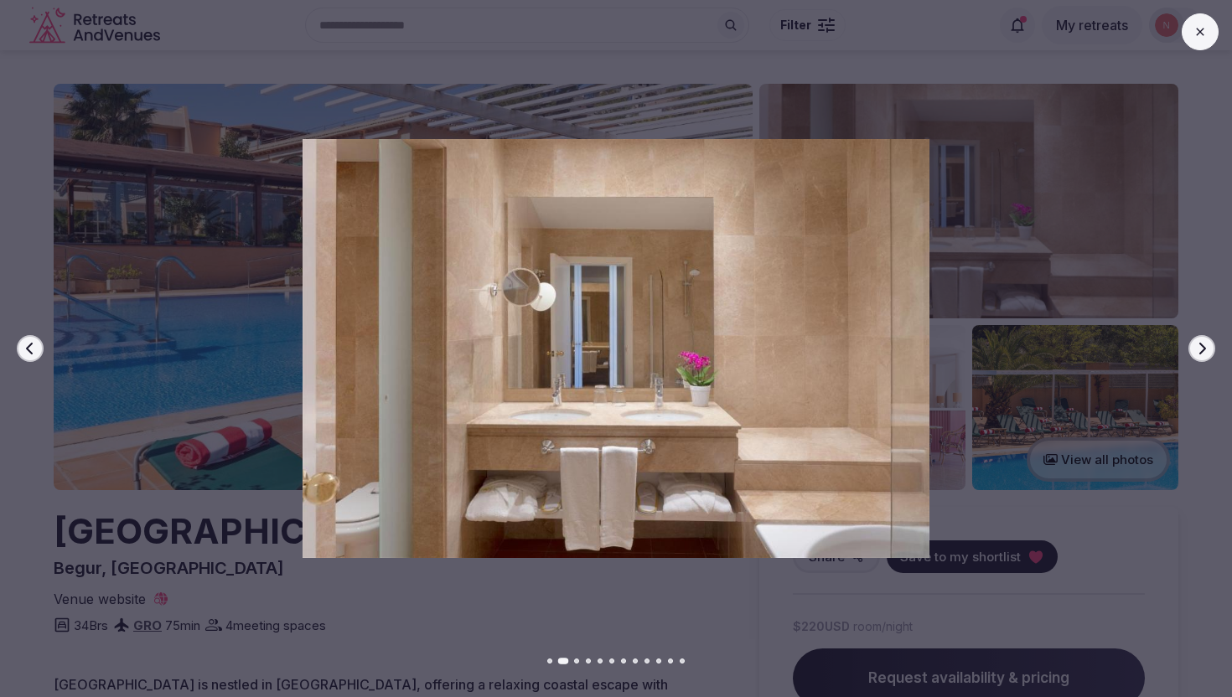
click at [1191, 345] on button "Next slide" at bounding box center [1201, 348] width 27 height 27
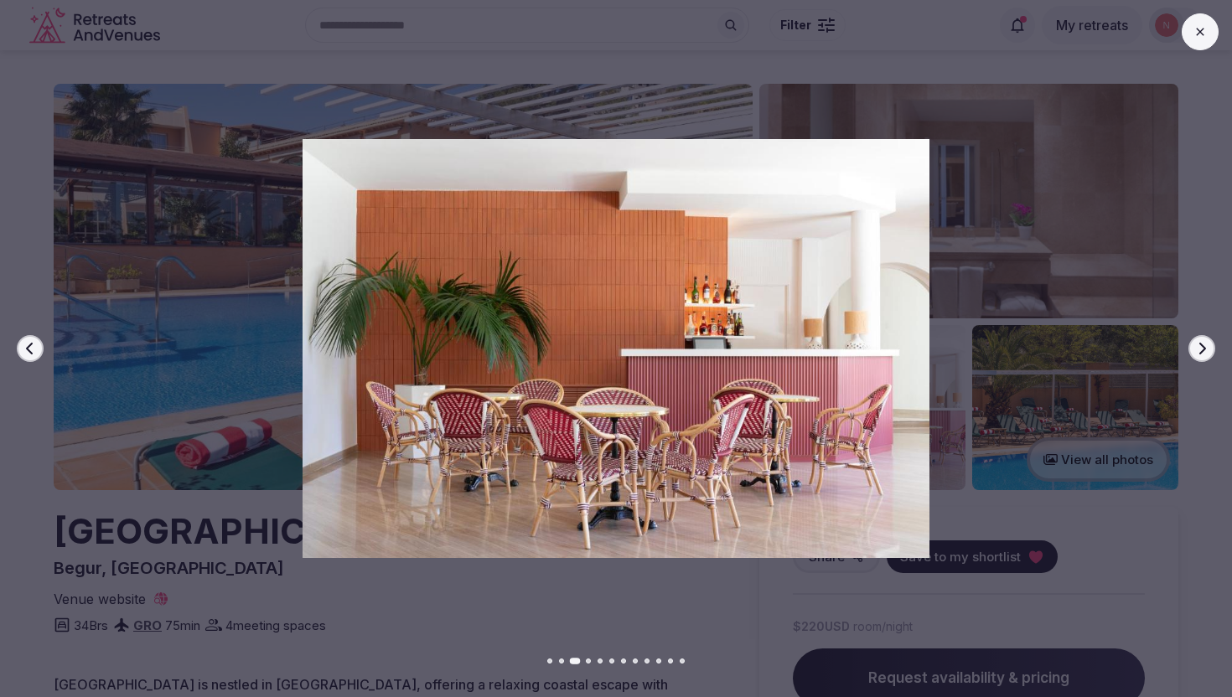
click at [1191, 345] on button "Next slide" at bounding box center [1201, 348] width 27 height 27
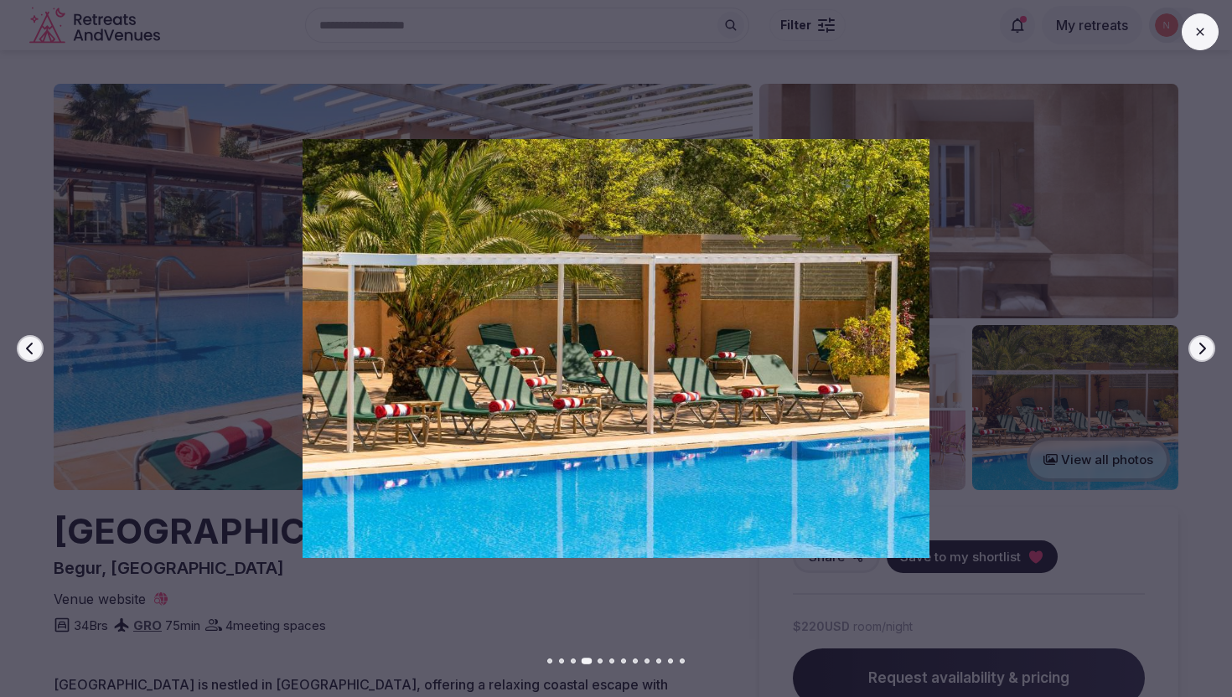
click at [1191, 345] on button "Next slide" at bounding box center [1201, 348] width 27 height 27
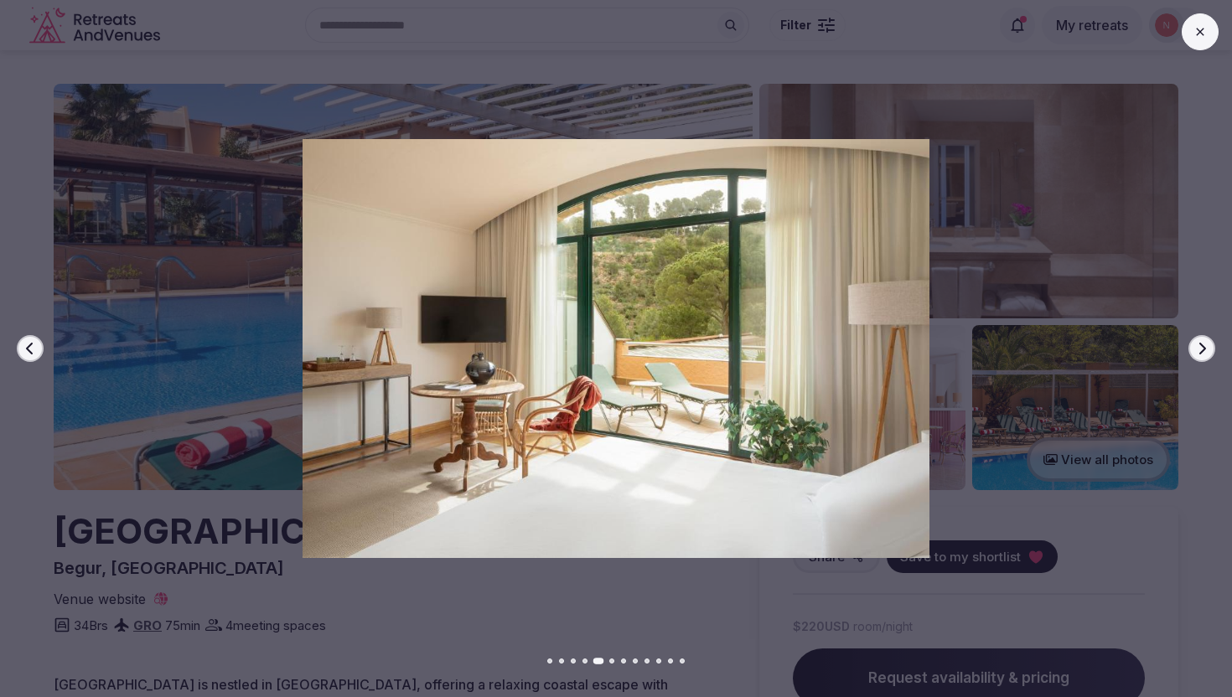
click at [1191, 345] on button "Next slide" at bounding box center [1201, 348] width 27 height 27
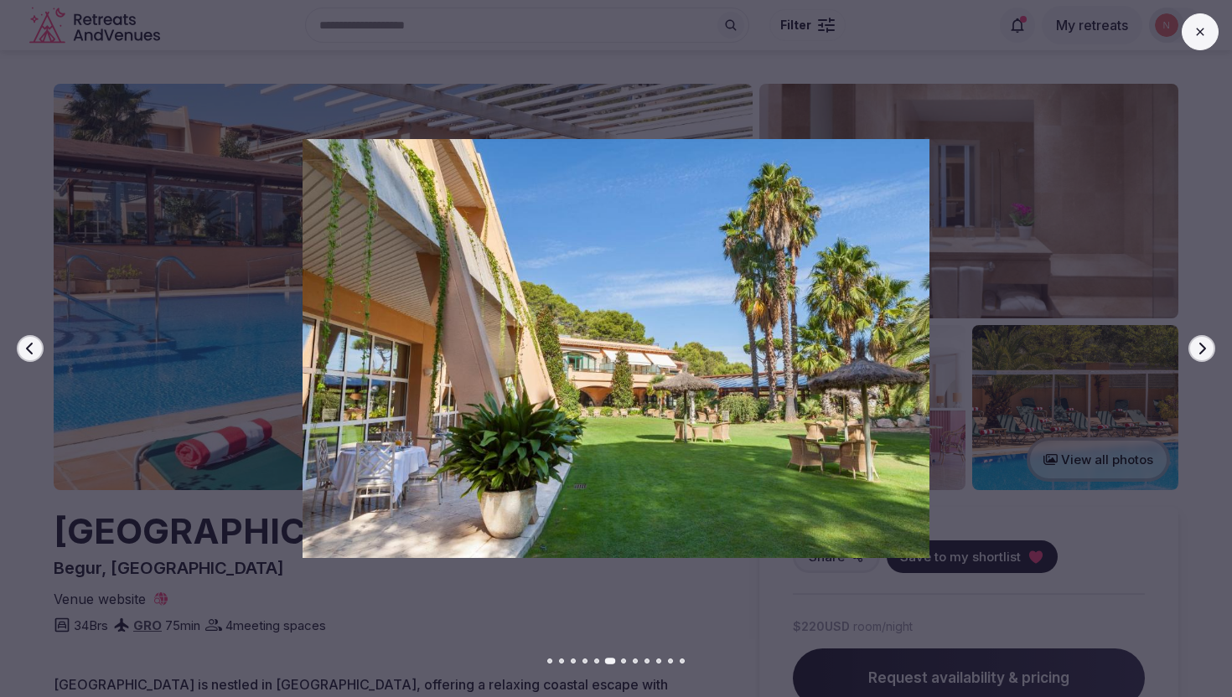
click at [1191, 345] on button "Next slide" at bounding box center [1201, 348] width 27 height 27
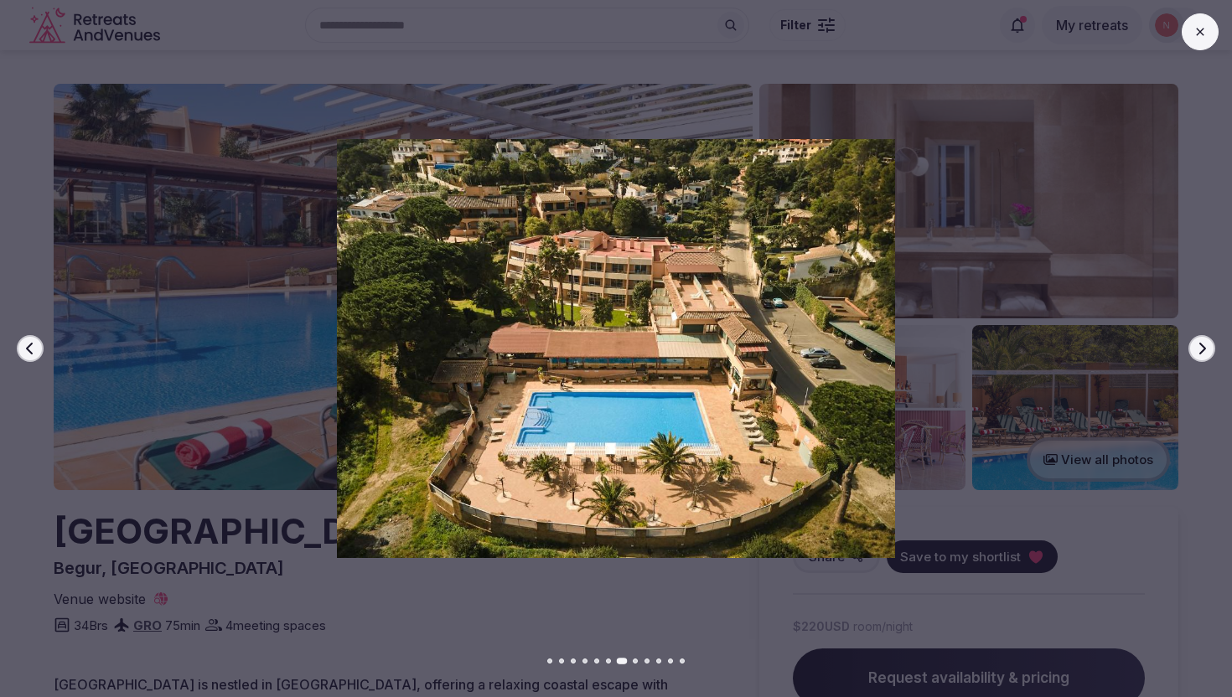
click at [1191, 345] on button "Next slide" at bounding box center [1201, 348] width 27 height 27
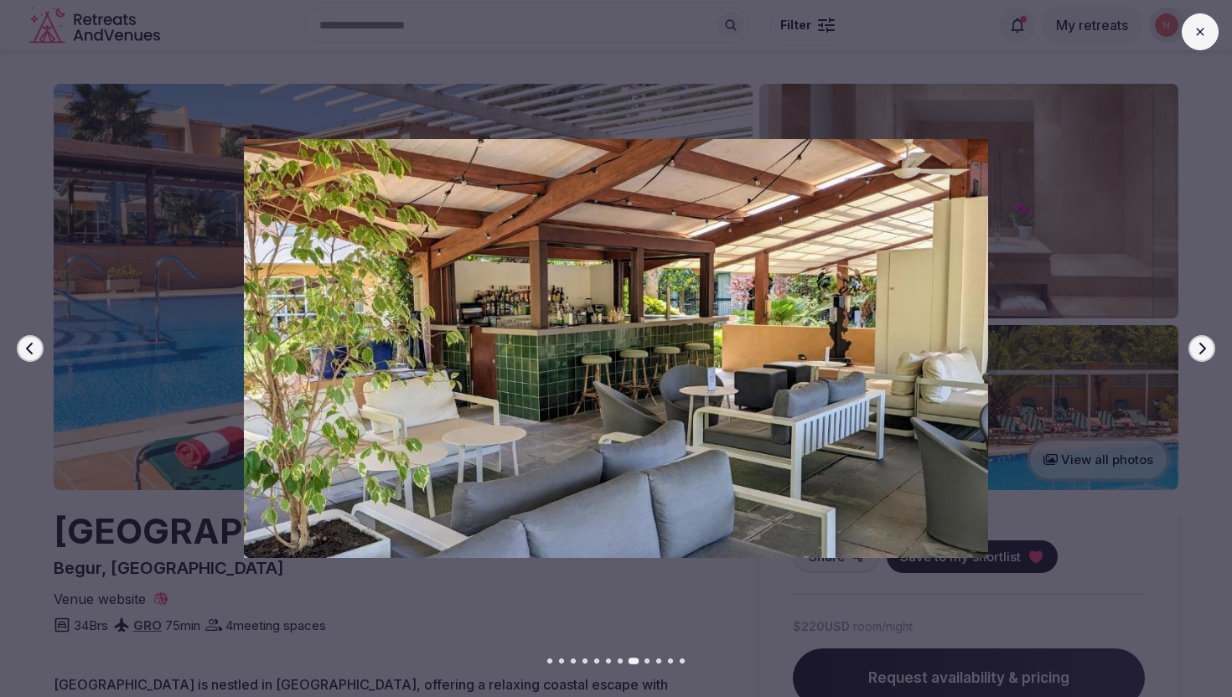
click at [1191, 345] on button "Next slide" at bounding box center [1201, 348] width 27 height 27
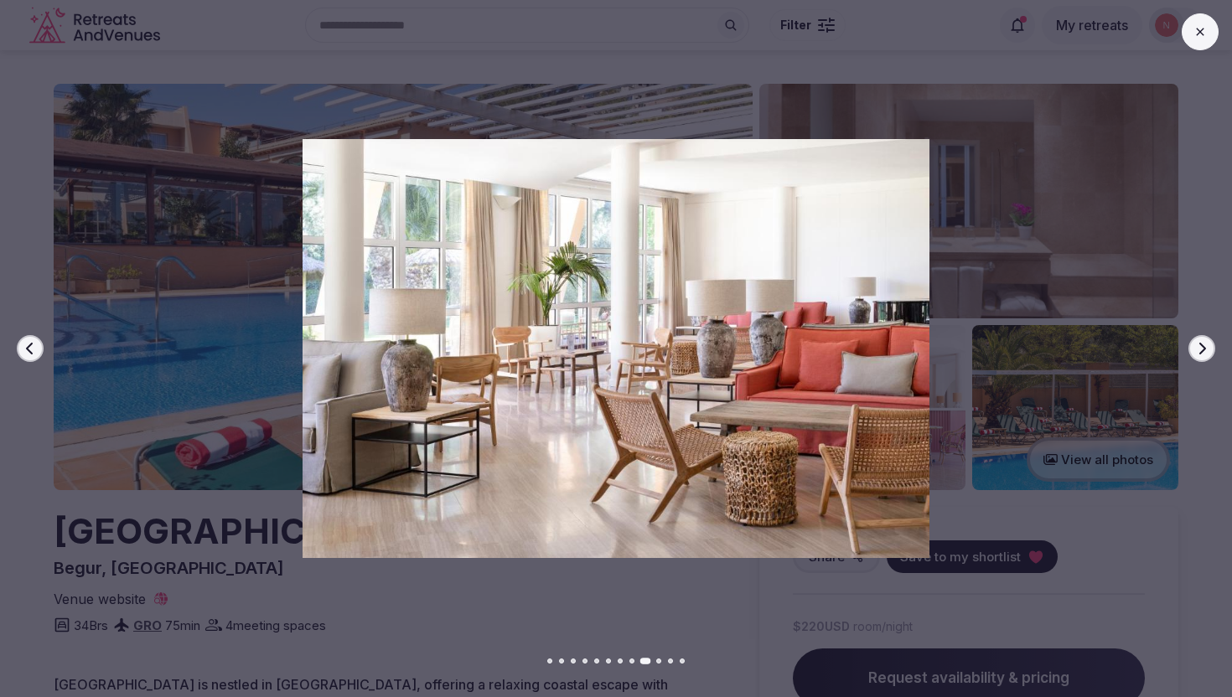
click at [1191, 345] on button "Next slide" at bounding box center [1201, 348] width 27 height 27
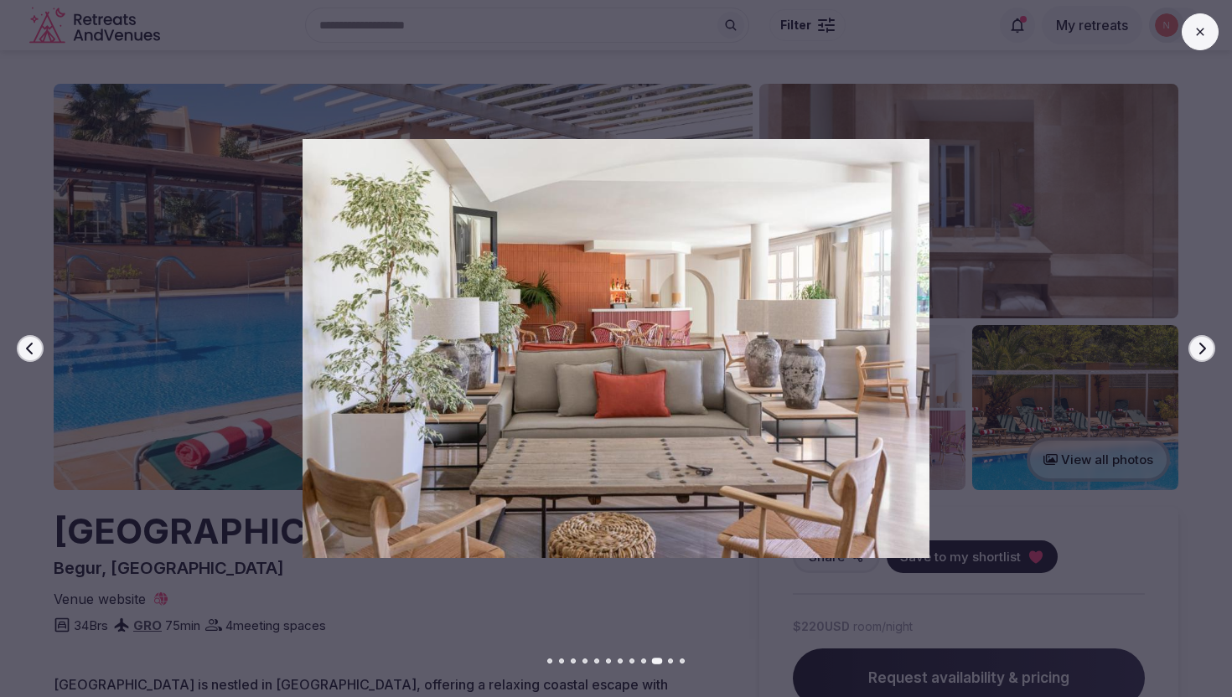
click at [1191, 345] on button "Next slide" at bounding box center [1201, 348] width 27 height 27
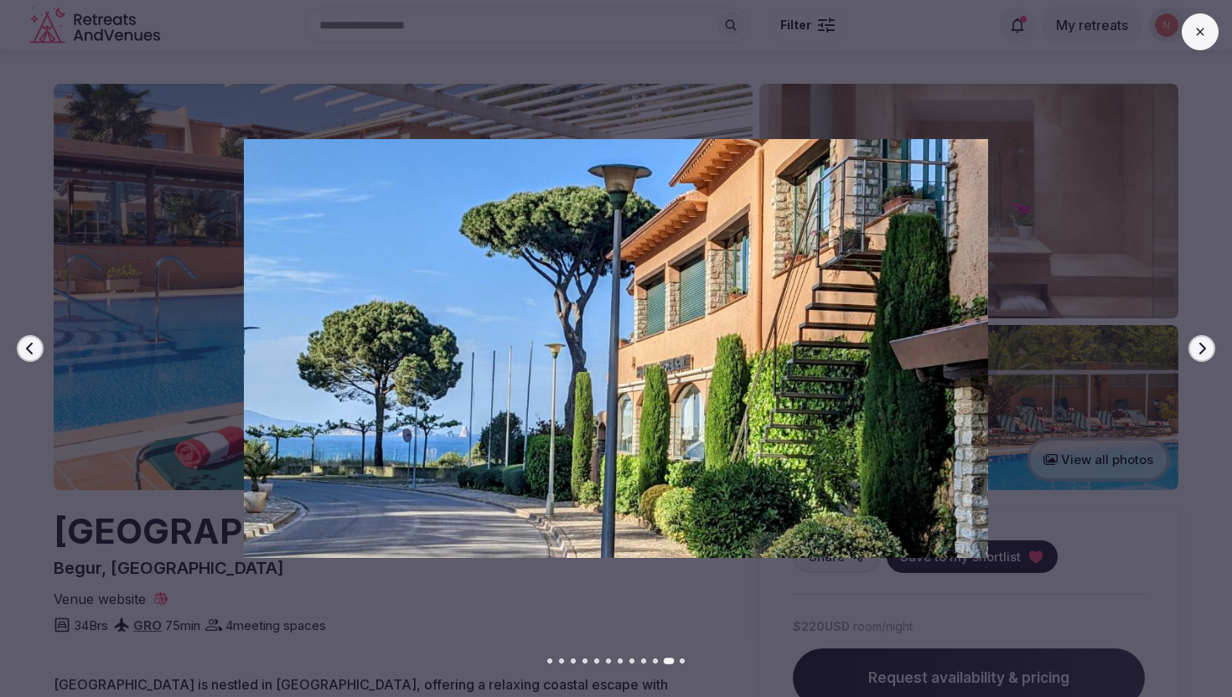
click at [1191, 345] on button "Next slide" at bounding box center [1201, 348] width 27 height 27
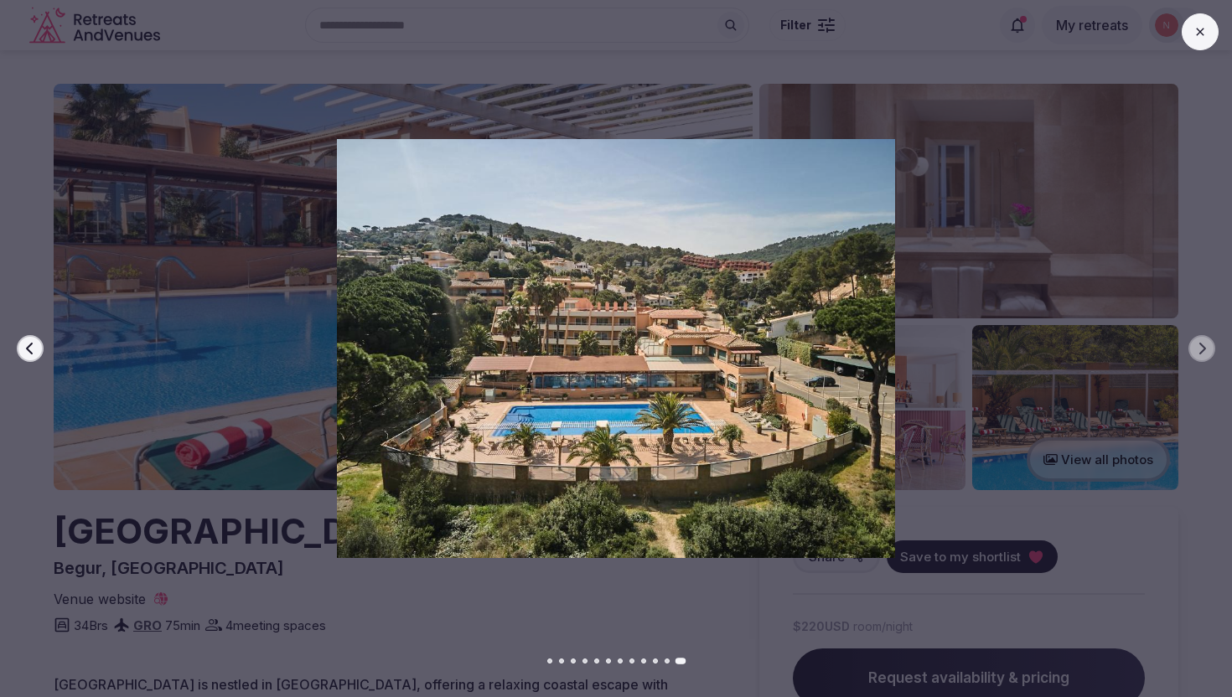
click at [1062, 495] on div at bounding box center [609, 348] width 1245 height 418
click at [1197, 36] on icon at bounding box center [1199, 31] width 13 height 13
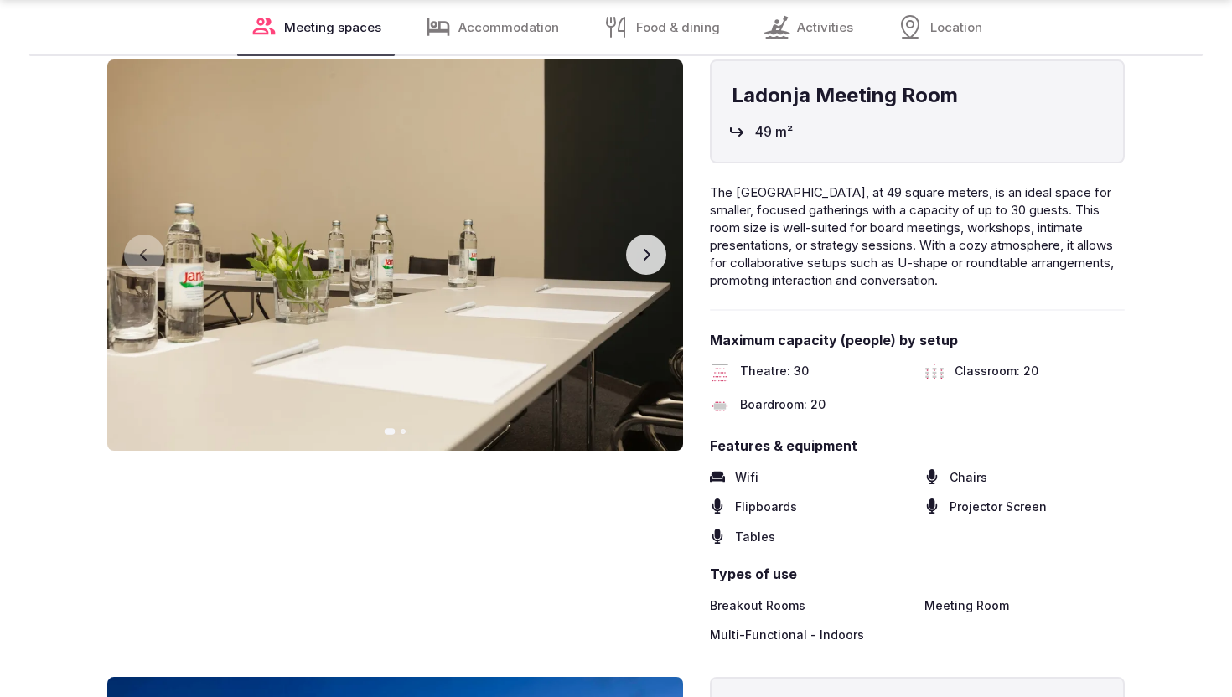
scroll to position [3913, 0]
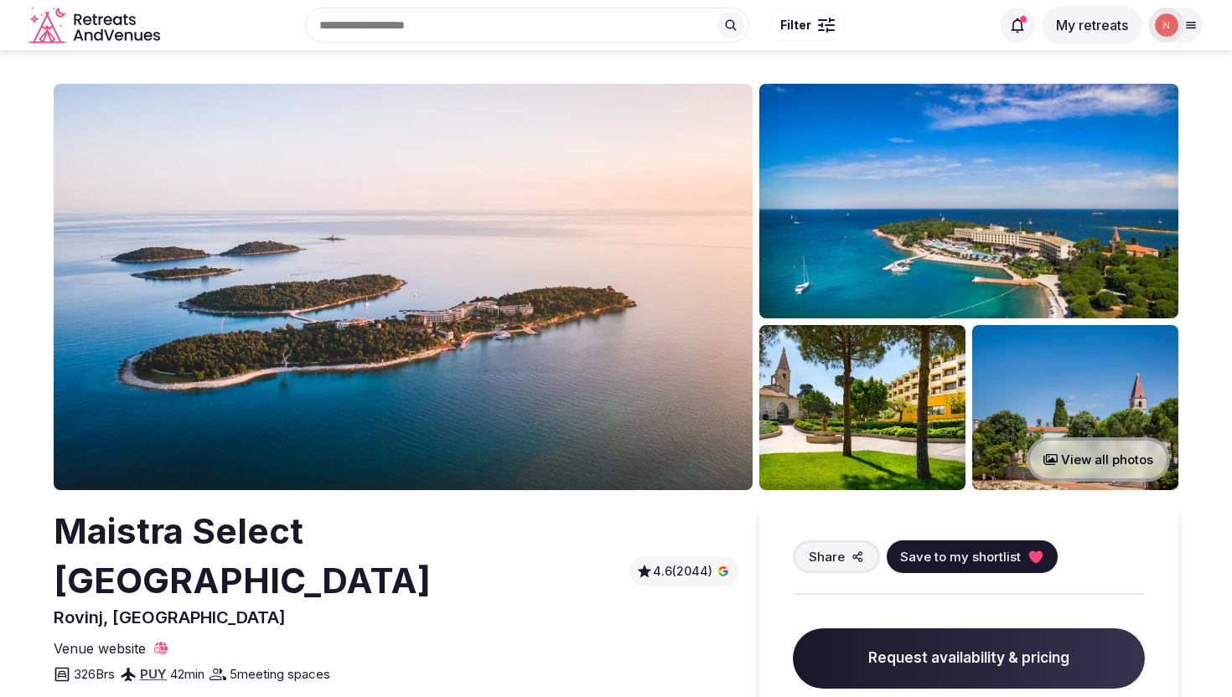
click at [487, 421] on img at bounding box center [403, 287] width 699 height 406
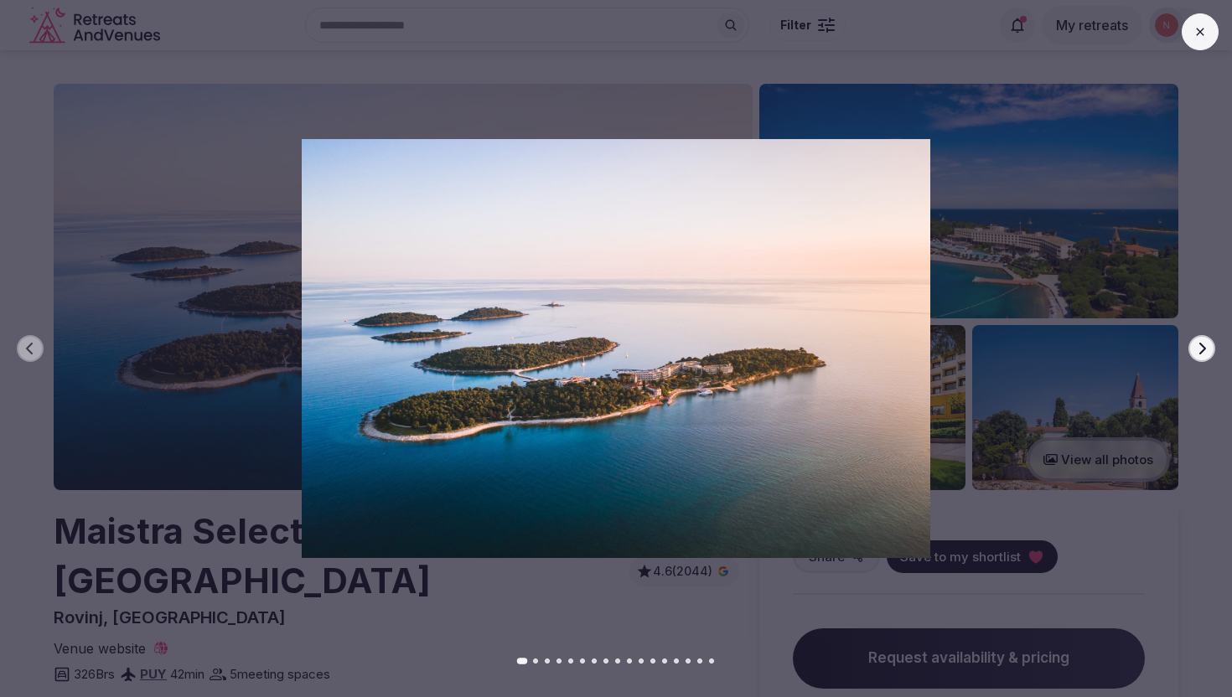
click at [1201, 350] on icon "button" at bounding box center [1202, 349] width 7 height 12
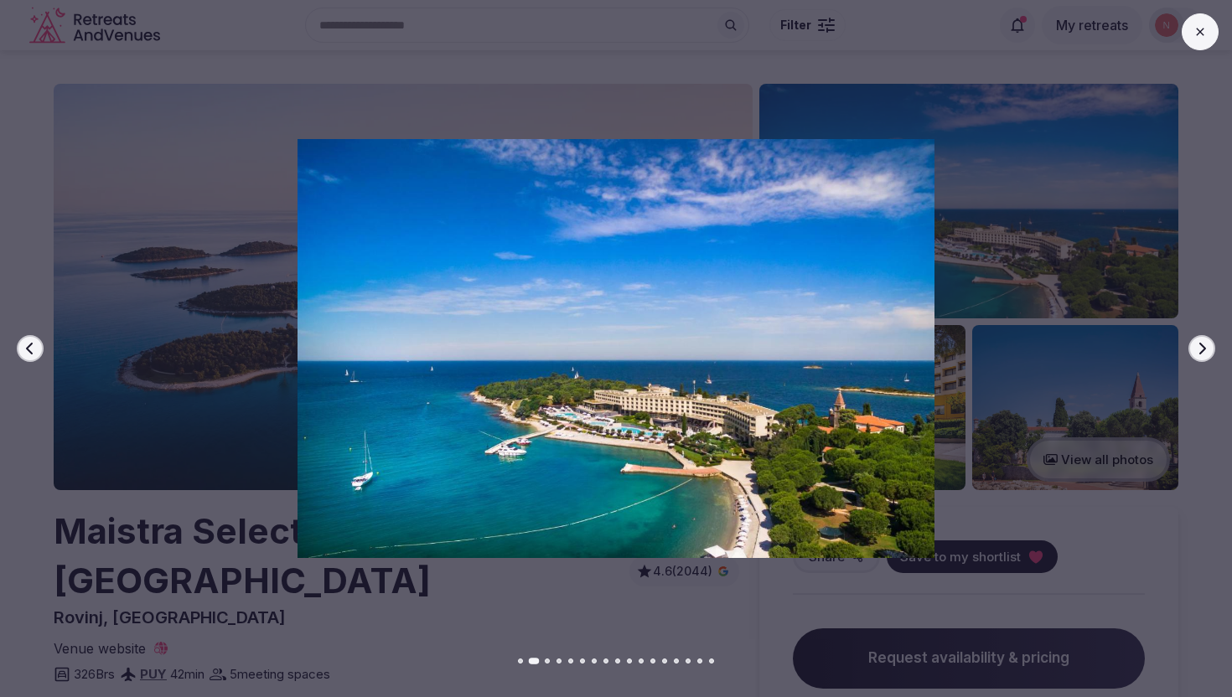
click at [1201, 350] on icon "button" at bounding box center [1202, 349] width 7 height 12
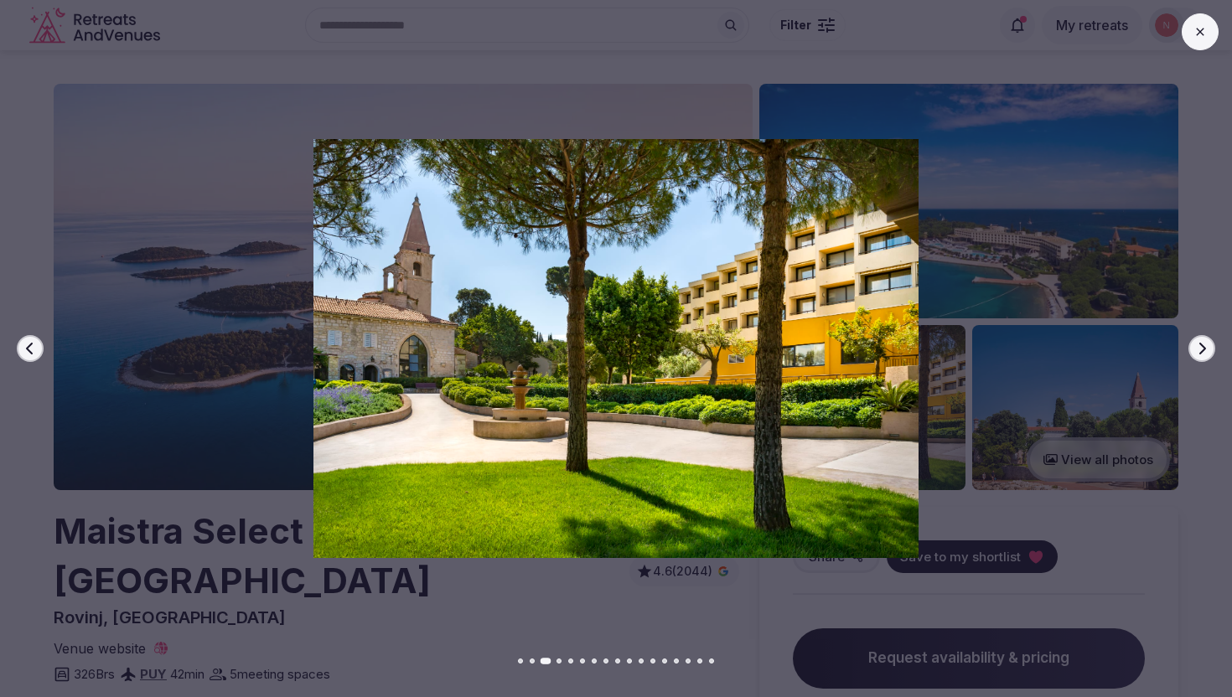
click at [1201, 350] on icon "button" at bounding box center [1202, 349] width 7 height 12
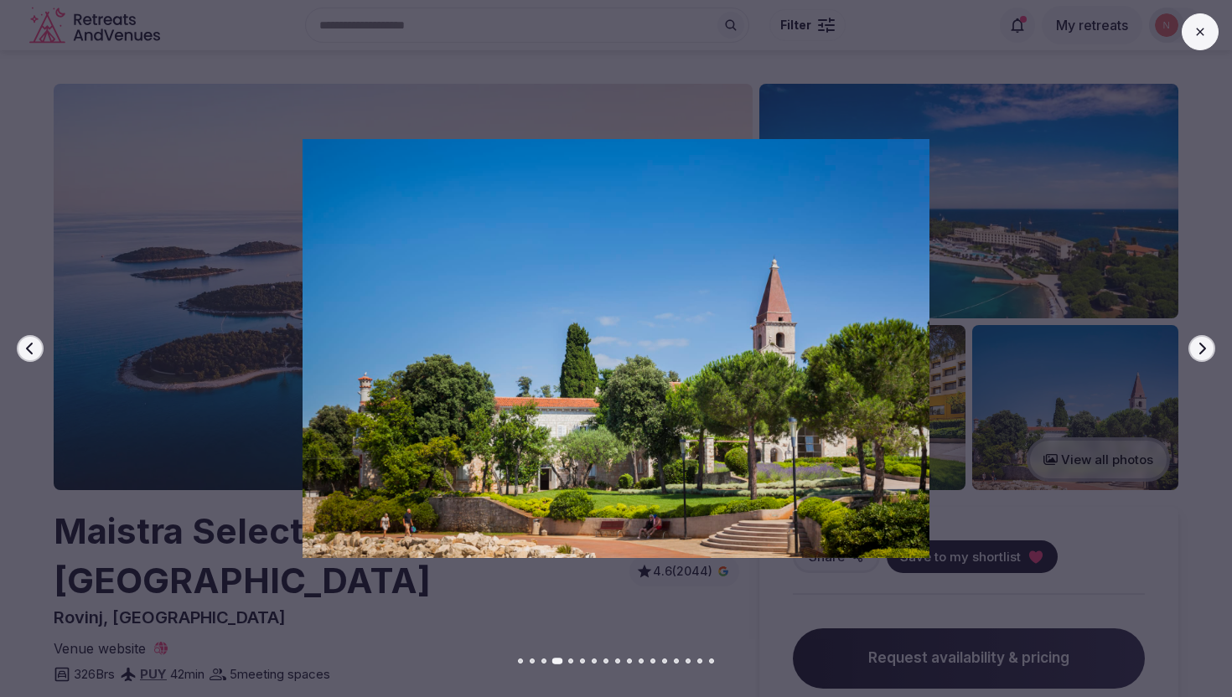
click at [1201, 350] on icon "button" at bounding box center [1202, 349] width 7 height 12
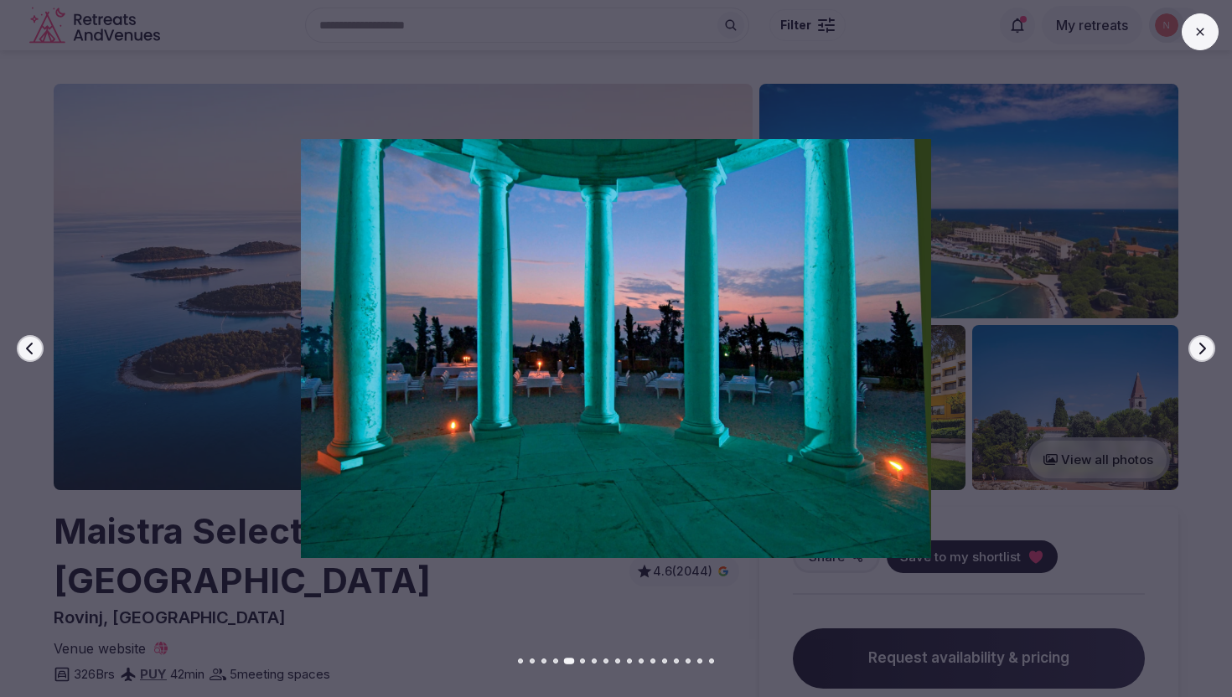
click at [1201, 350] on icon "button" at bounding box center [1202, 349] width 7 height 12
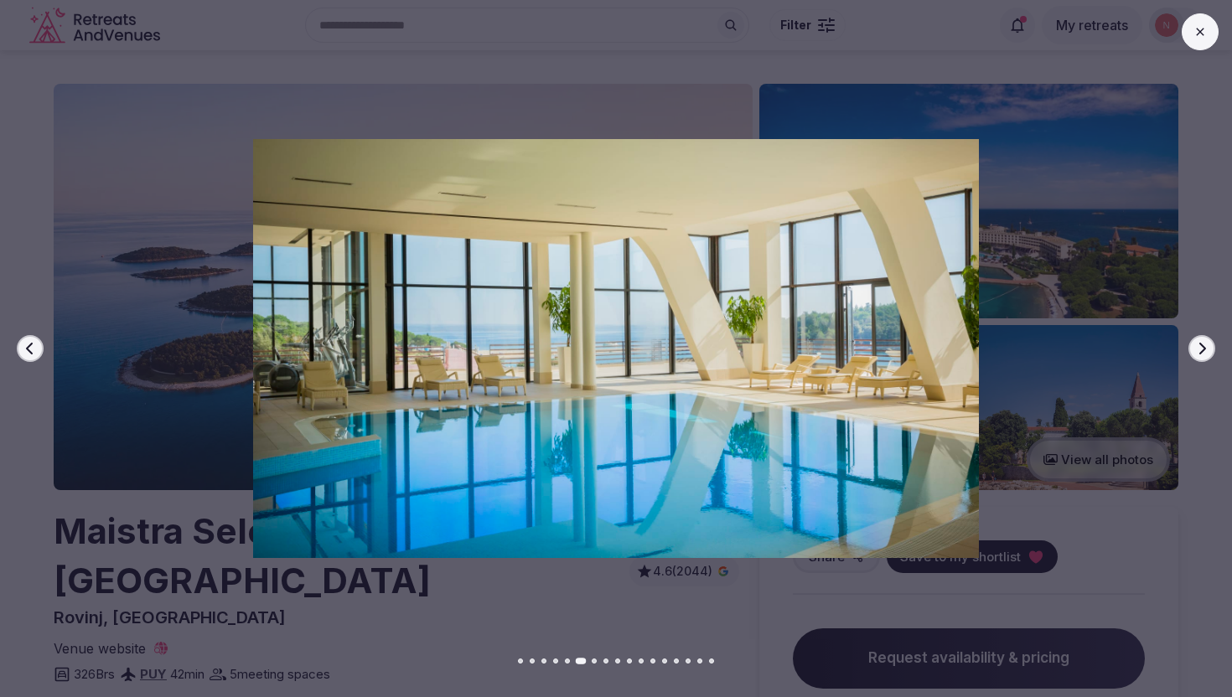
click at [1201, 350] on icon "button" at bounding box center [1202, 349] width 7 height 12
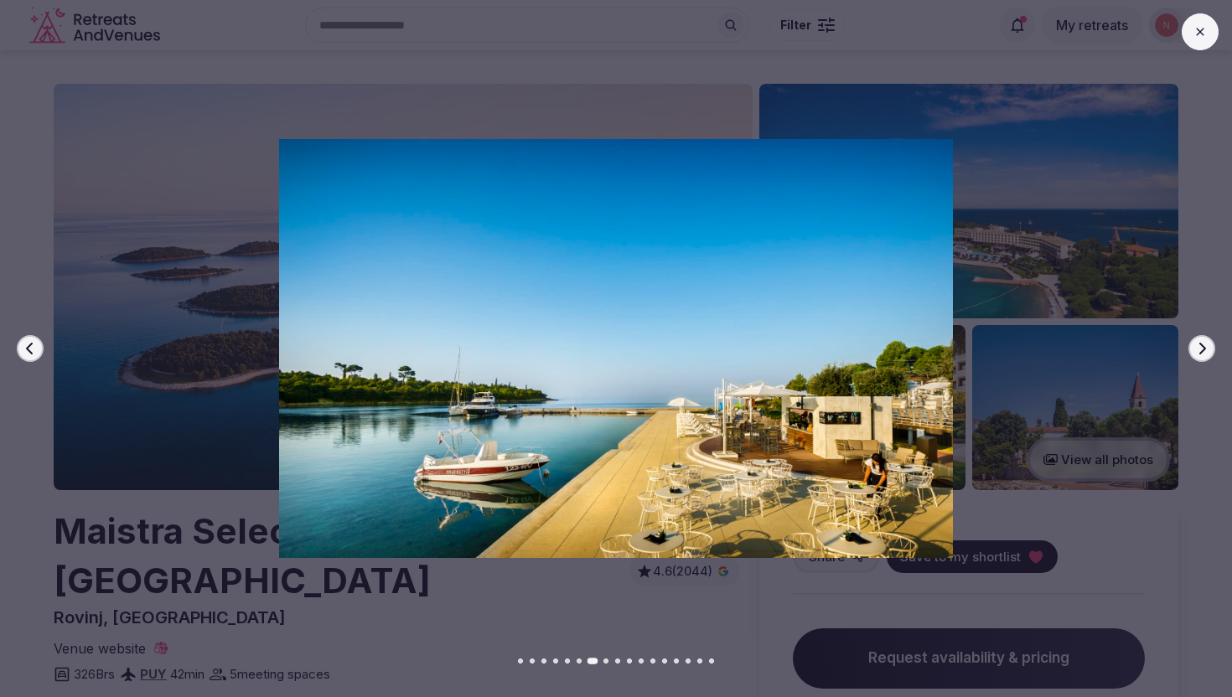
click at [1201, 350] on icon "button" at bounding box center [1202, 349] width 7 height 12
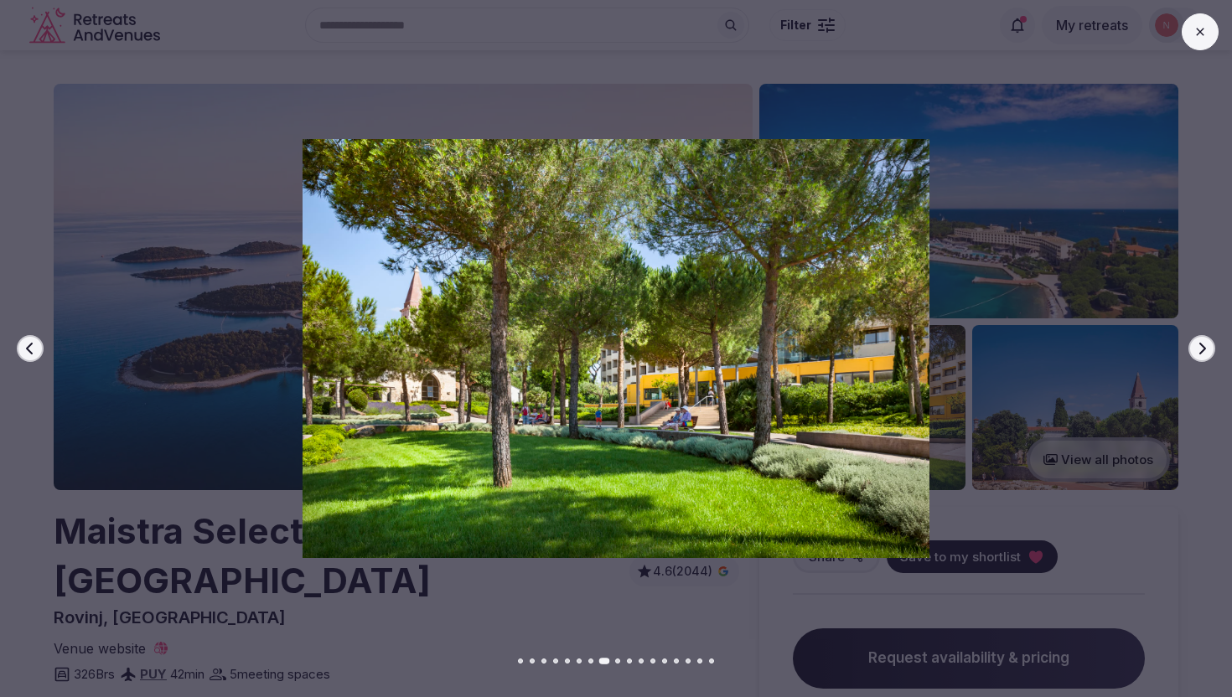
click at [1201, 350] on icon "button" at bounding box center [1202, 349] width 7 height 12
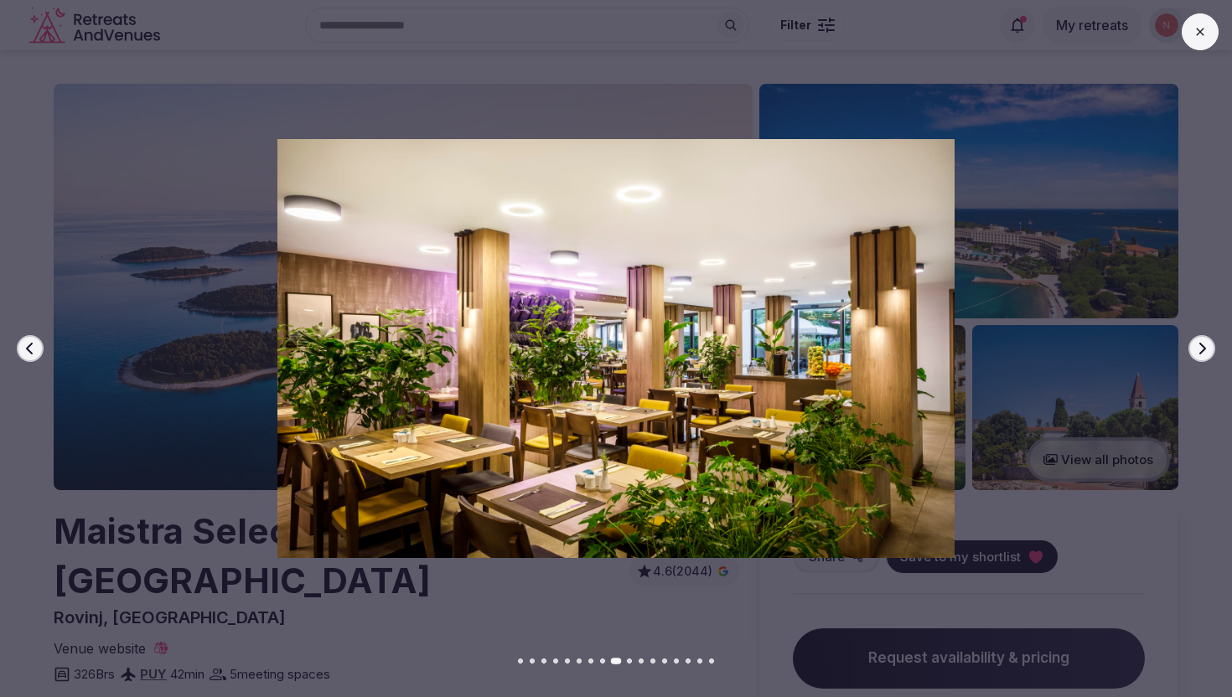
click at [1201, 350] on icon "button" at bounding box center [1202, 349] width 7 height 12
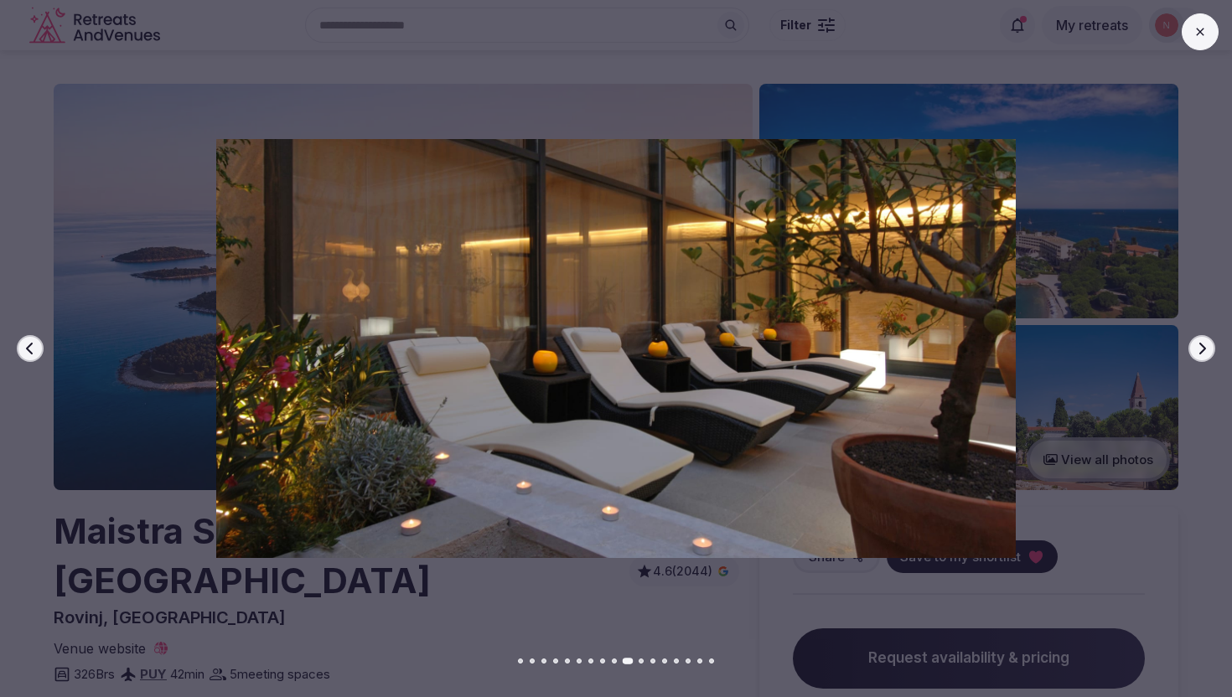
click at [1201, 350] on icon "button" at bounding box center [1202, 349] width 7 height 12
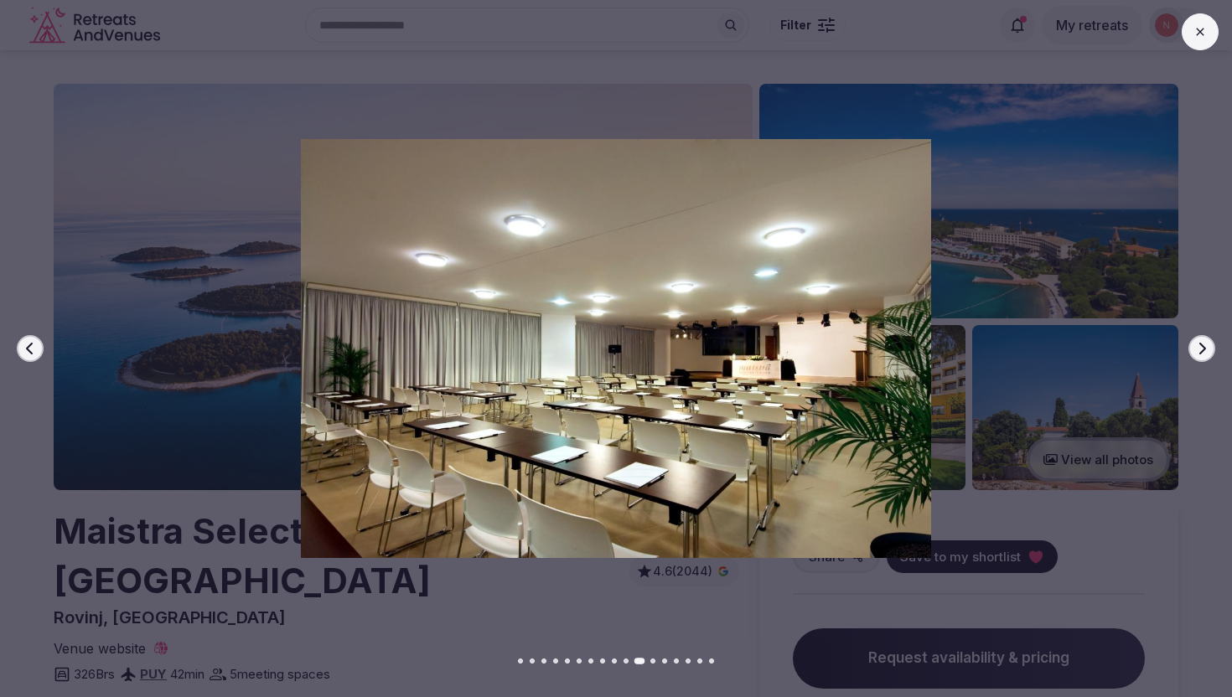
click at [1201, 350] on icon "button" at bounding box center [1202, 349] width 7 height 12
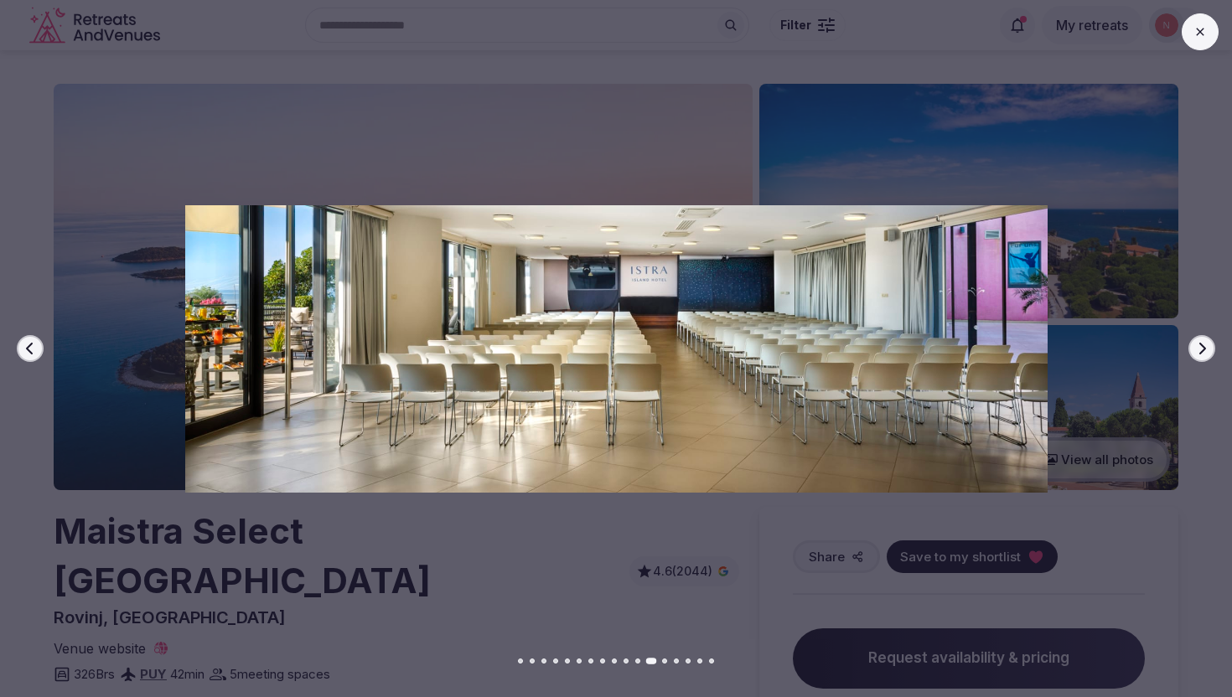
click at [1201, 350] on icon "button" at bounding box center [1202, 349] width 7 height 12
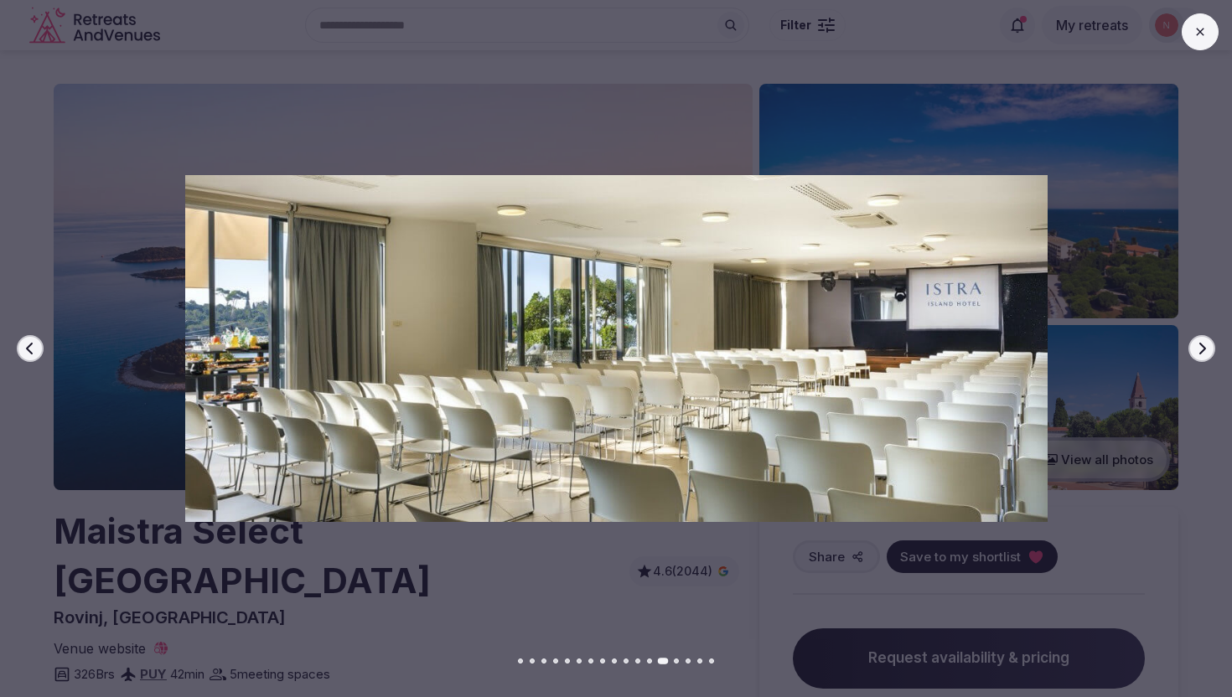
click at [1201, 350] on icon "button" at bounding box center [1202, 349] width 7 height 12
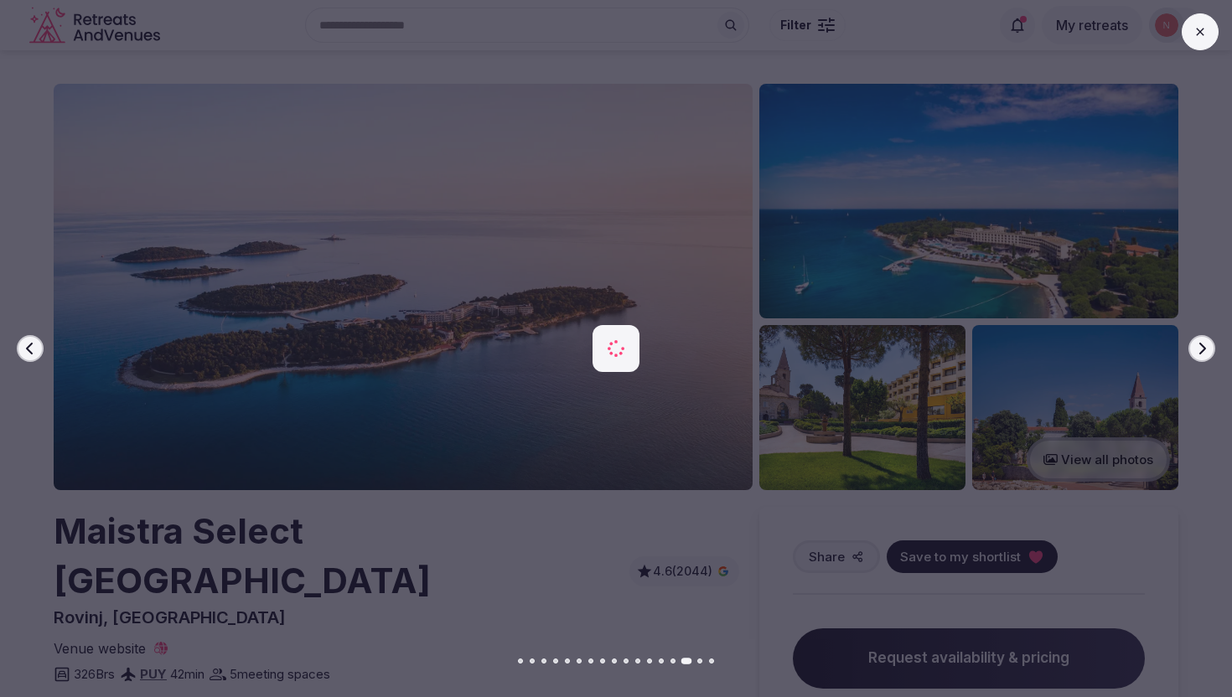
click at [1201, 350] on icon "button" at bounding box center [1202, 349] width 7 height 12
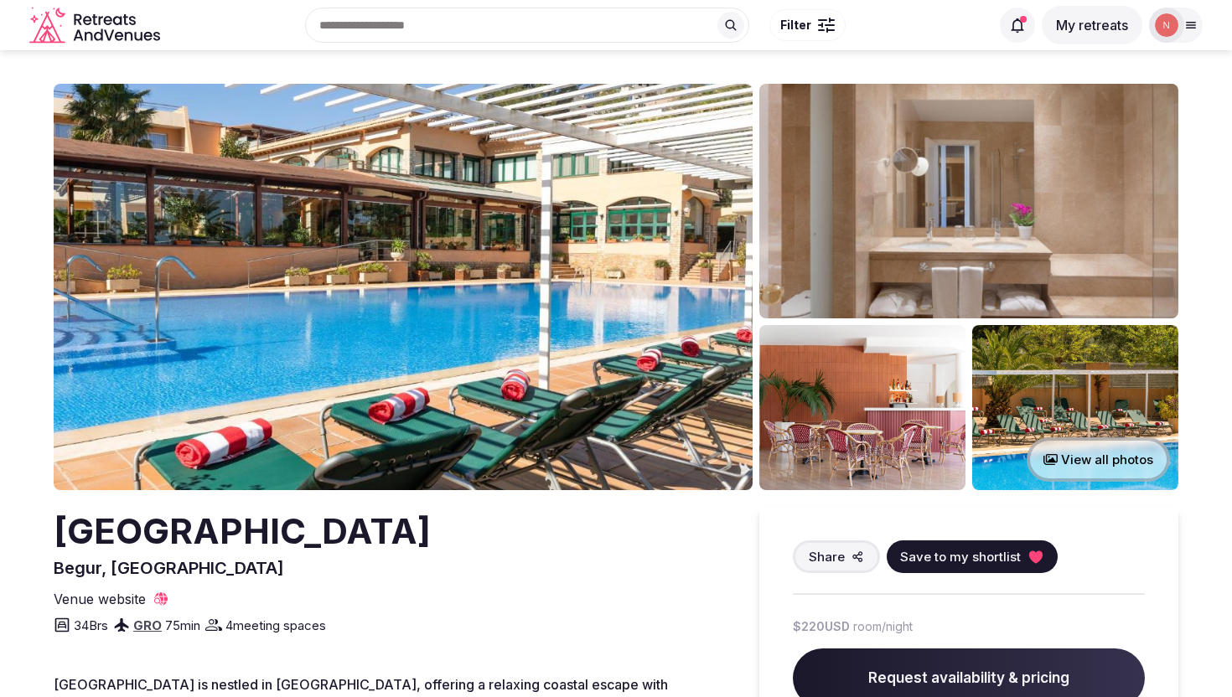
click at [540, 276] on img at bounding box center [403, 287] width 699 height 406
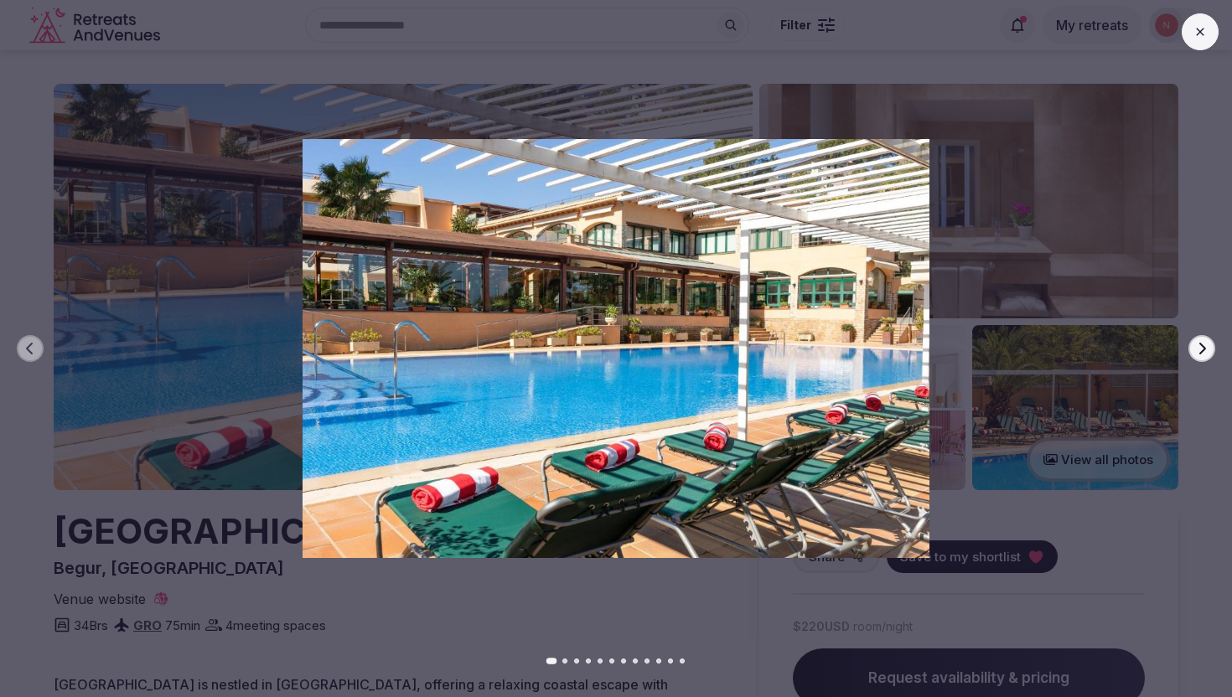
click at [1202, 349] on icon "button" at bounding box center [1201, 348] width 13 height 13
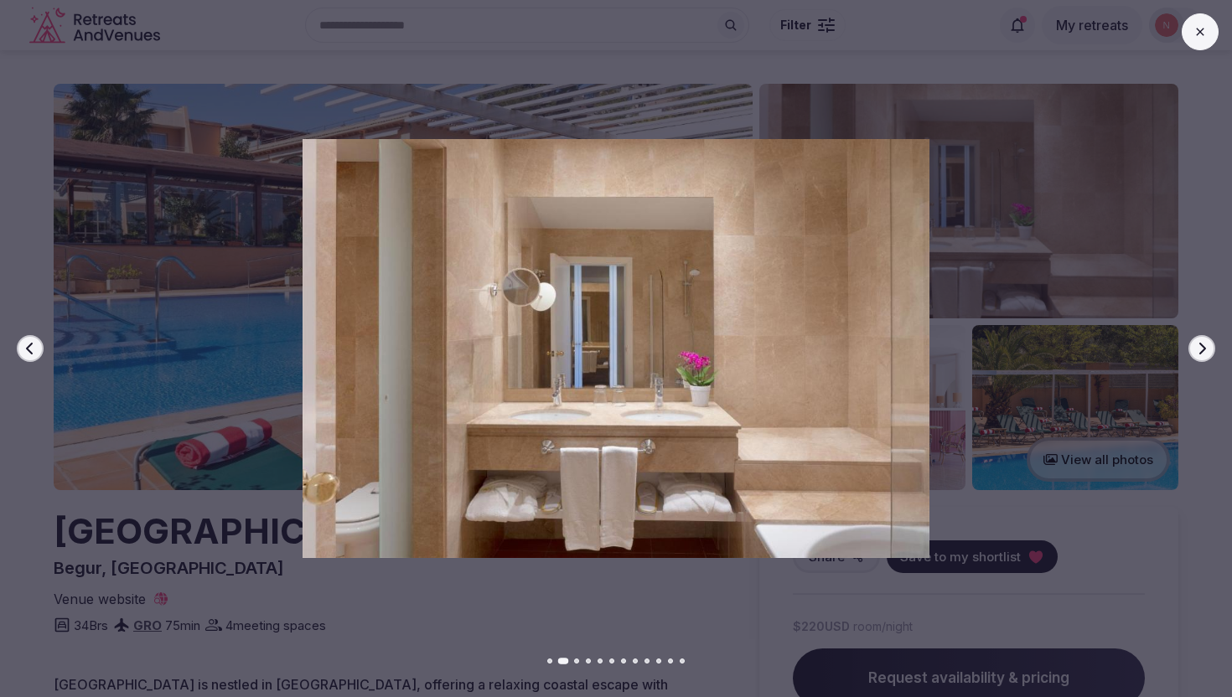
click at [1202, 349] on icon "button" at bounding box center [1201, 348] width 13 height 13
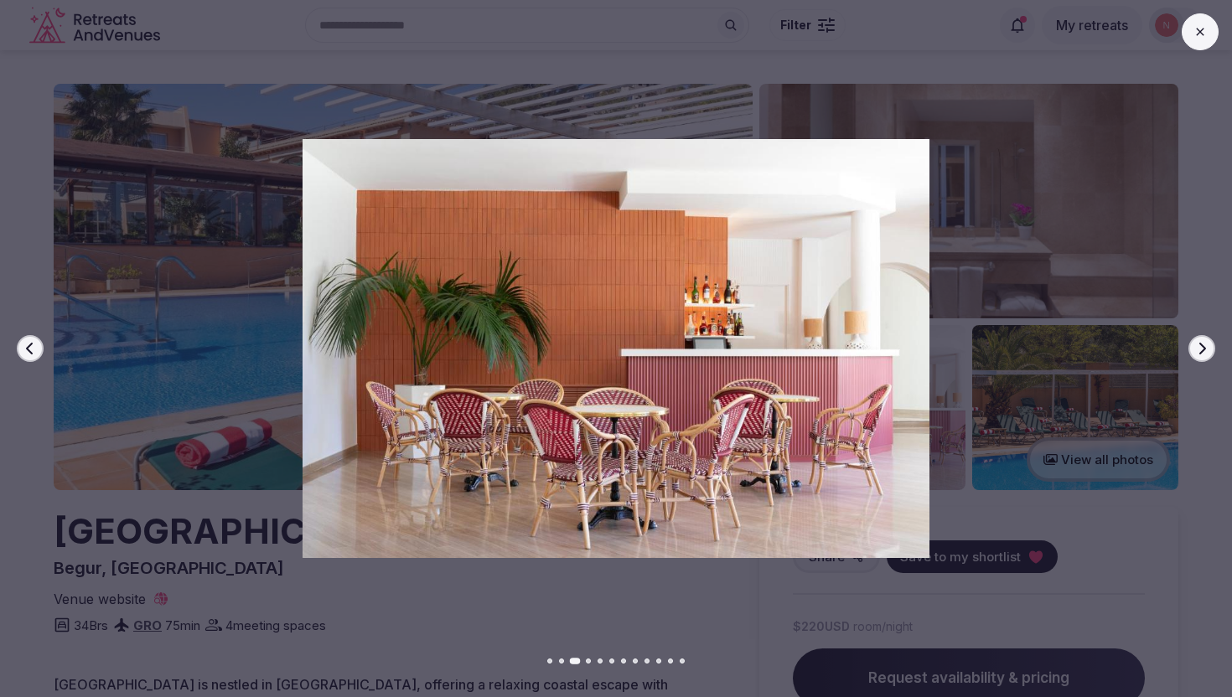
click at [1202, 349] on icon "button" at bounding box center [1202, 349] width 7 height 12
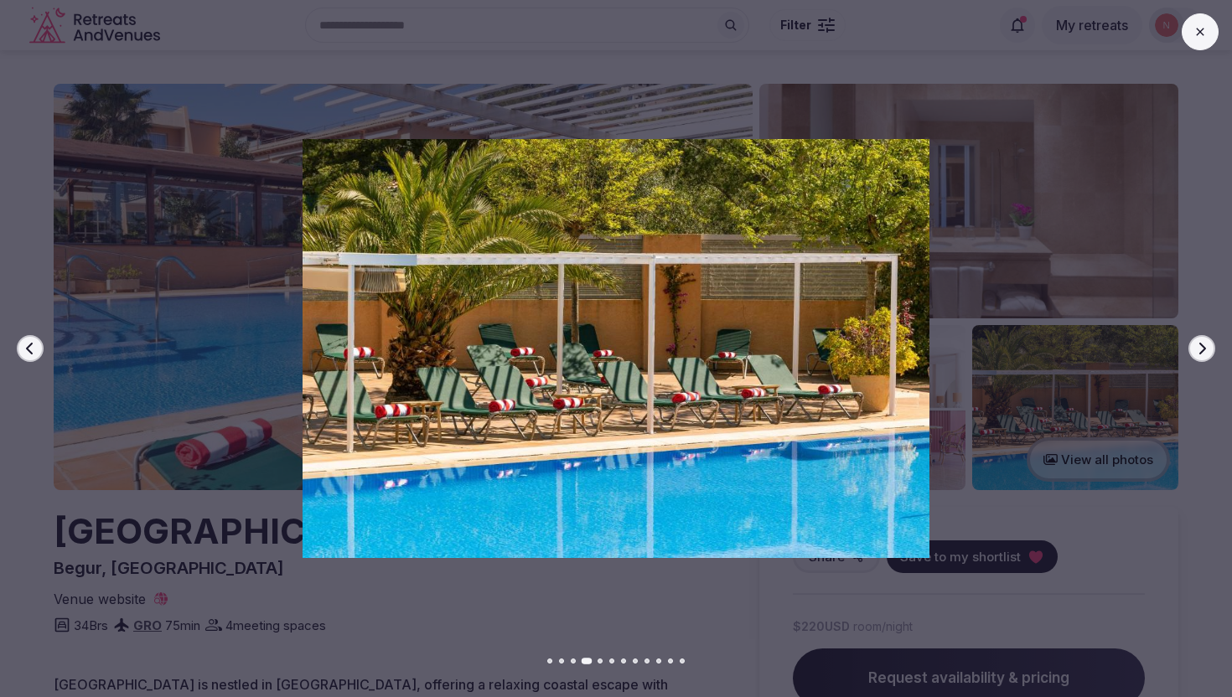
click at [1202, 349] on icon "button" at bounding box center [1202, 349] width 7 height 12
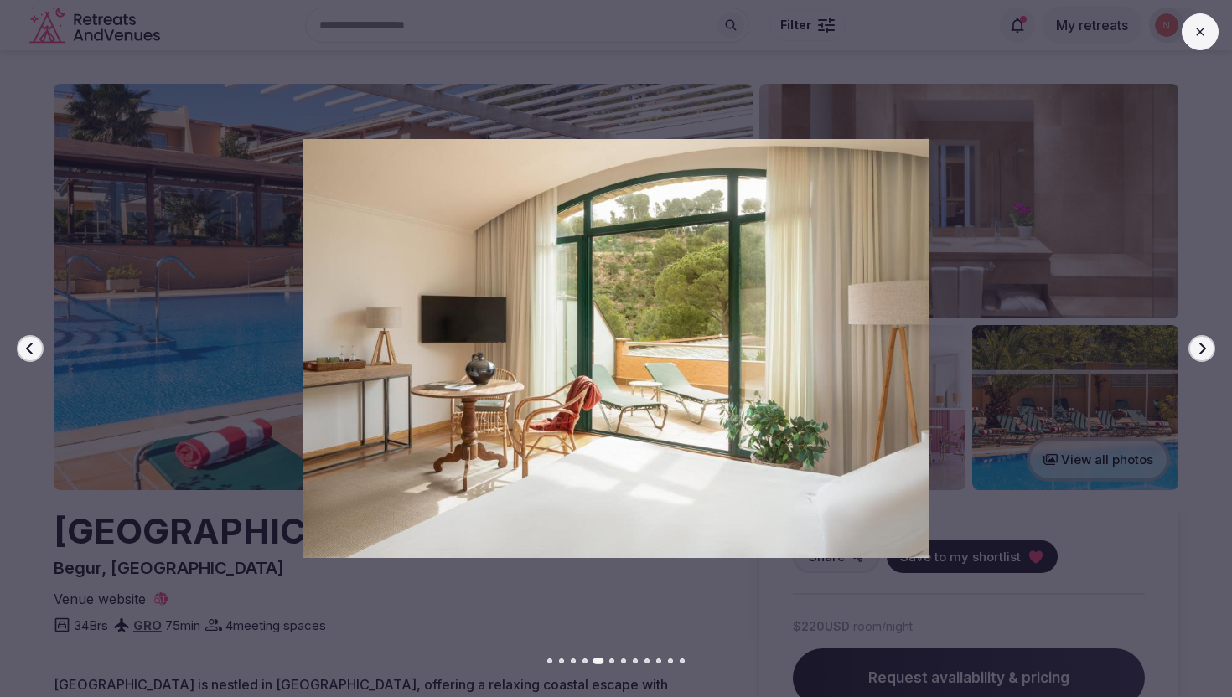
click at [1202, 349] on icon "button" at bounding box center [1202, 349] width 7 height 12
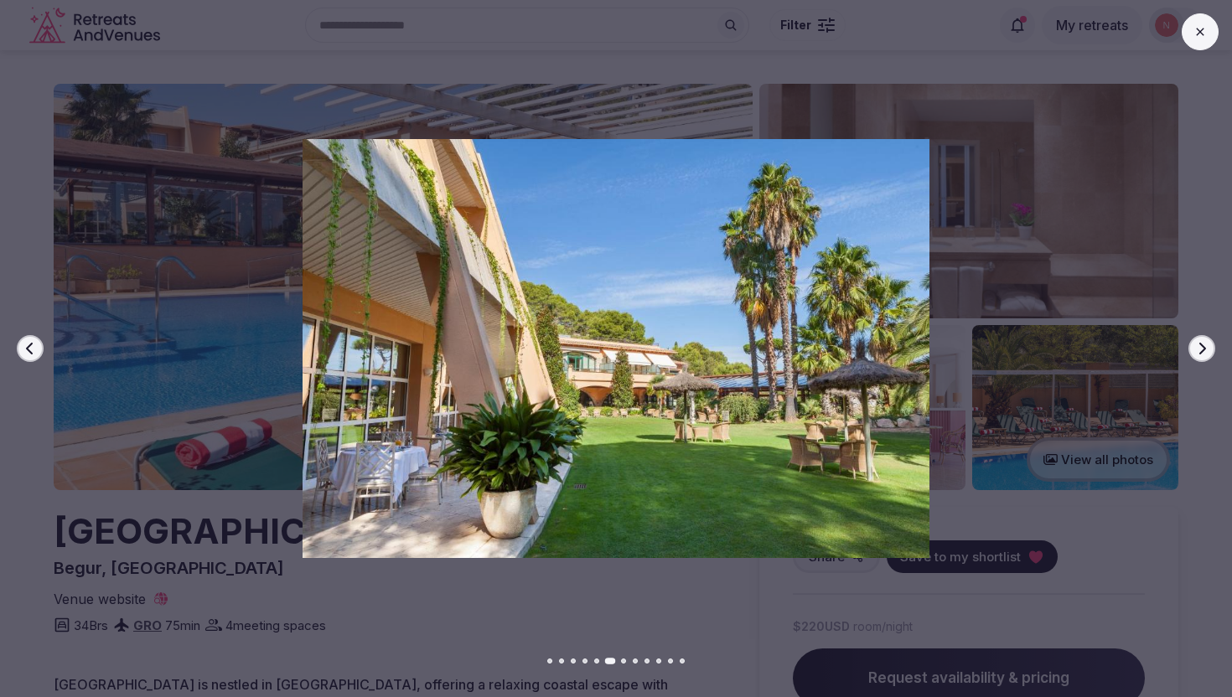
click at [1202, 349] on icon "button" at bounding box center [1202, 349] width 7 height 12
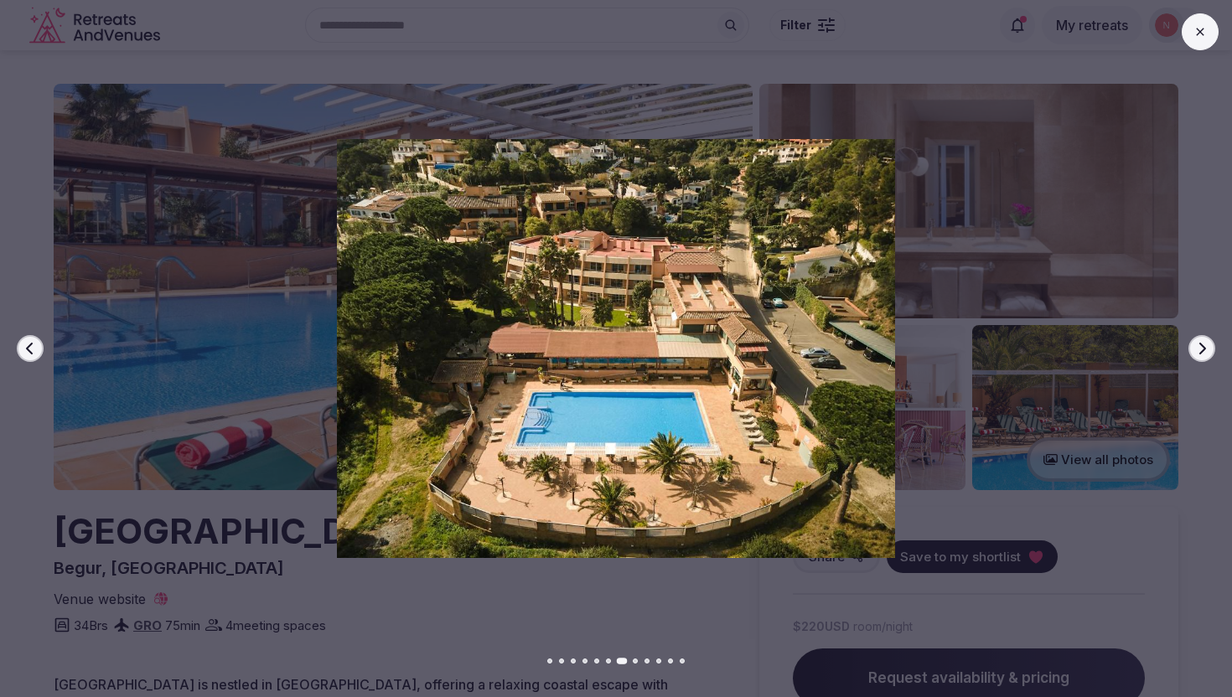
click at [1202, 349] on icon "button" at bounding box center [1202, 349] width 7 height 12
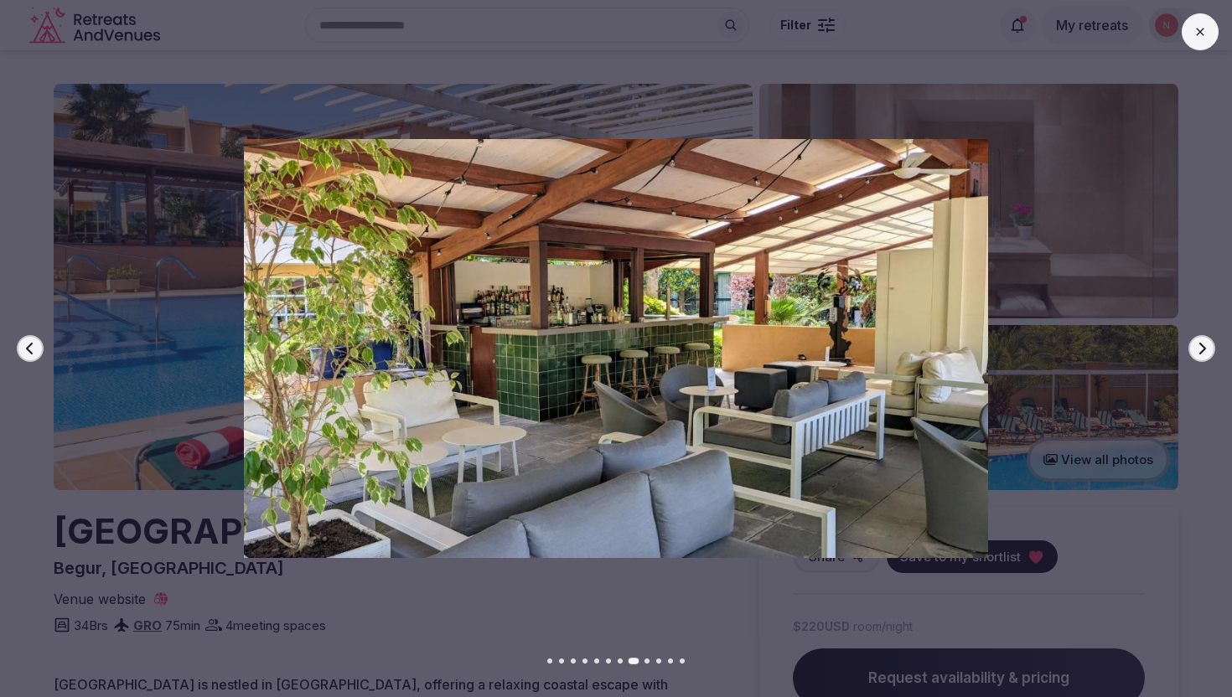
click at [1202, 349] on icon "button" at bounding box center [1202, 349] width 7 height 12
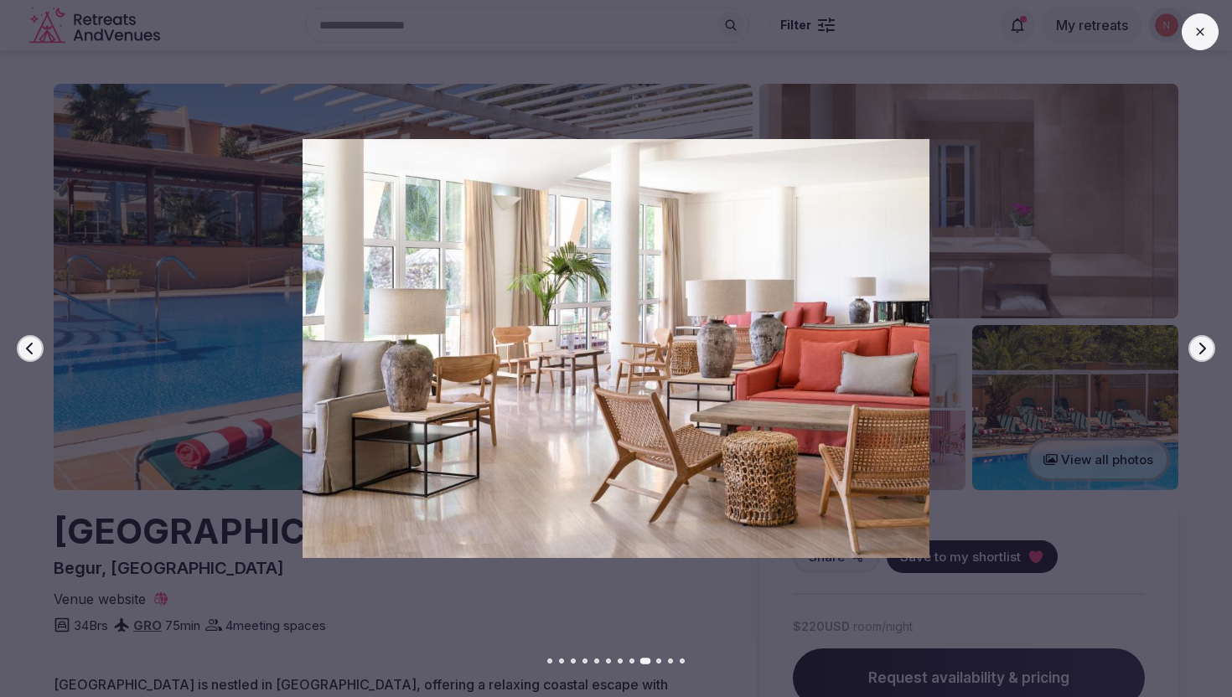
click at [1202, 350] on icon "button" at bounding box center [1202, 349] width 7 height 12
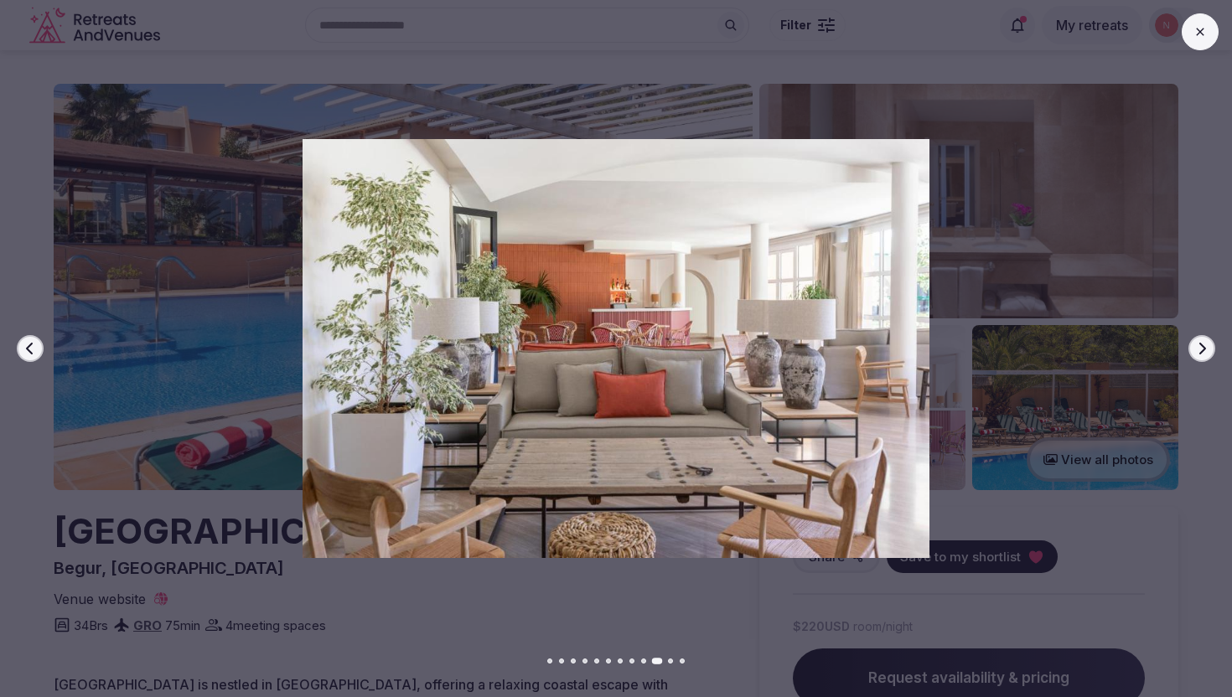
click at [1202, 350] on icon "button" at bounding box center [1202, 349] width 7 height 12
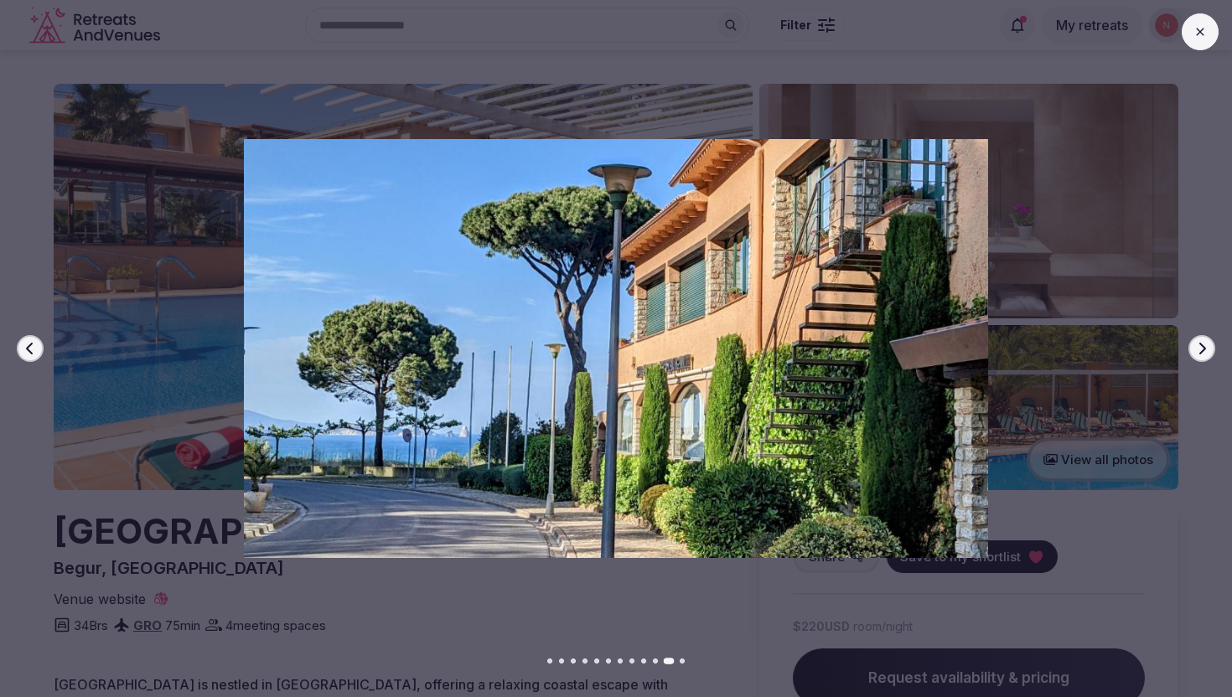
click at [1202, 350] on icon "button" at bounding box center [1202, 349] width 7 height 12
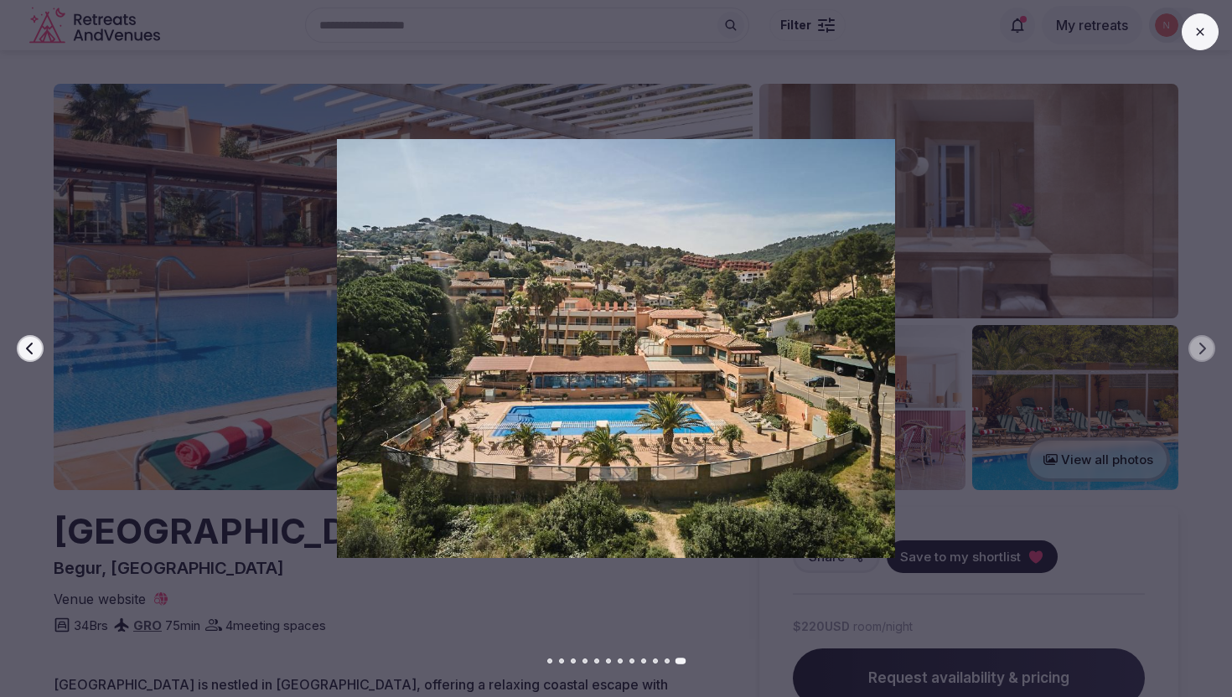
click at [1201, 35] on icon at bounding box center [1199, 31] width 13 height 13
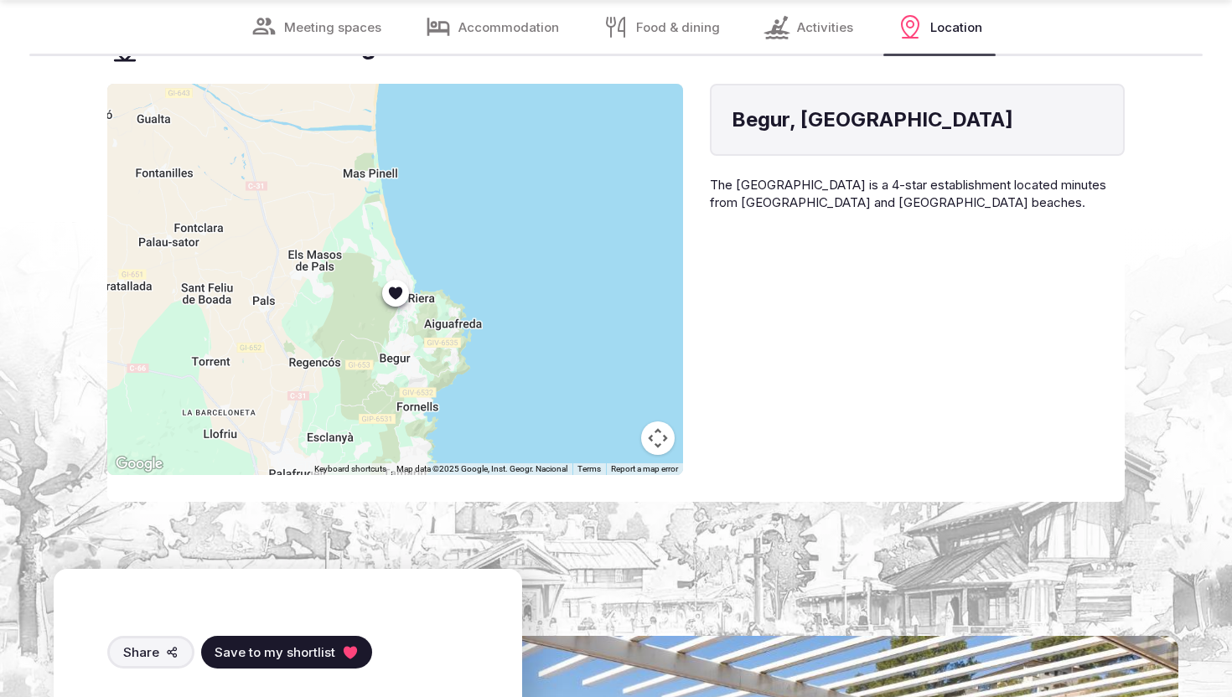
scroll to position [4306, 0]
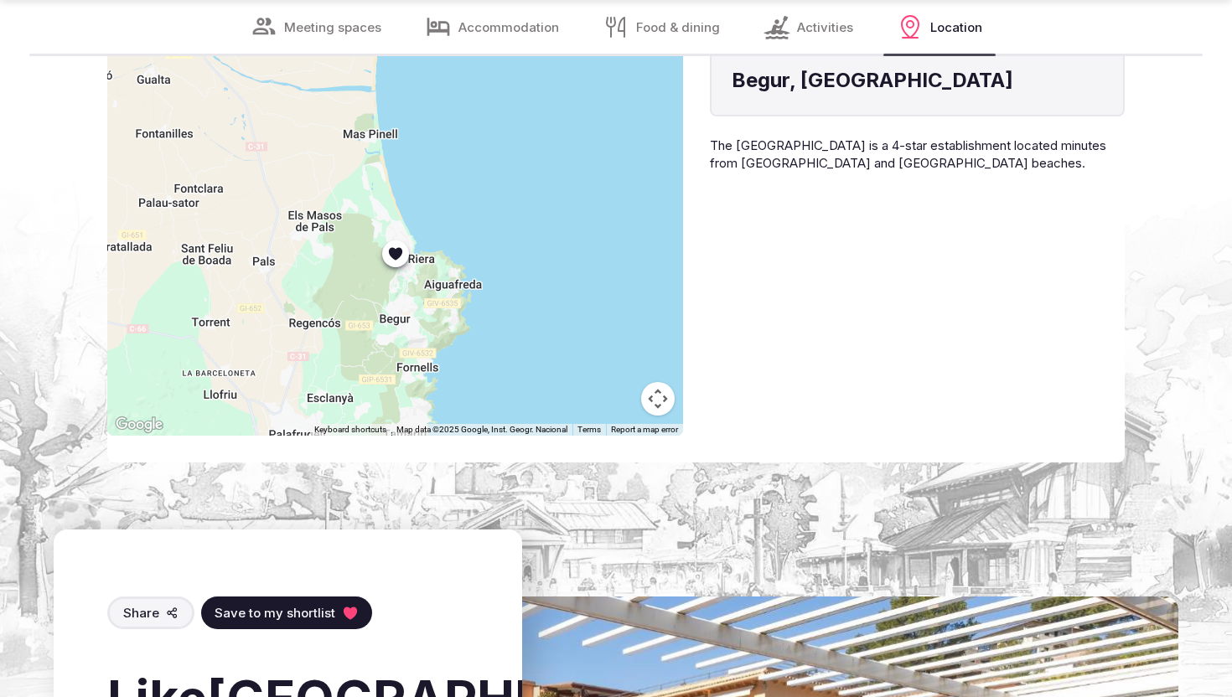
click at [572, 316] on div at bounding box center [395, 239] width 576 height 391
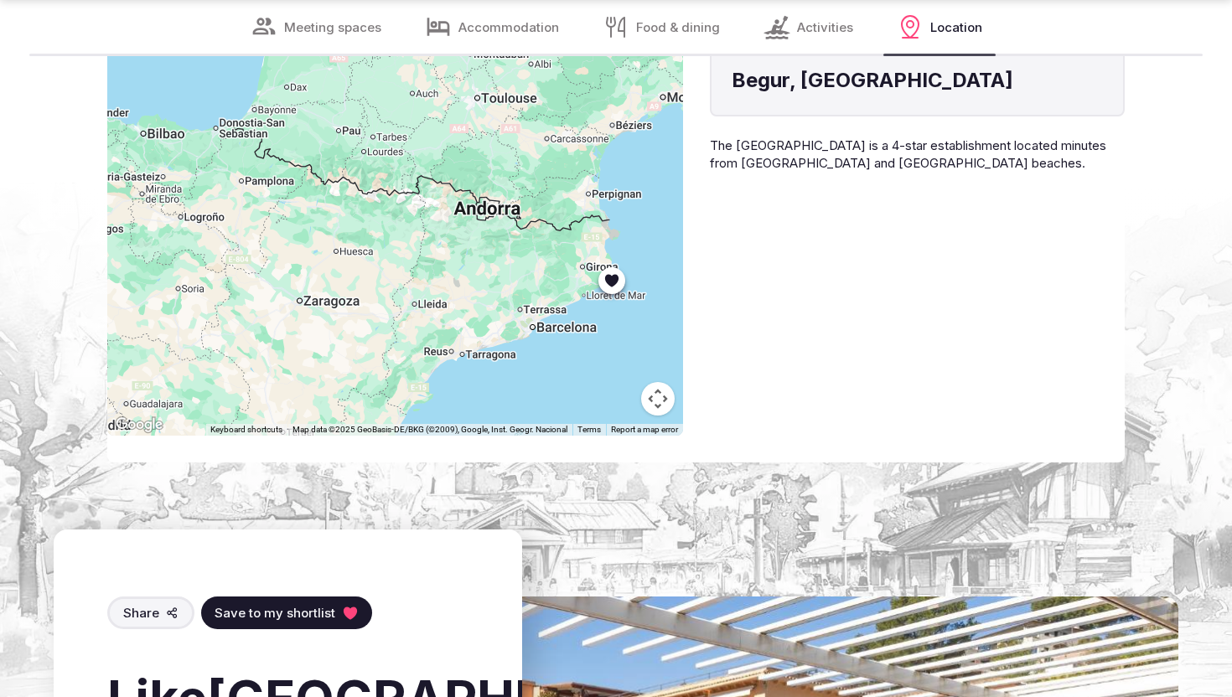
drag, startPoint x: 620, startPoint y: 251, endPoint x: 662, endPoint y: 189, distance: 74.8
click at [662, 189] on div at bounding box center [395, 239] width 576 height 391
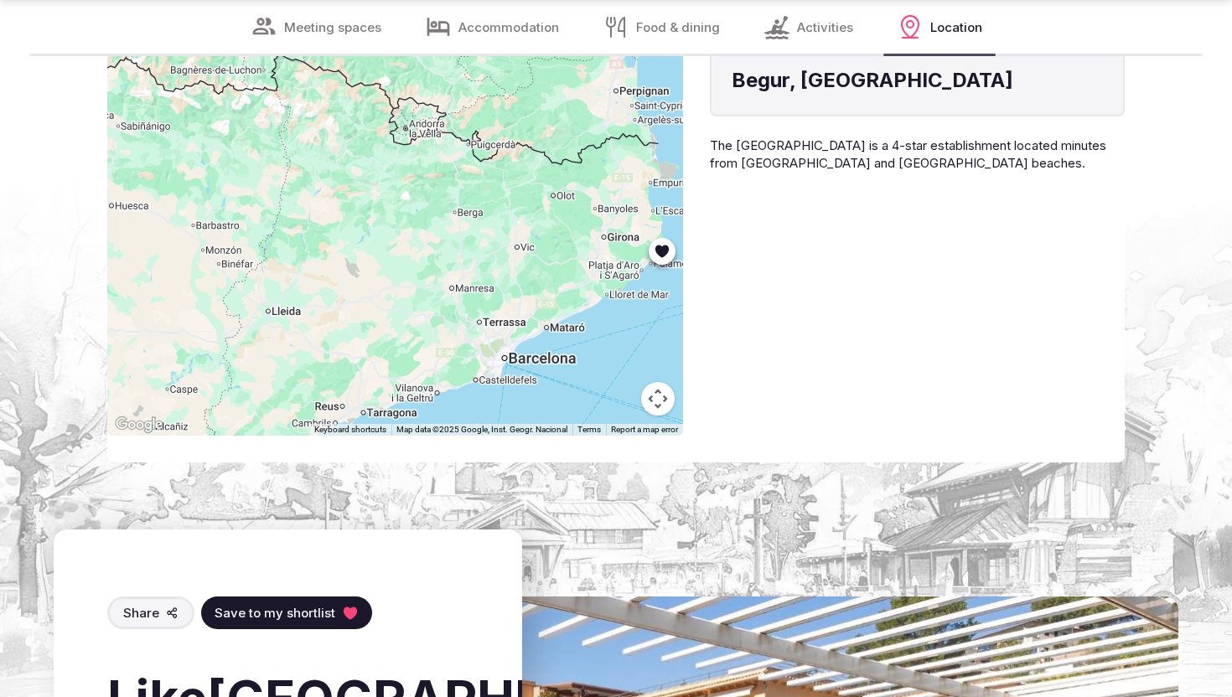
drag, startPoint x: 635, startPoint y: 288, endPoint x: 557, endPoint y: 307, distance: 80.3
click at [557, 307] on div at bounding box center [395, 239] width 576 height 391
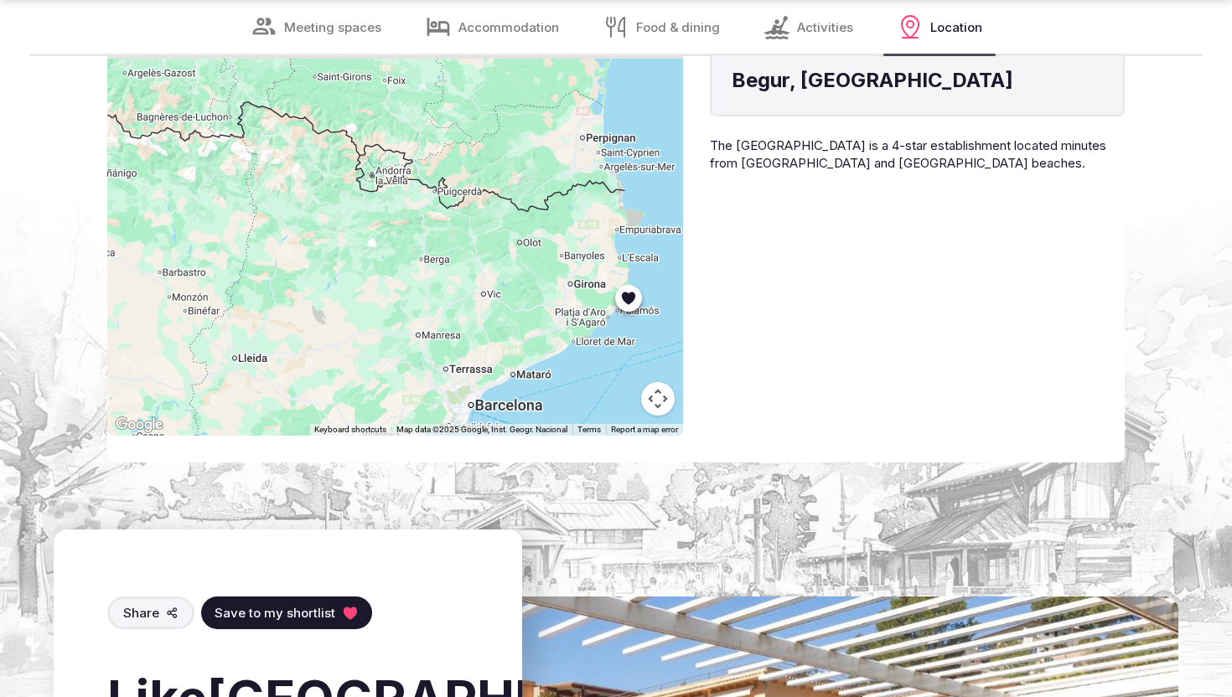
drag, startPoint x: 591, startPoint y: 286, endPoint x: 537, endPoint y: 362, distance: 93.2
click at [537, 362] on div at bounding box center [395, 239] width 576 height 391
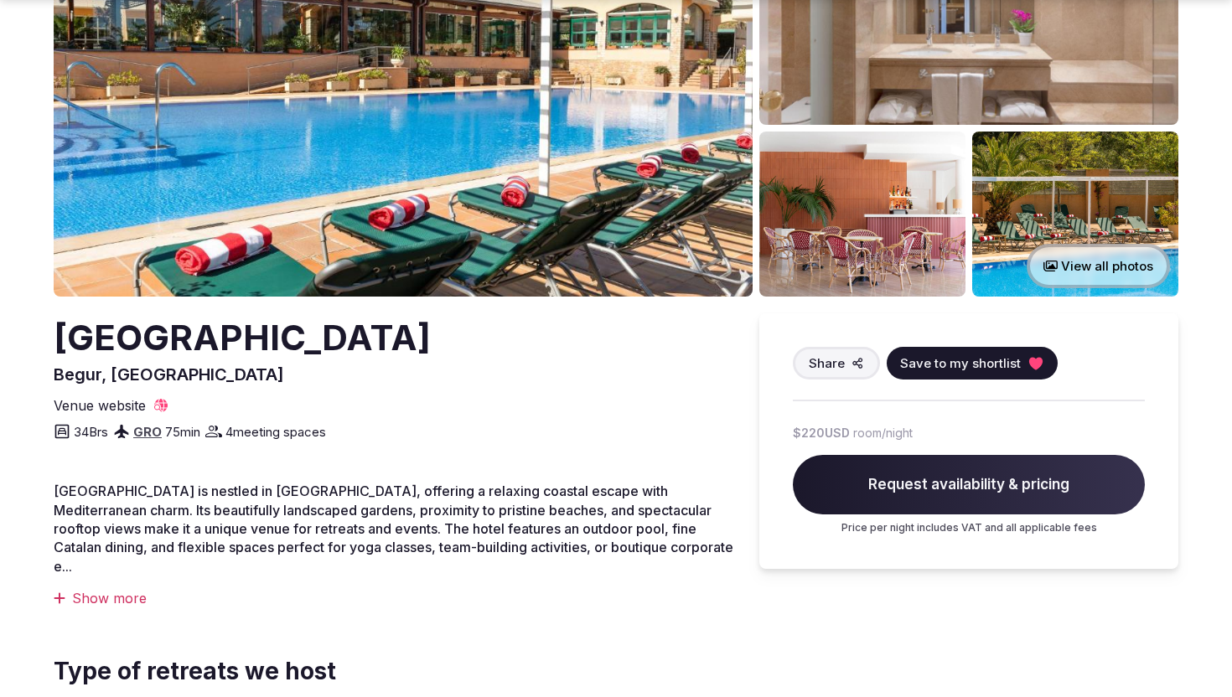
scroll to position [0, 0]
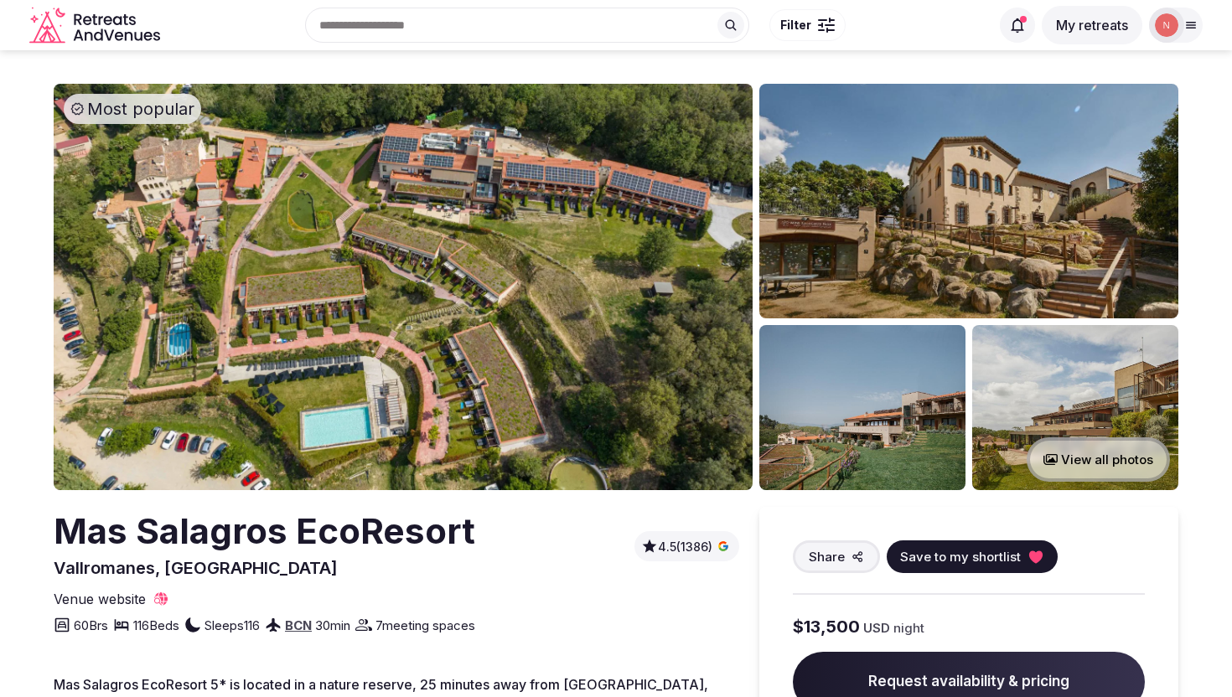
click at [535, 284] on img at bounding box center [403, 287] width 699 height 406
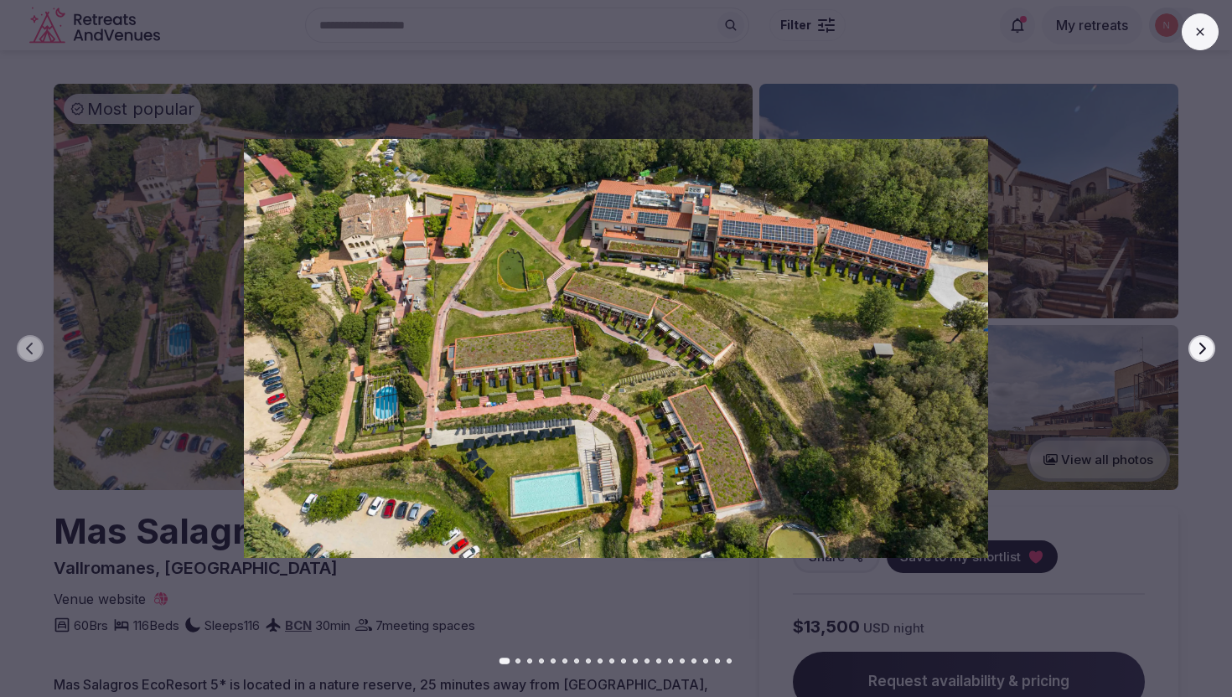
click at [1202, 360] on button "Next slide" at bounding box center [1201, 348] width 27 height 27
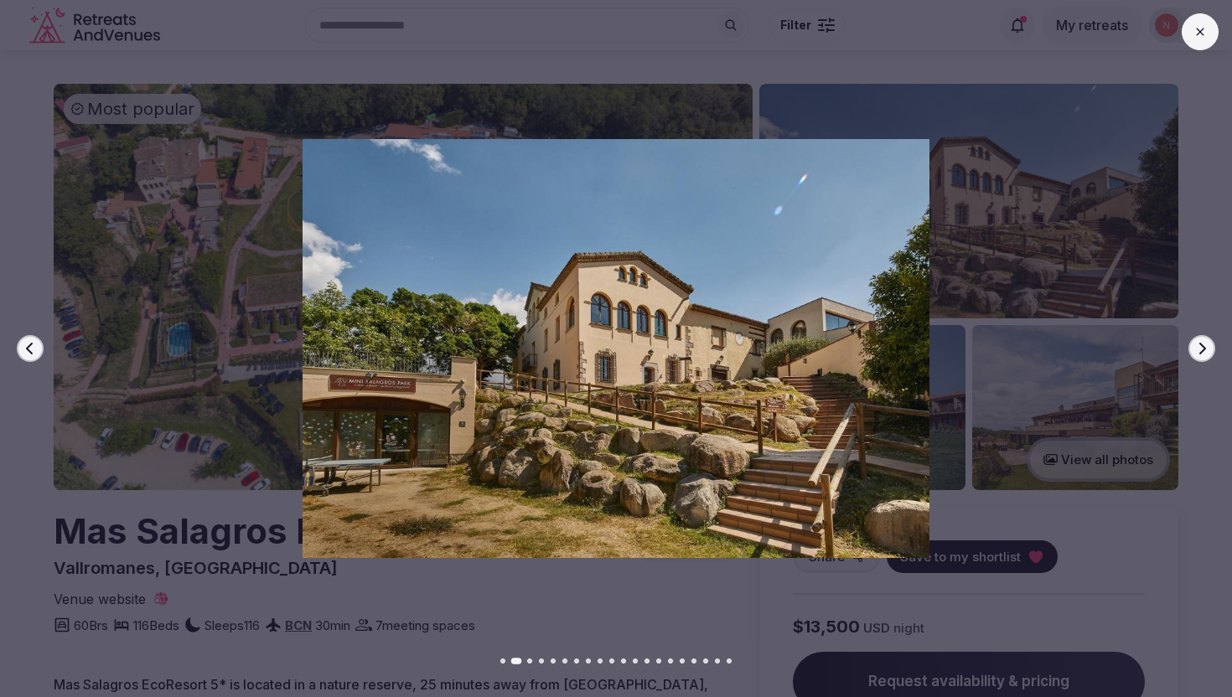
click at [1202, 359] on button "Next slide" at bounding box center [1201, 348] width 27 height 27
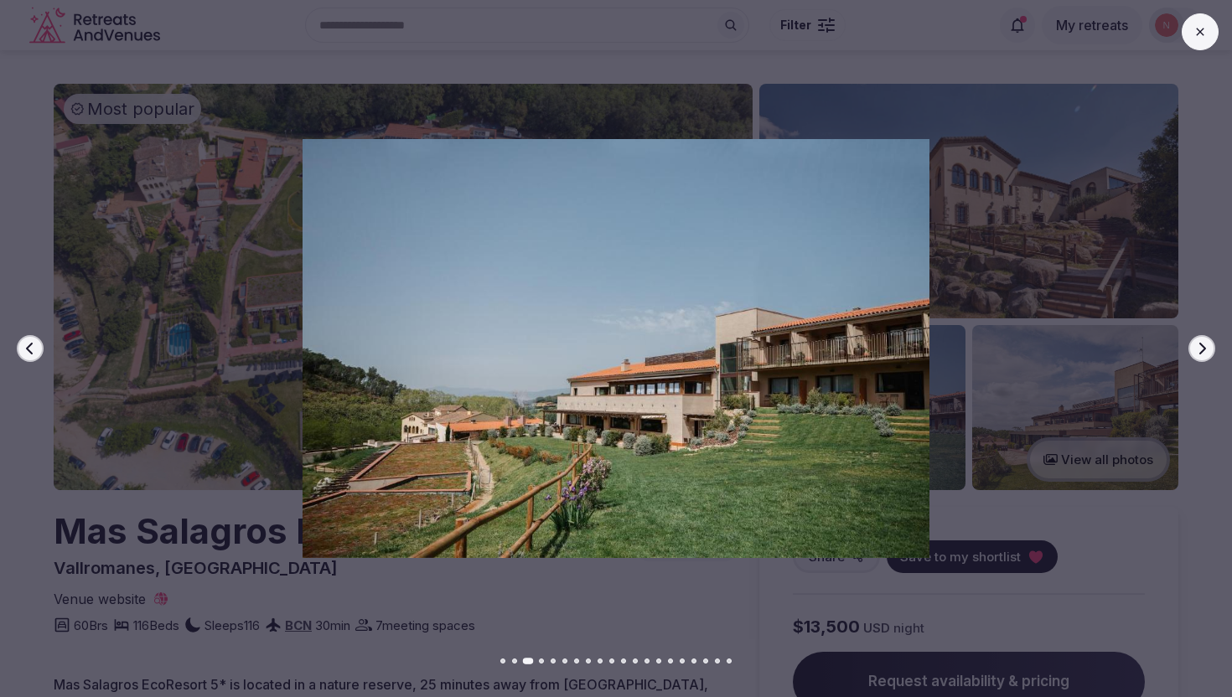
click at [1202, 359] on button "Next slide" at bounding box center [1201, 348] width 27 height 27
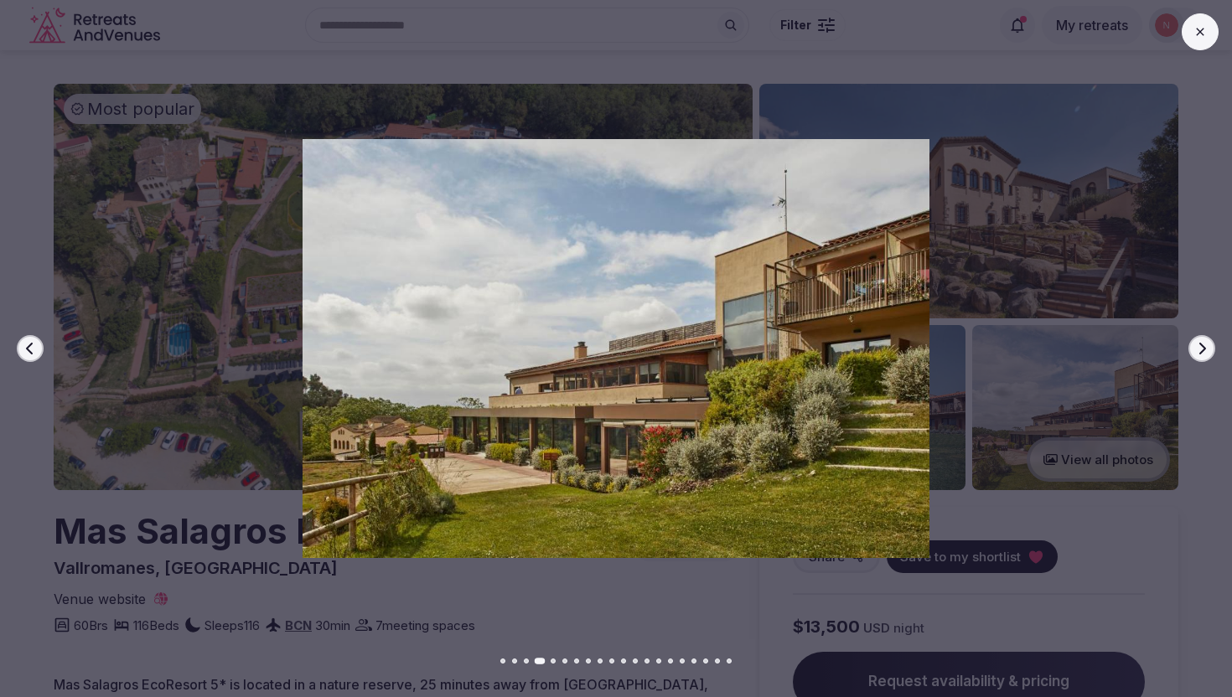
click at [1202, 360] on button "Next slide" at bounding box center [1201, 348] width 27 height 27
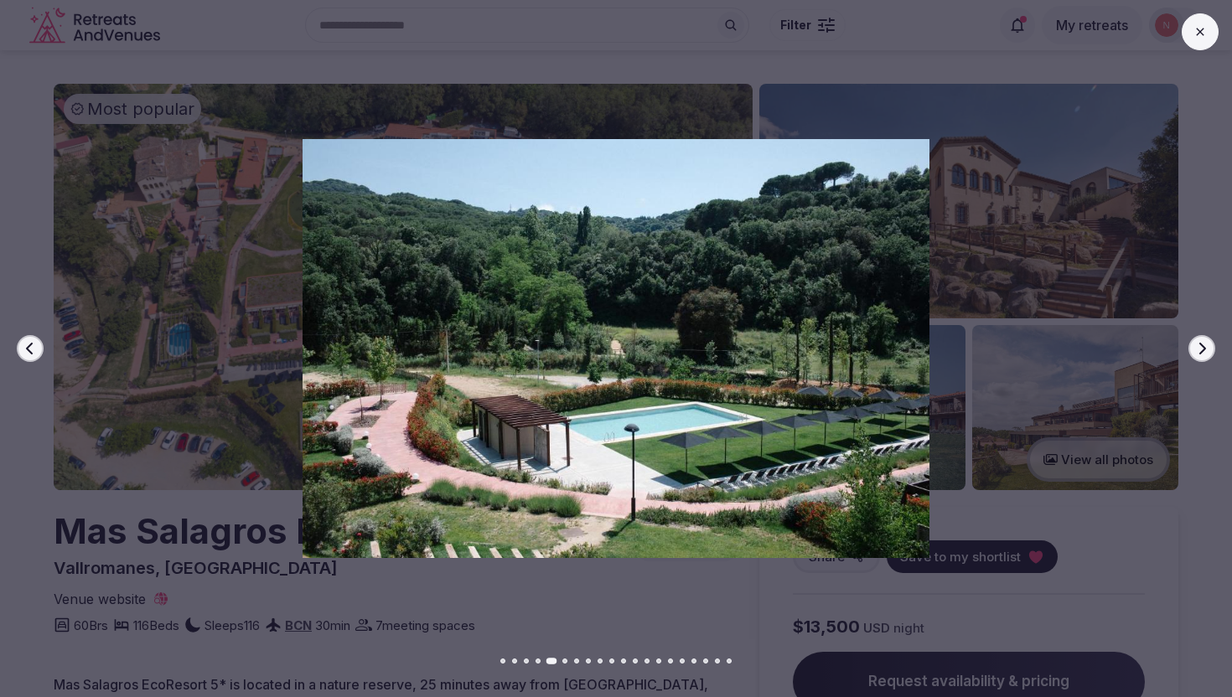
click at [1202, 360] on button "Next slide" at bounding box center [1201, 348] width 27 height 27
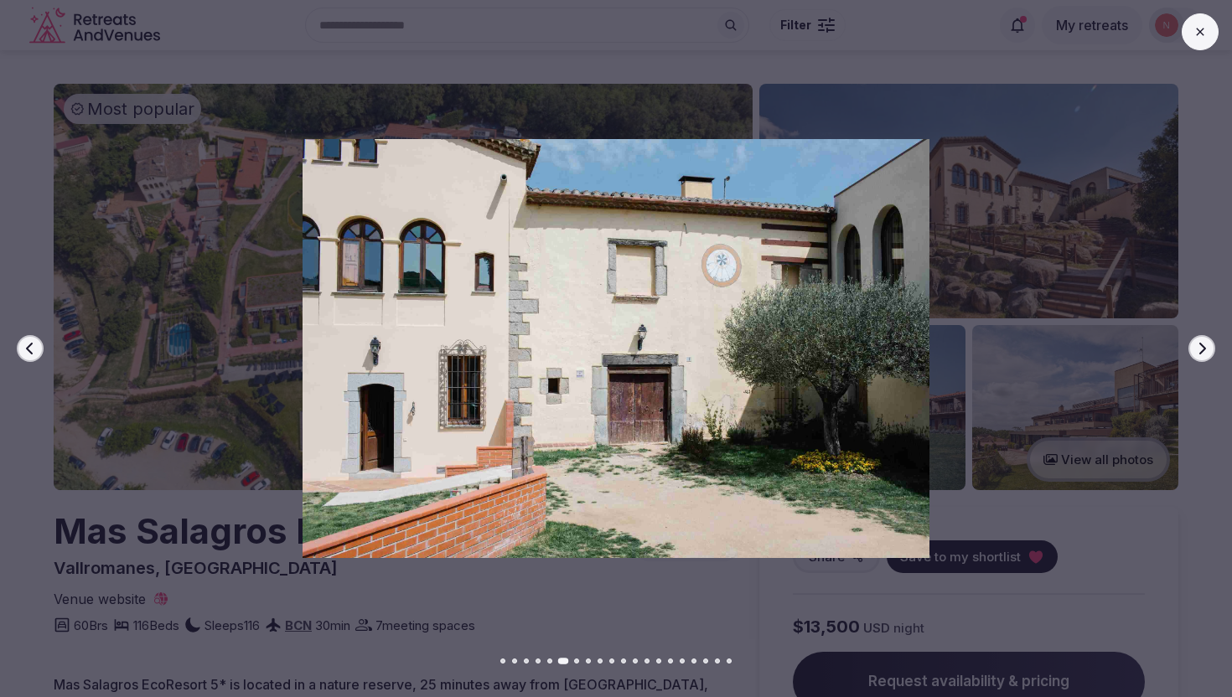
click at [1202, 360] on button "Next slide" at bounding box center [1201, 348] width 27 height 27
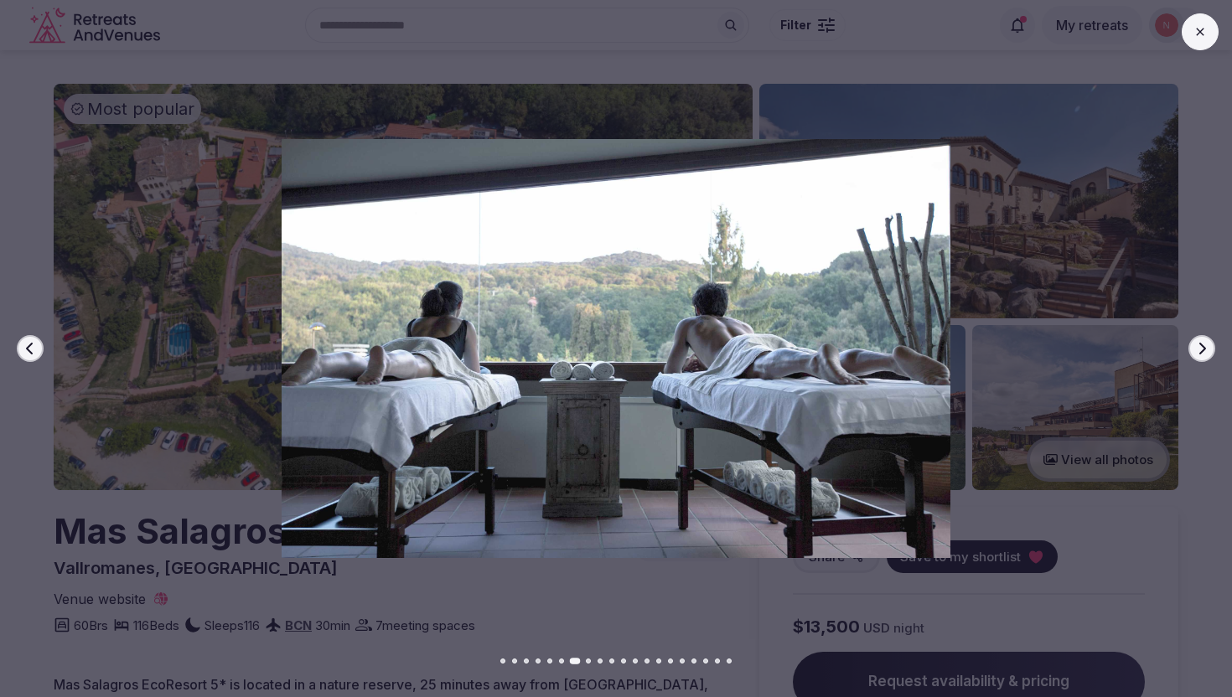
click at [1202, 360] on button "Next slide" at bounding box center [1201, 348] width 27 height 27
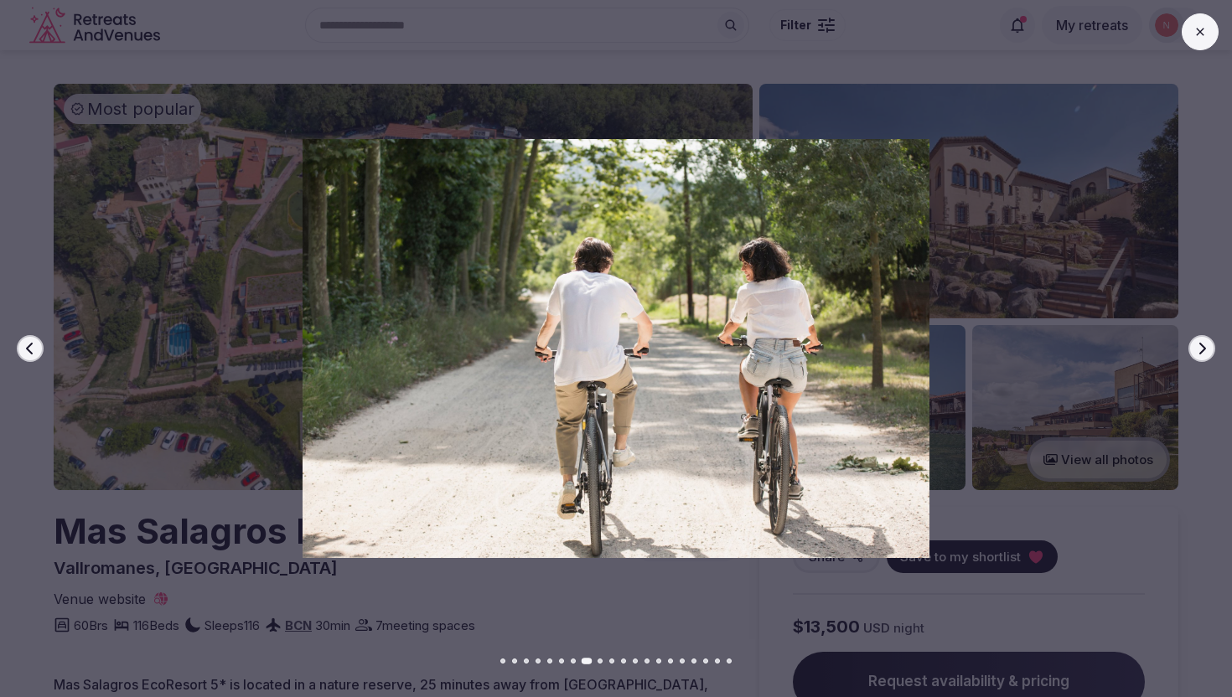
click at [1202, 359] on button "Next slide" at bounding box center [1201, 348] width 27 height 27
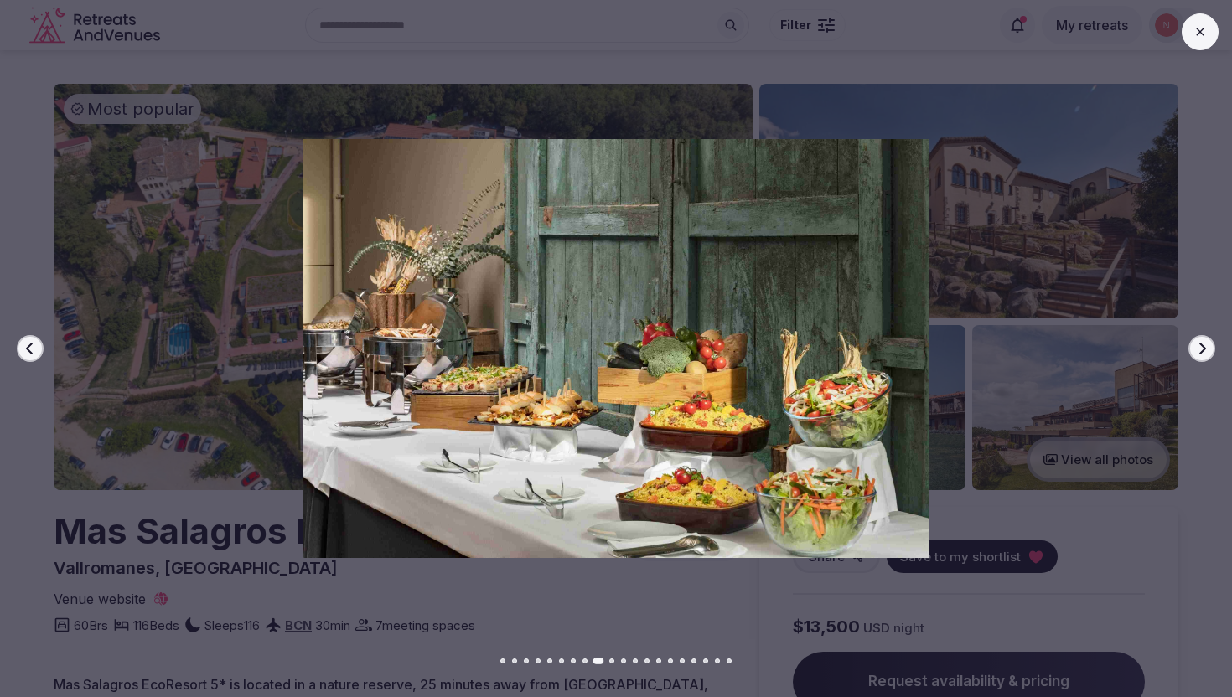
click at [1202, 359] on button "Next slide" at bounding box center [1201, 348] width 27 height 27
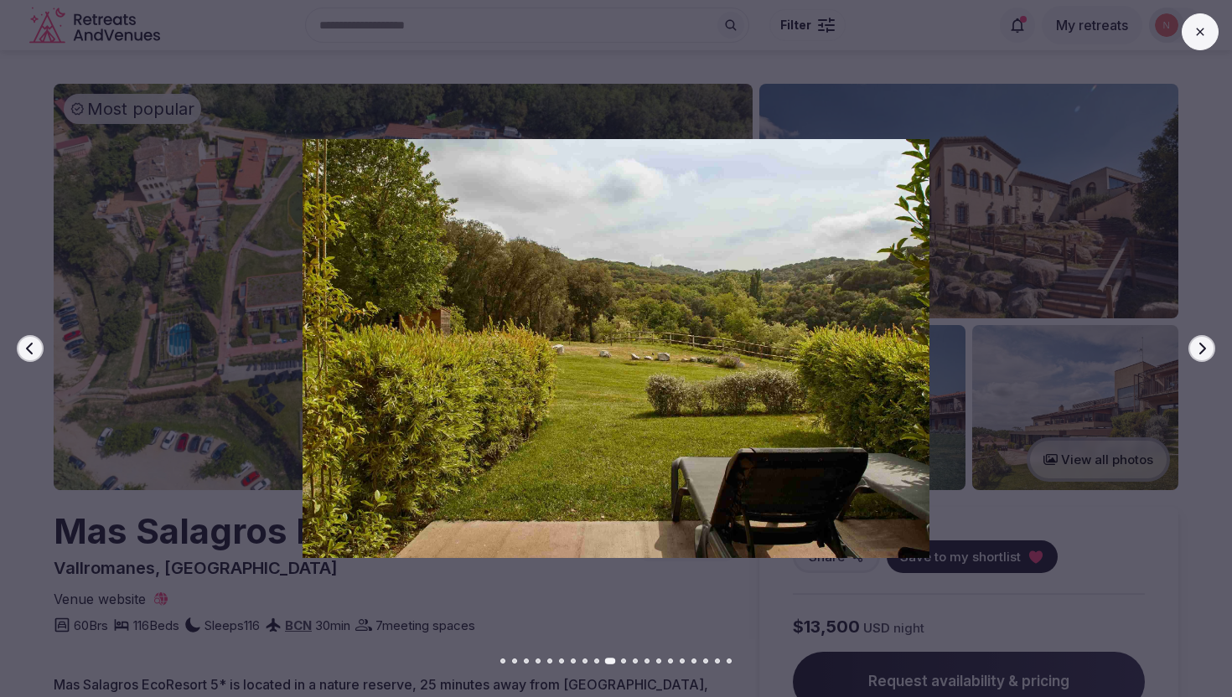
click at [1202, 359] on button "Next slide" at bounding box center [1201, 348] width 27 height 27
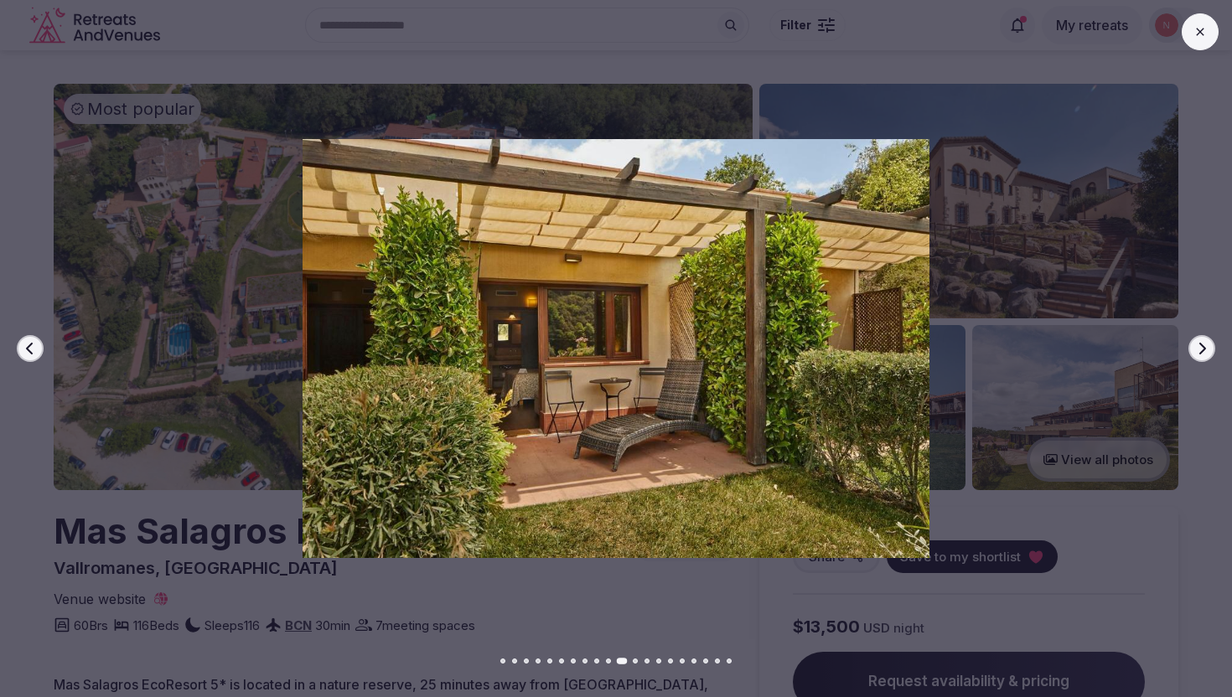
click at [1202, 359] on button "Next slide" at bounding box center [1201, 348] width 27 height 27
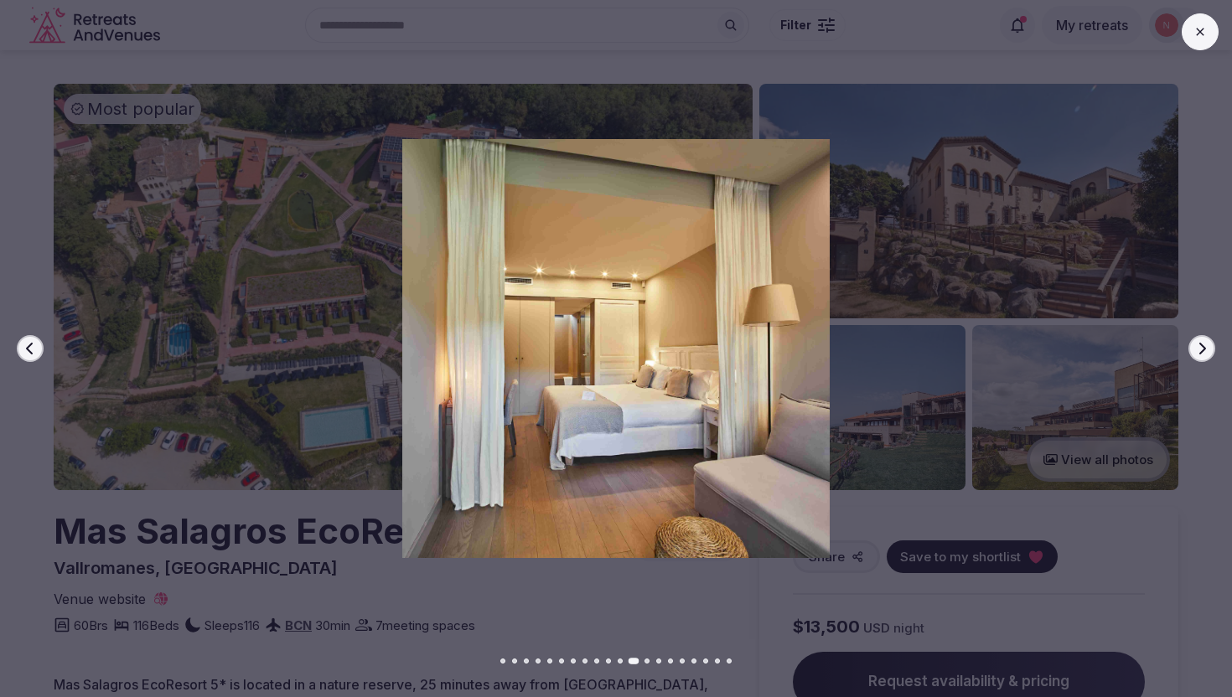
click at [1202, 359] on button "Next slide" at bounding box center [1201, 348] width 27 height 27
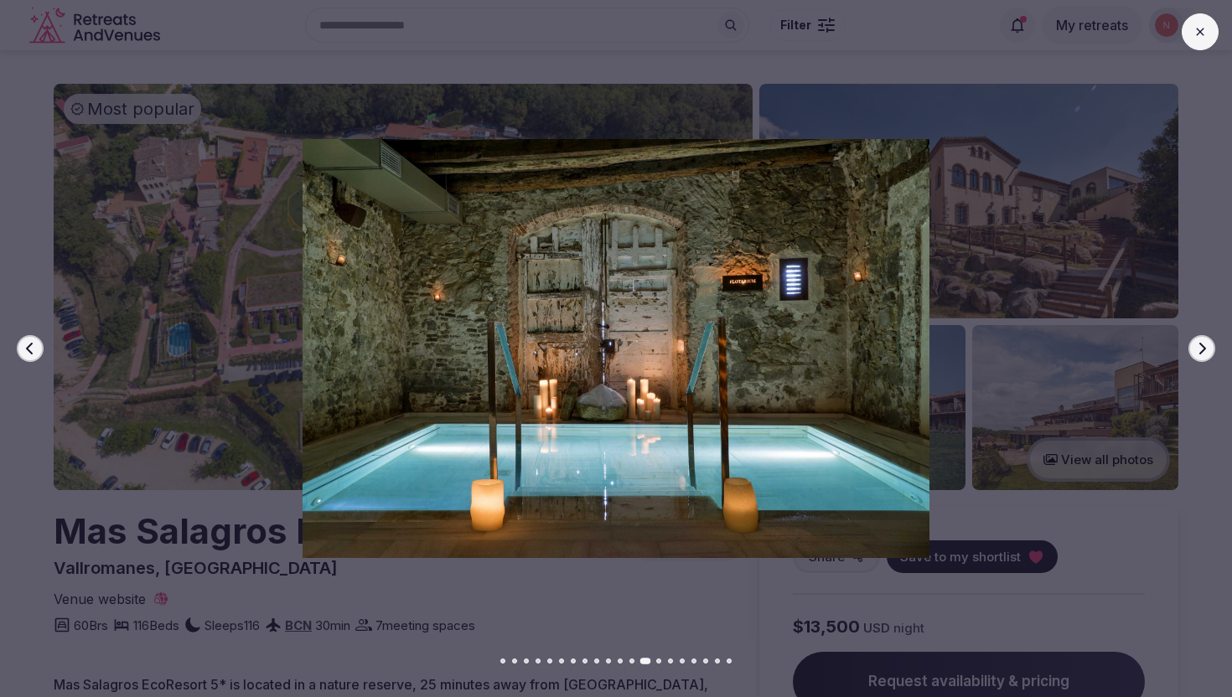
click at [1202, 359] on button "Next slide" at bounding box center [1201, 348] width 27 height 27
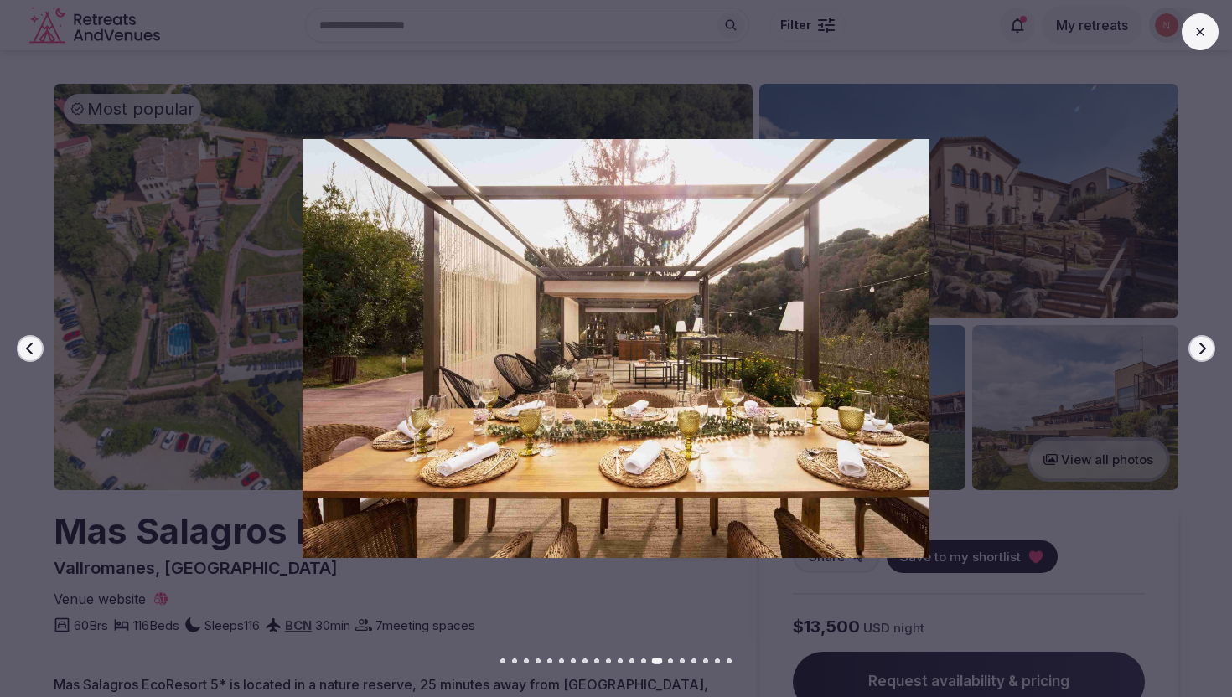
click at [1202, 359] on button "Next slide" at bounding box center [1201, 348] width 27 height 27
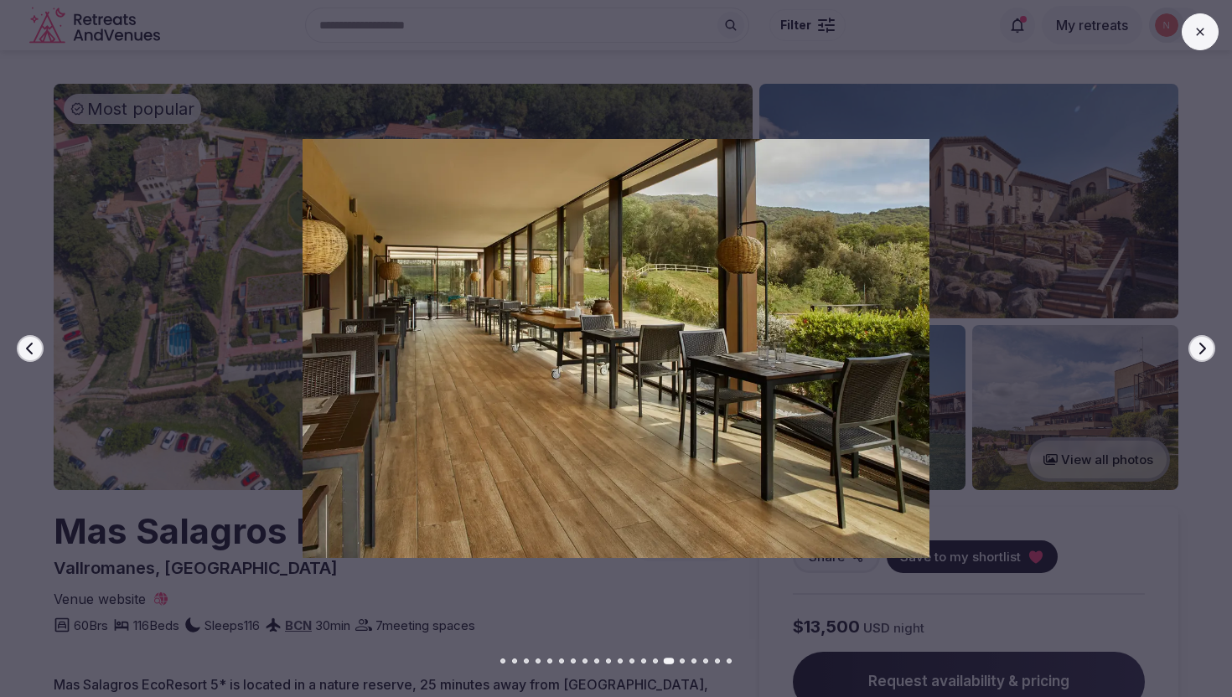
click at [1202, 359] on button "Next slide" at bounding box center [1201, 348] width 27 height 27
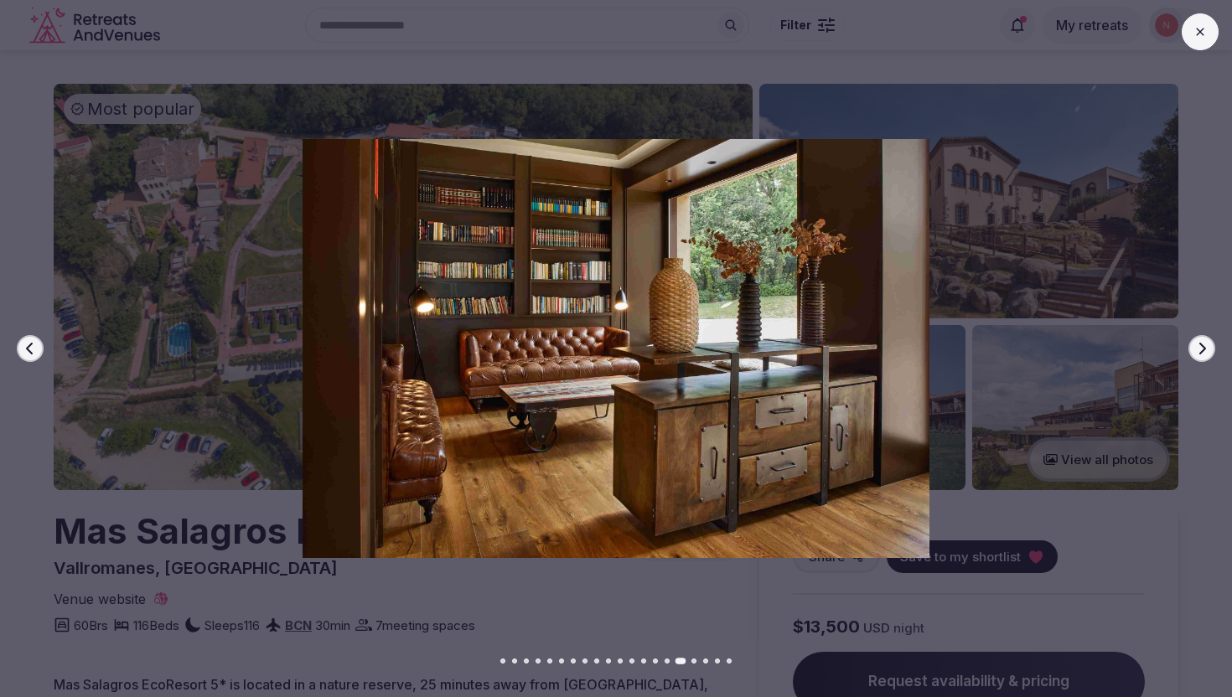
click at [1202, 359] on button "Next slide" at bounding box center [1201, 348] width 27 height 27
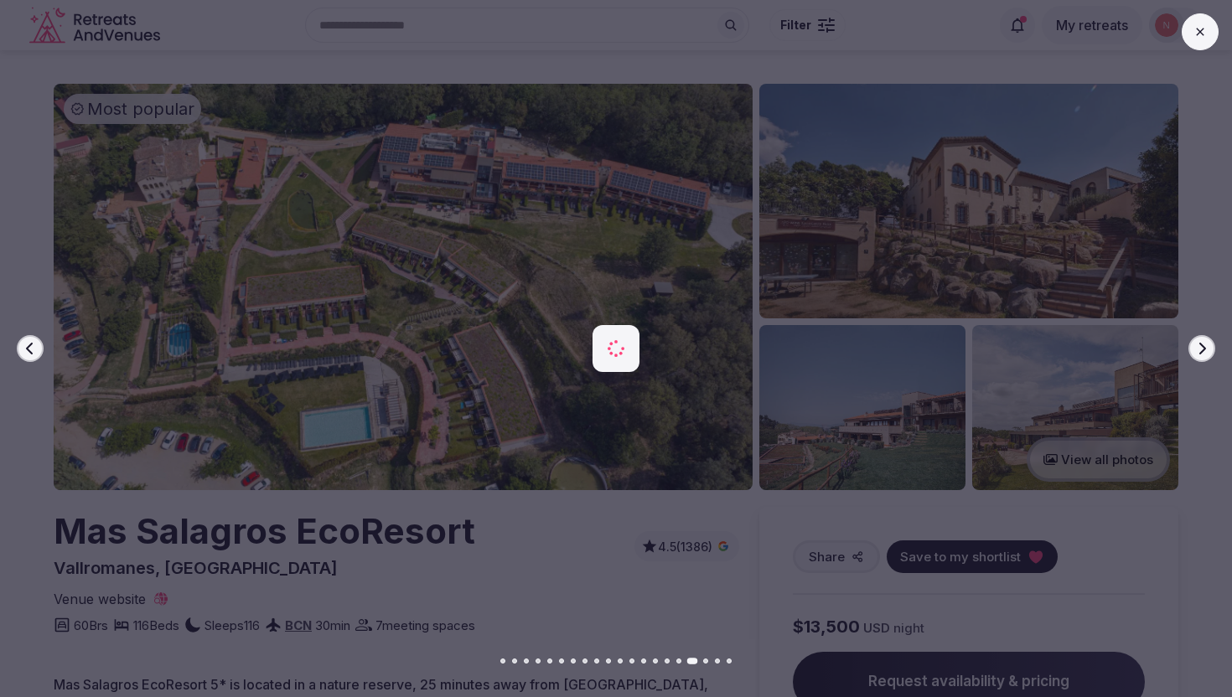
click at [1202, 359] on button "Next slide" at bounding box center [1201, 348] width 27 height 27
click at [411, 563] on div "Previous slide Next slide" at bounding box center [616, 348] width 1232 height 697
